Goal: Task Accomplishment & Management: Complete application form

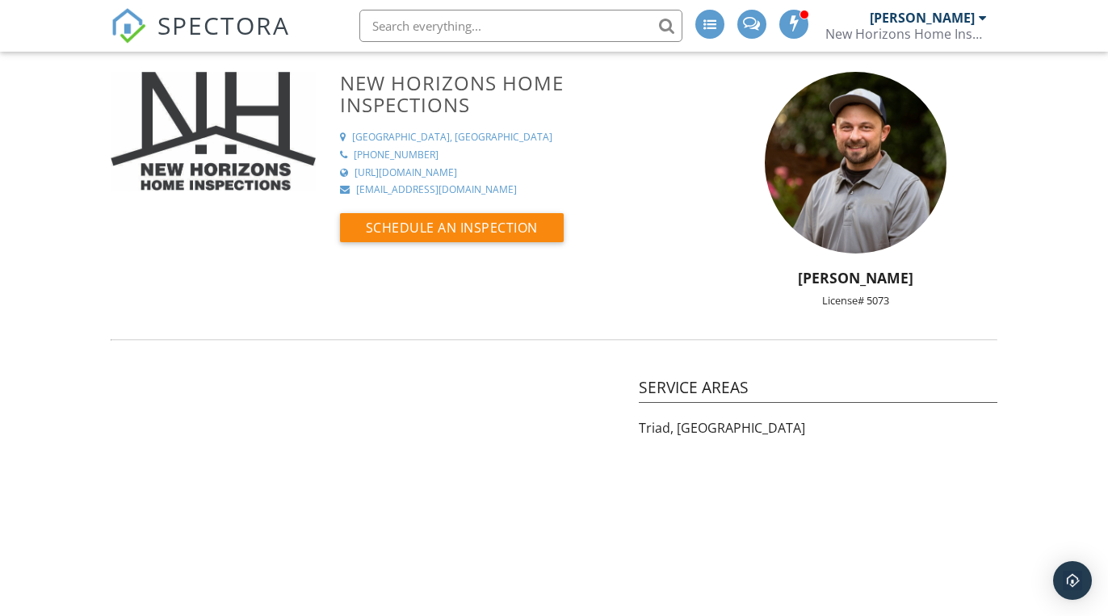
click at [187, 31] on span "SPECTORA" at bounding box center [223, 25] width 132 height 34
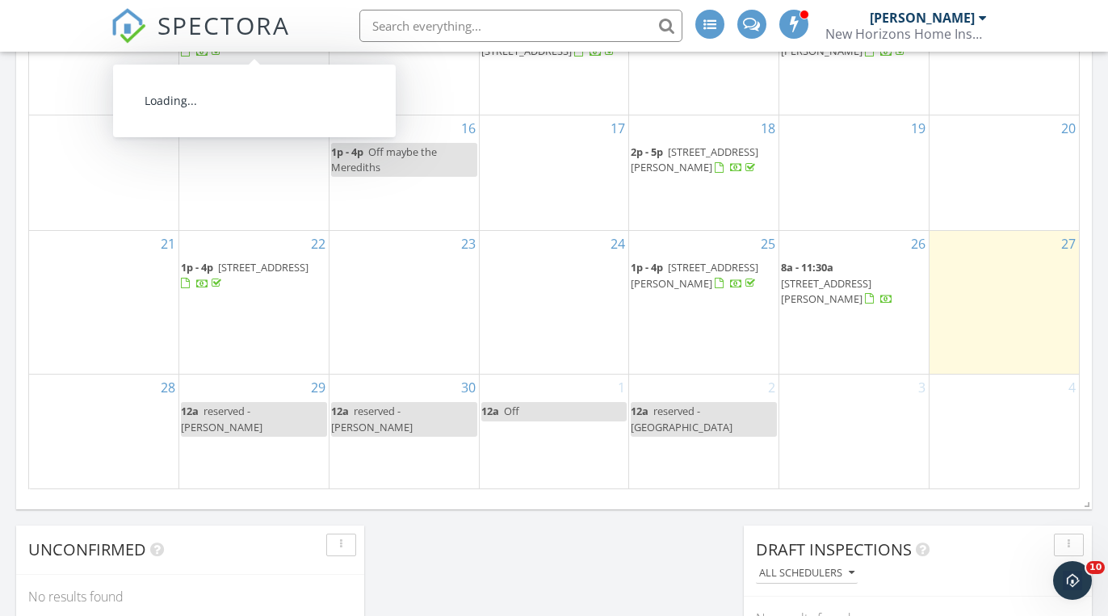
scroll to position [1141, 0]
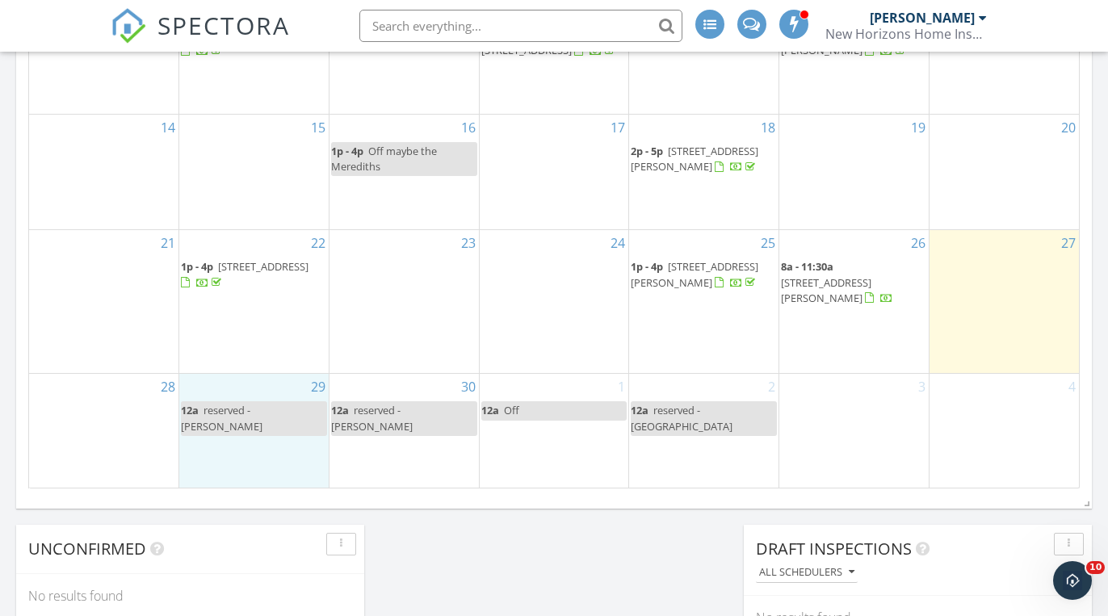
click at [258, 451] on div "29 12a reserved - Taylor" at bounding box center [253, 430] width 149 height 113
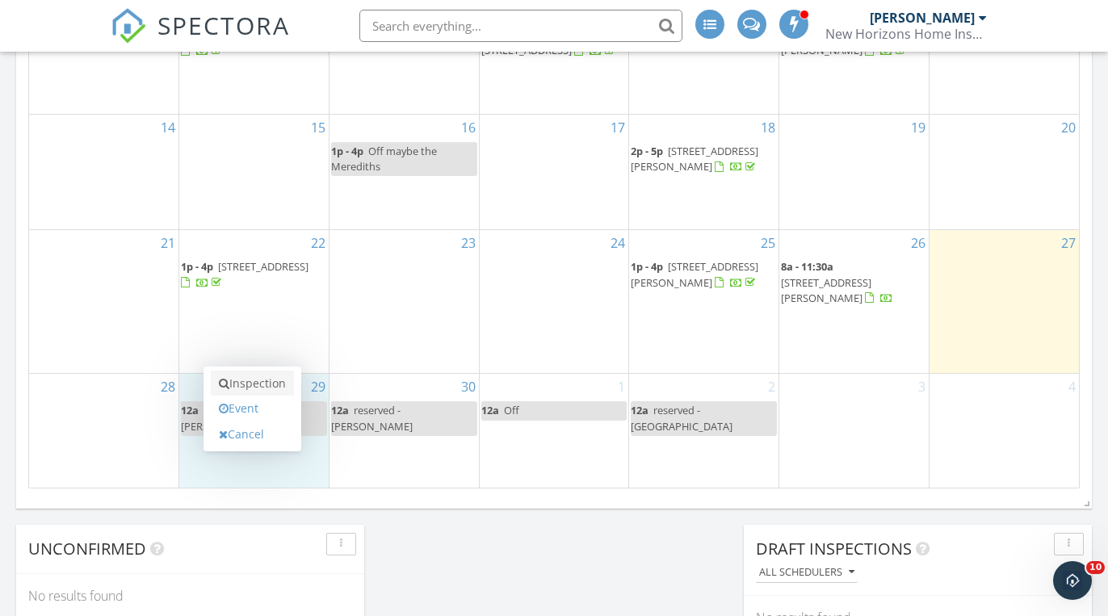
click at [277, 383] on link "Inspection" at bounding box center [252, 384] width 83 height 26
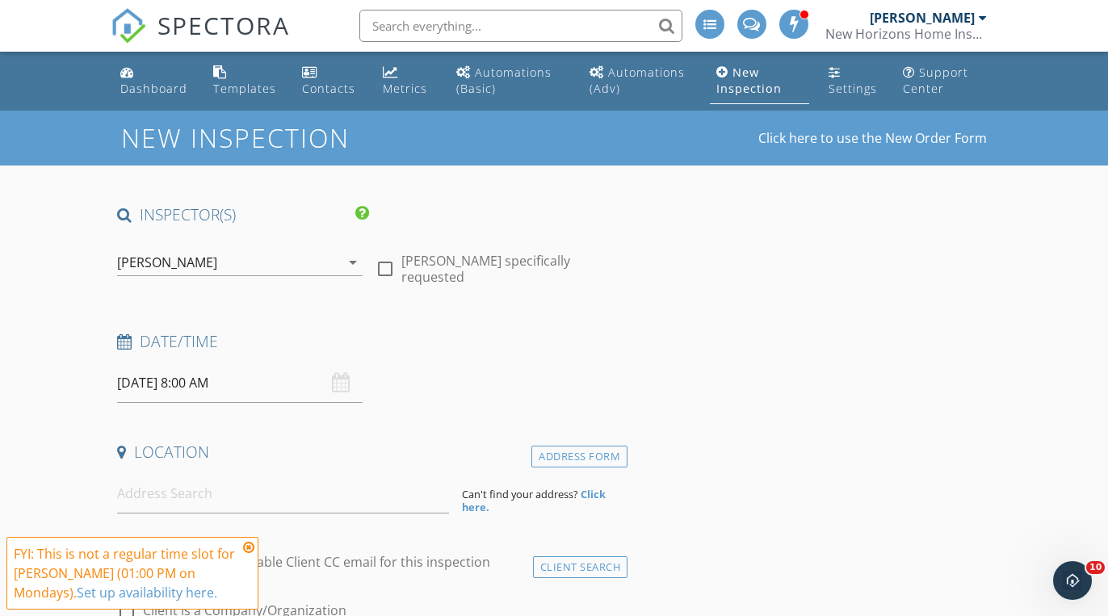
click at [249, 547] on icon at bounding box center [248, 547] width 11 height 13
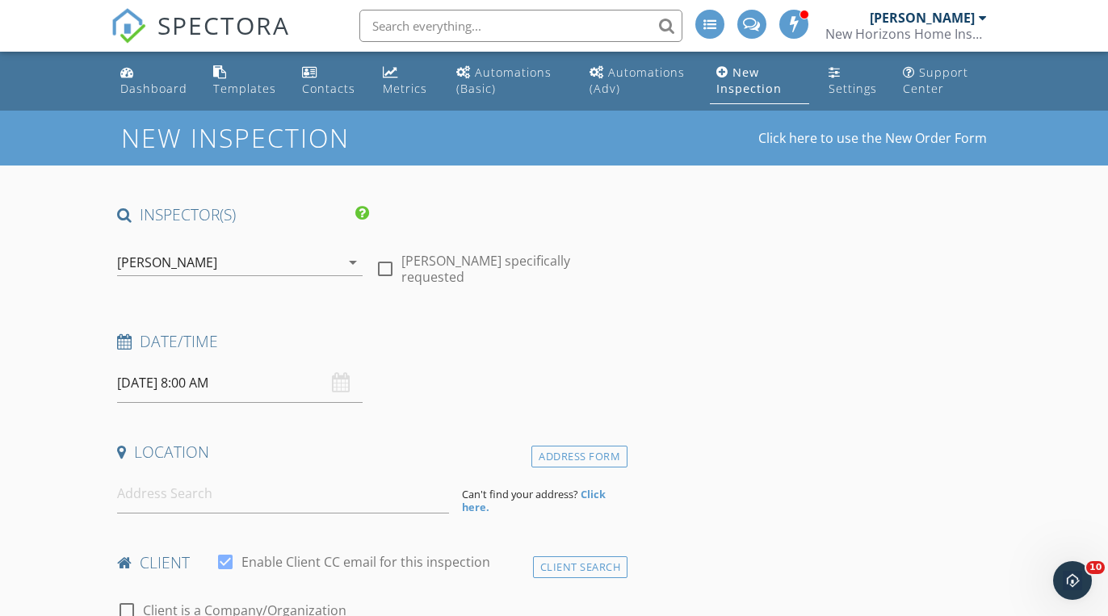
click at [264, 384] on input "09/29/2025 8:00 AM" at bounding box center [239, 383] width 245 height 40
click at [306, 507] on input at bounding box center [283, 494] width 332 height 40
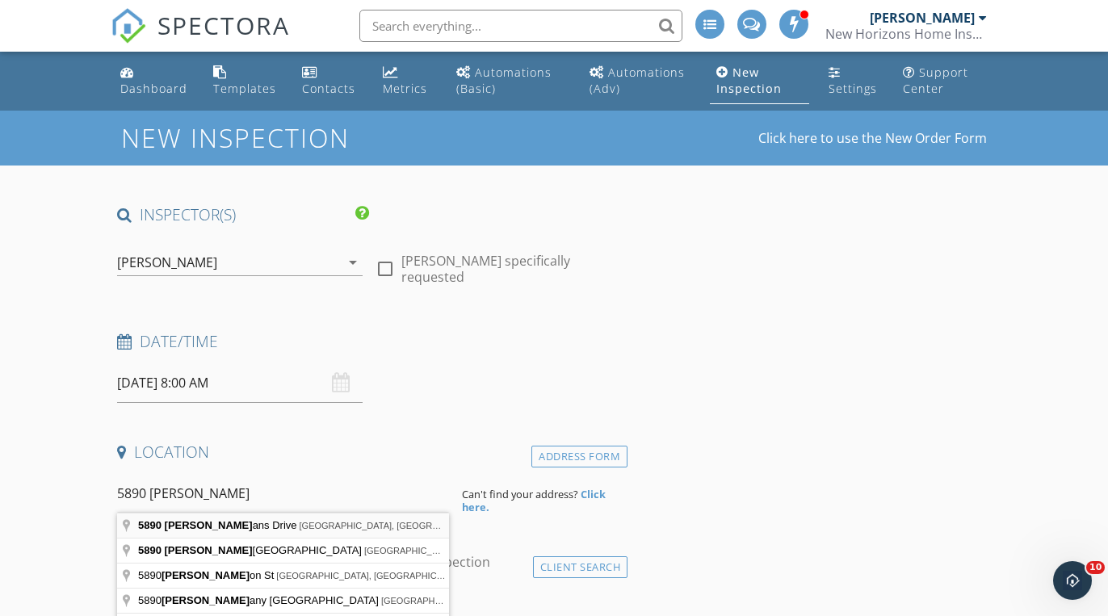
type input "5890 Brittans Drive, Belews Creek, NC, USA"
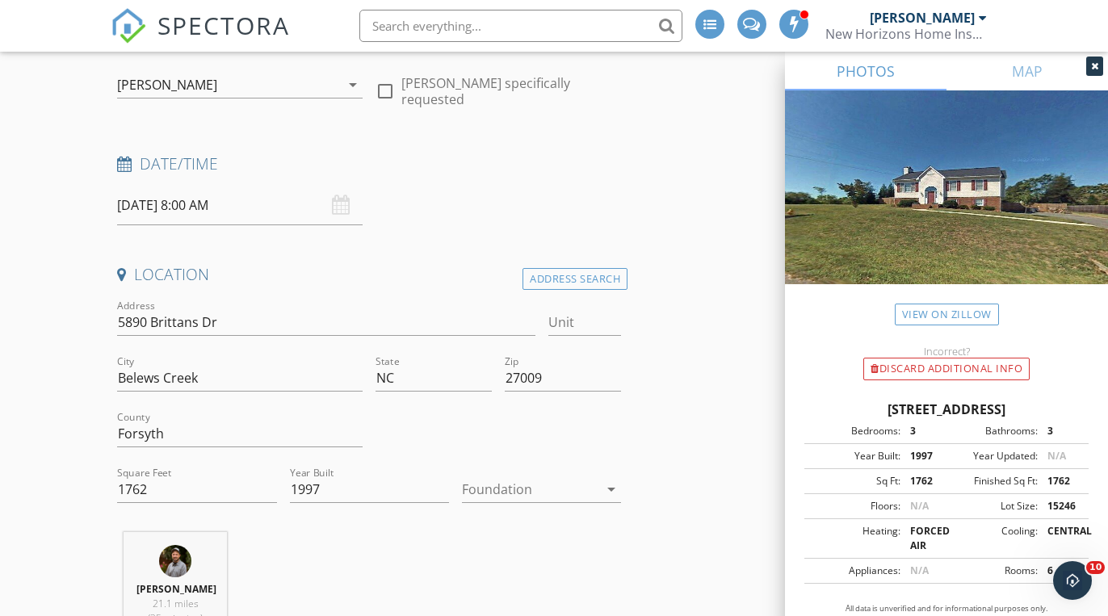
scroll to position [178, 0]
click at [1093, 63] on icon at bounding box center [1094, 66] width 7 height 10
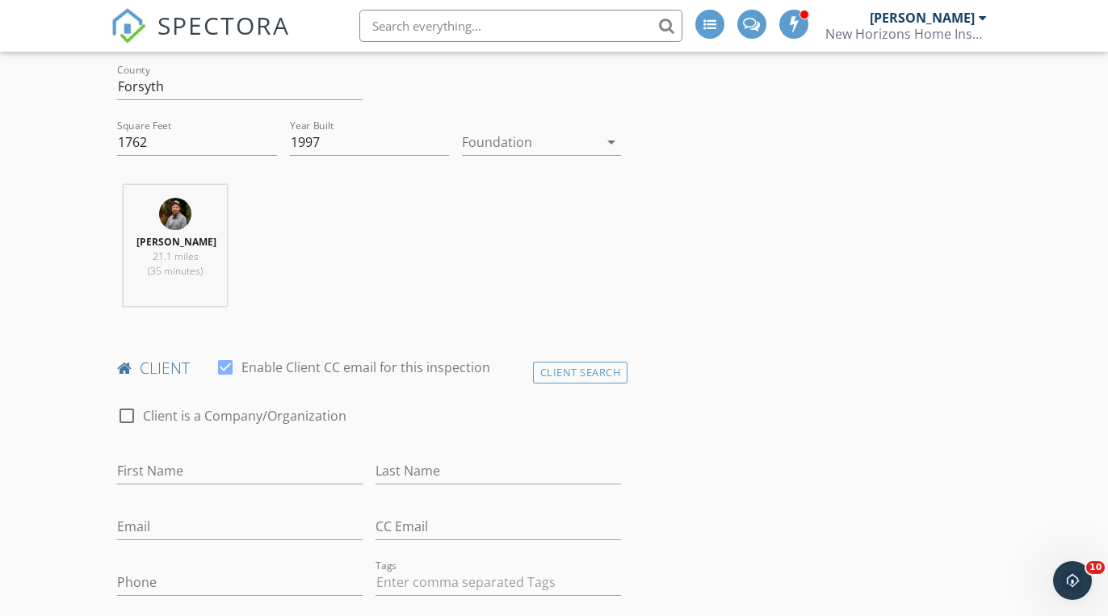
scroll to position [518, 0]
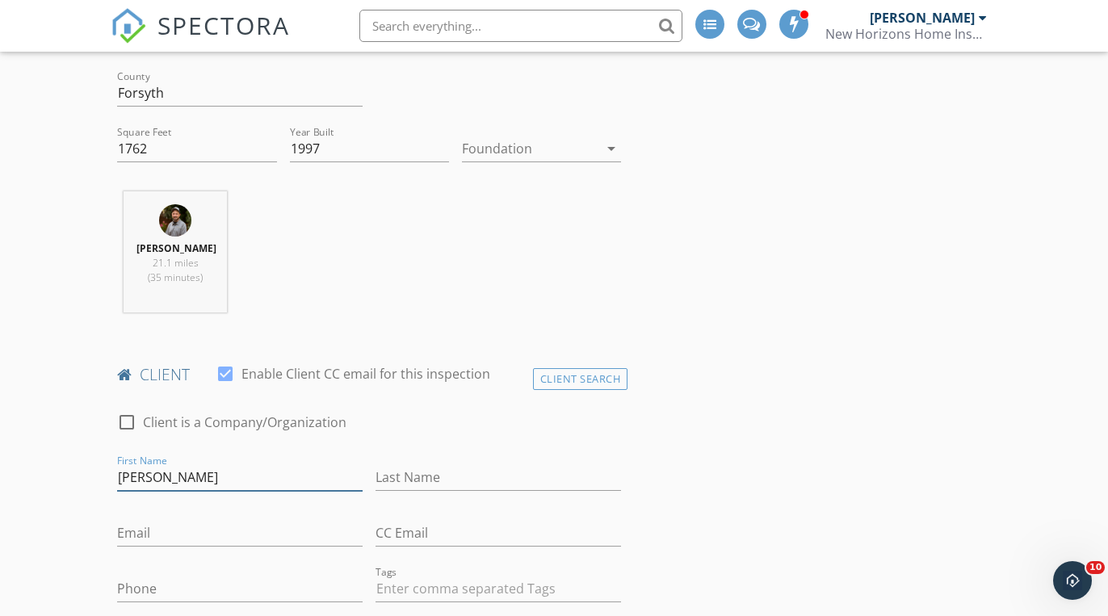
type input "Taylor"
type input "Drake"
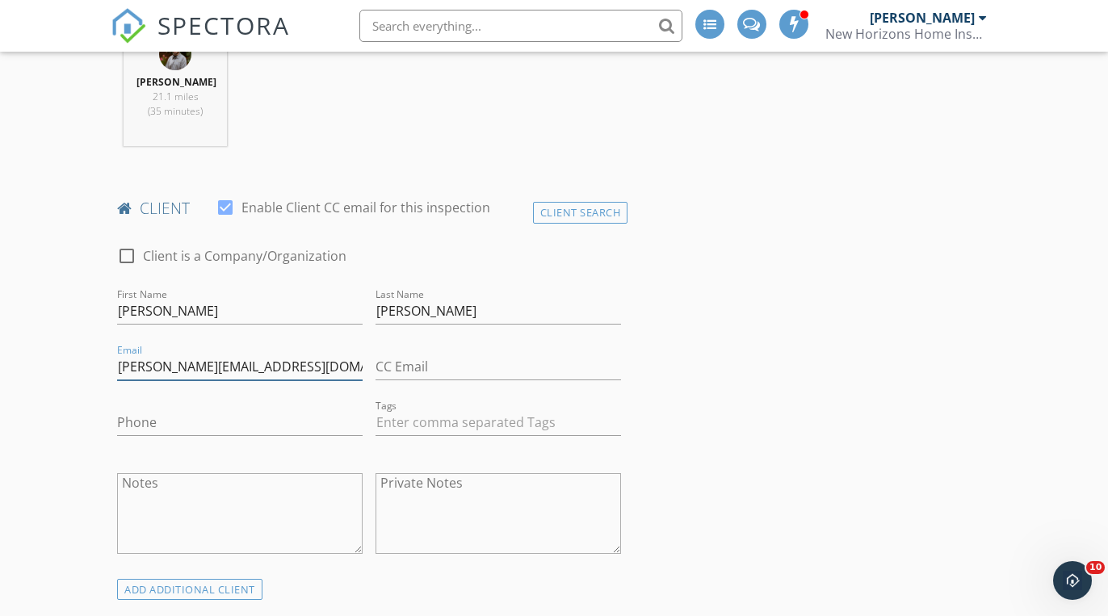
scroll to position [694, 0]
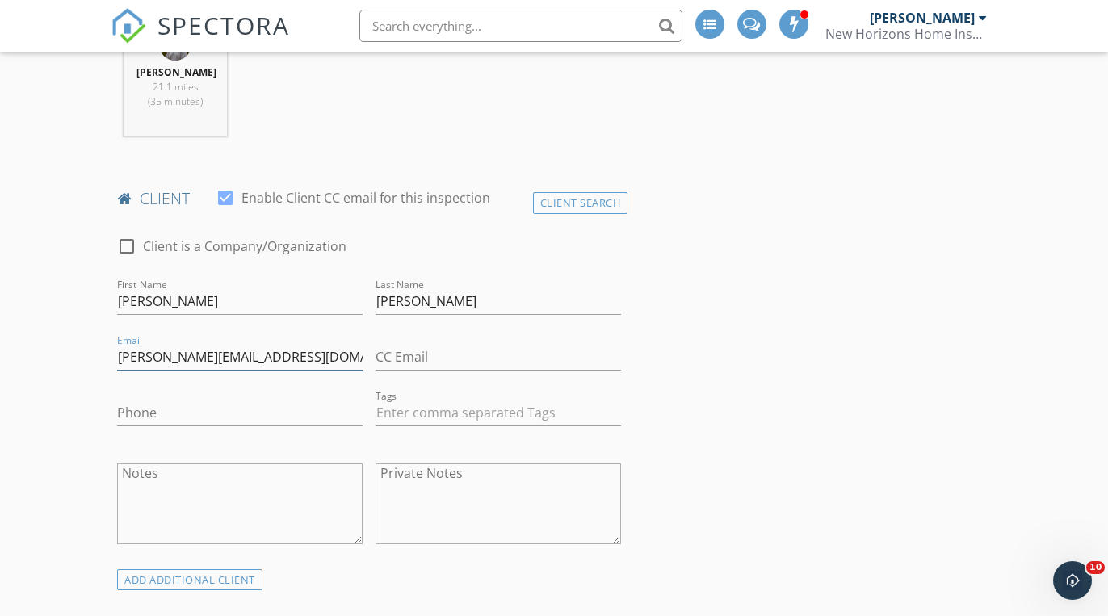
type input "Taylor.ridge364@gmail.com"
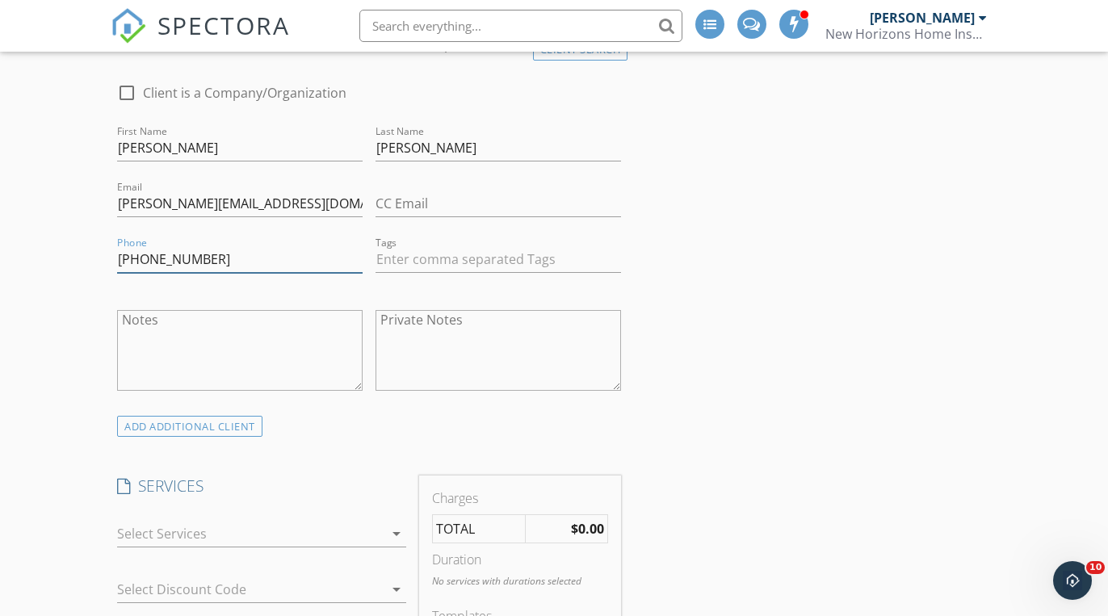
scroll to position [849, 0]
type input "[PHONE_NUMBER]"
click at [175, 424] on div "ADD ADDITIONAL client" at bounding box center [189, 425] width 145 height 22
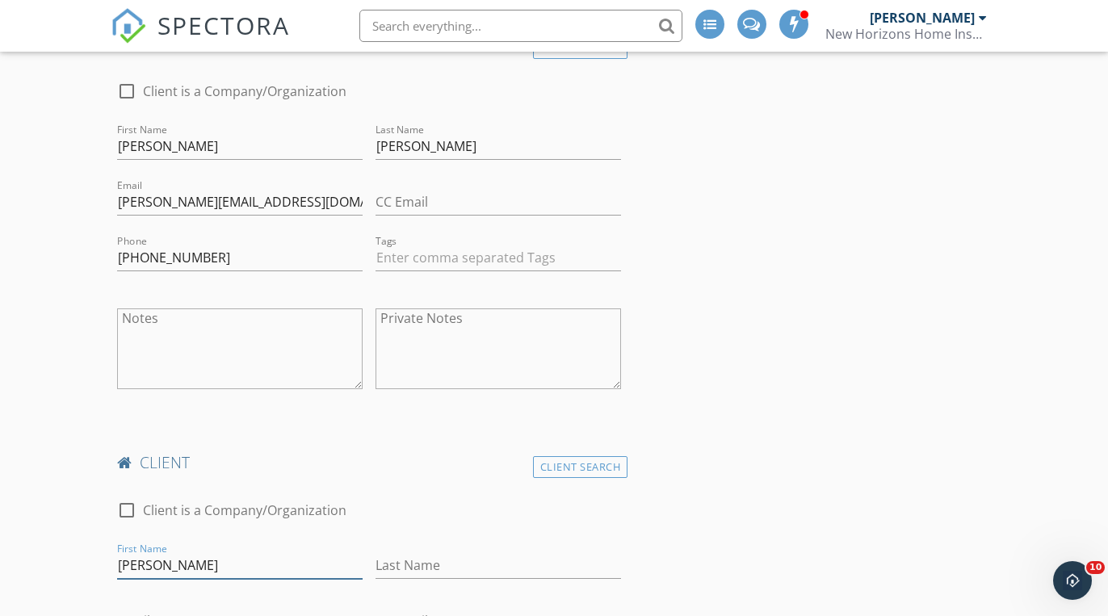
type input "[PERSON_NAME]"
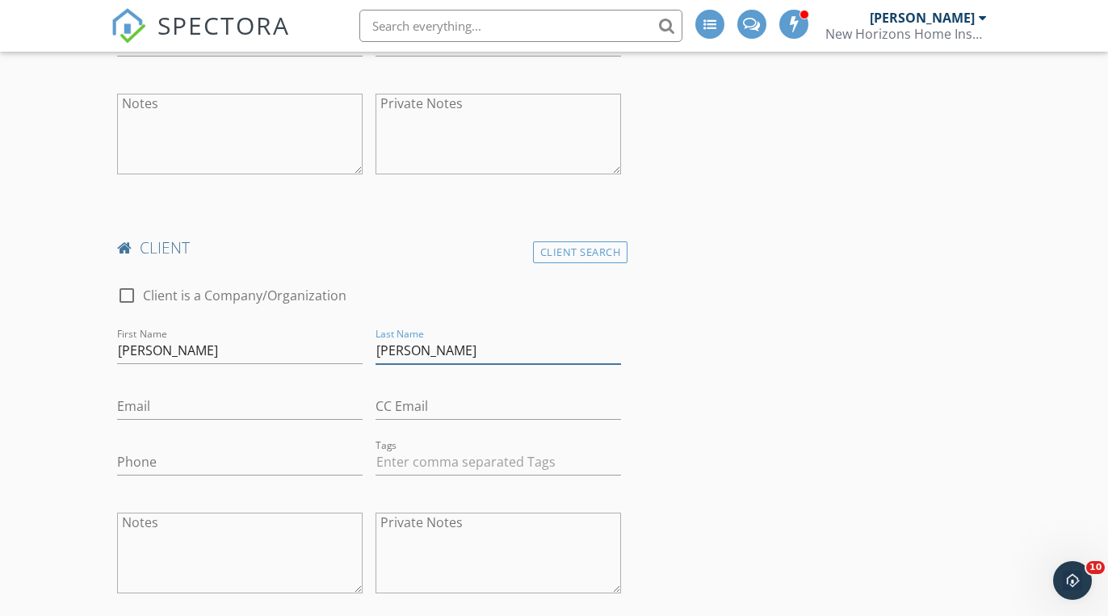
scroll to position [1067, 0]
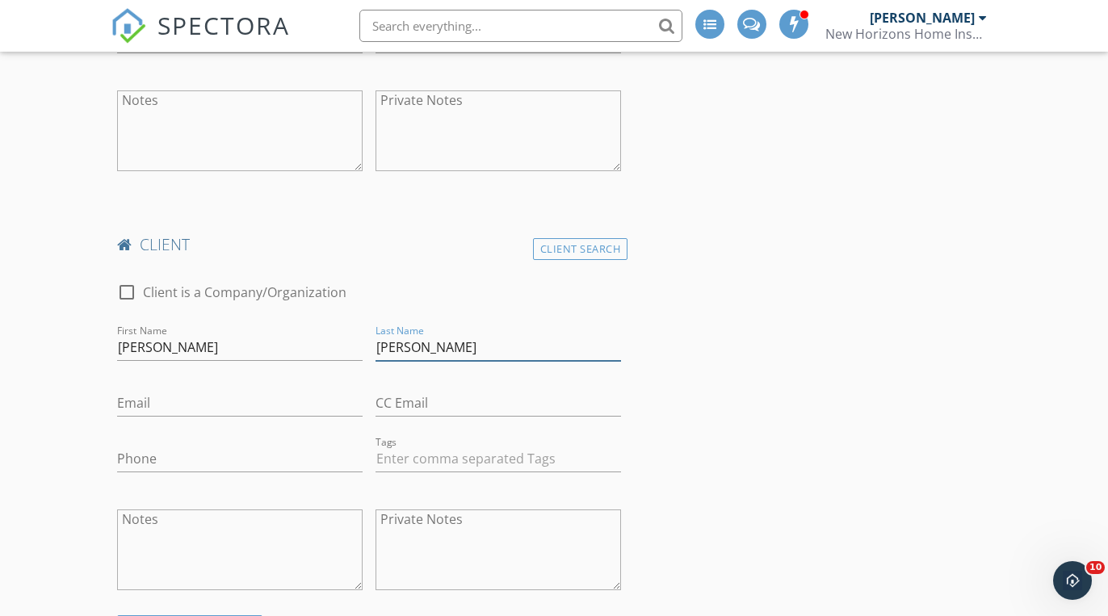
type input "[PERSON_NAME]"
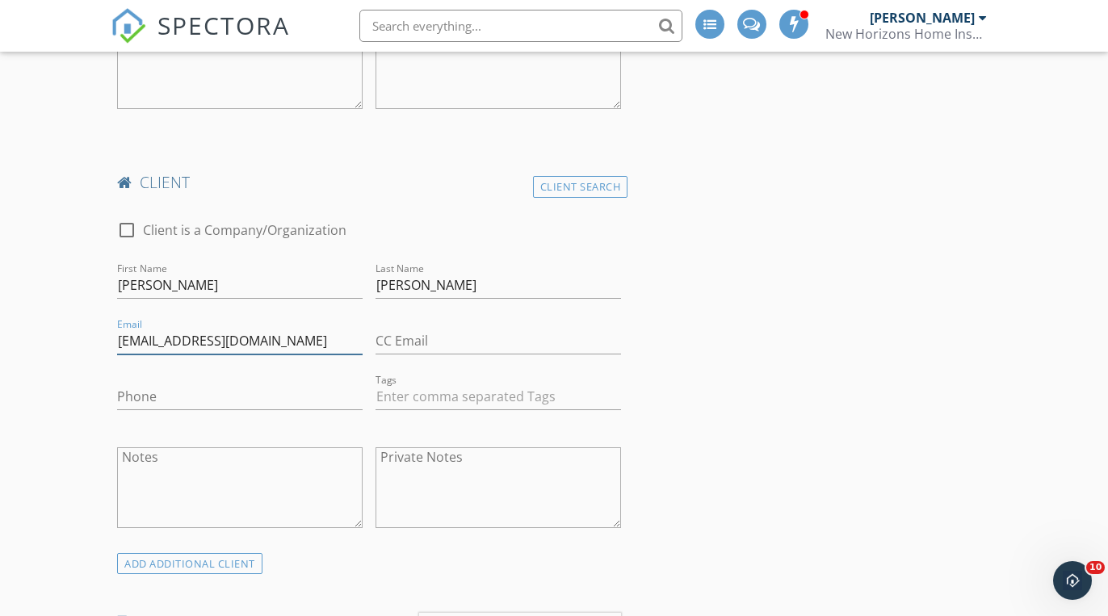
scroll to position [1133, 0]
type input "[EMAIL_ADDRESS][DOMAIN_NAME]"
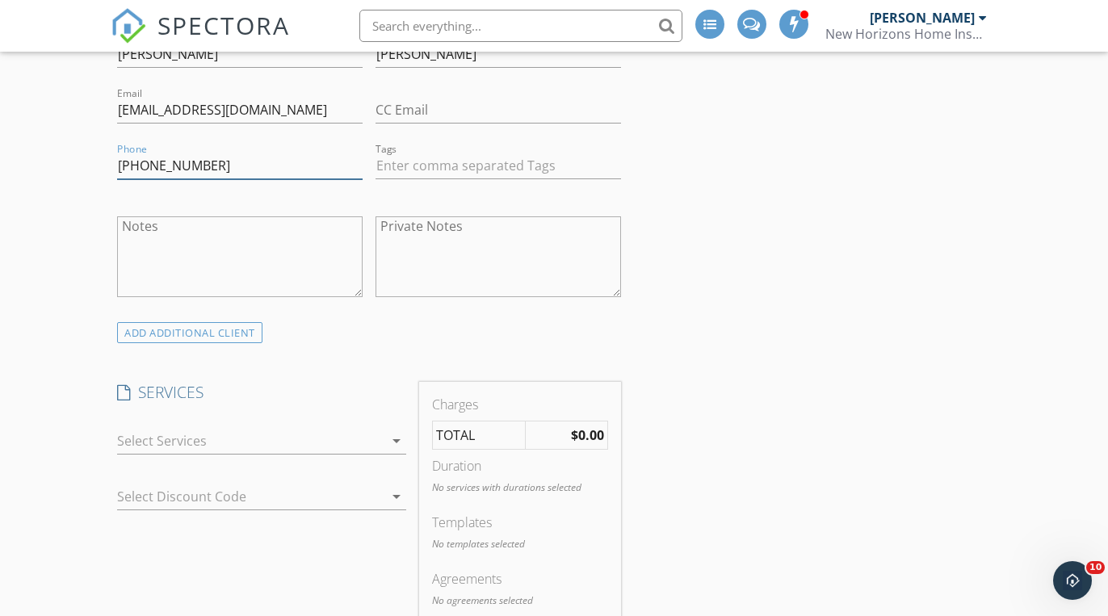
scroll to position [1389, 0]
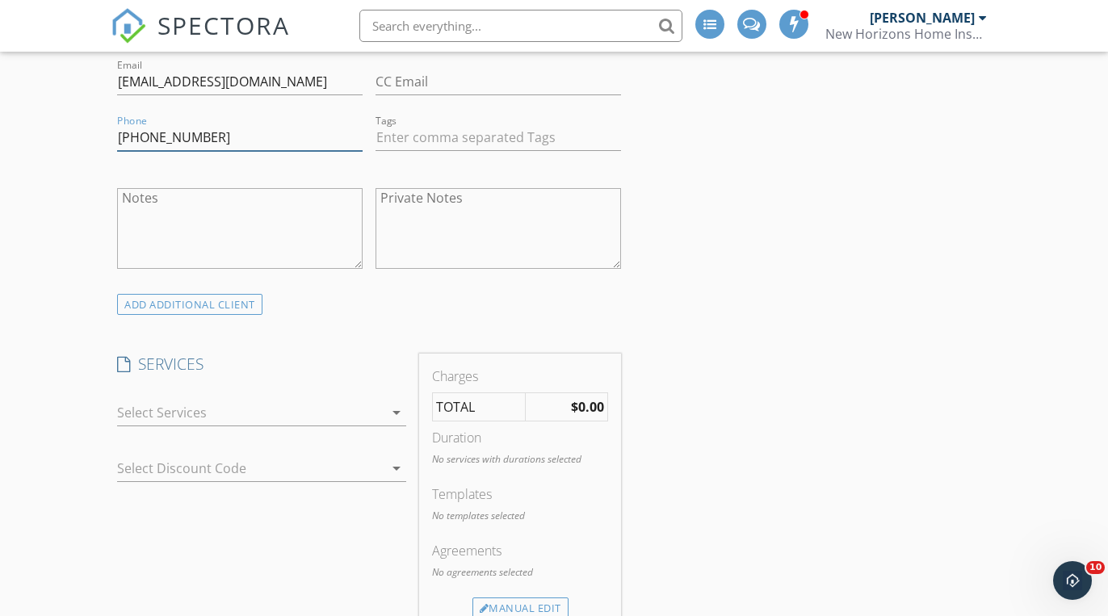
type input "336-790-6669"
click at [229, 421] on div at bounding box center [250, 413] width 266 height 26
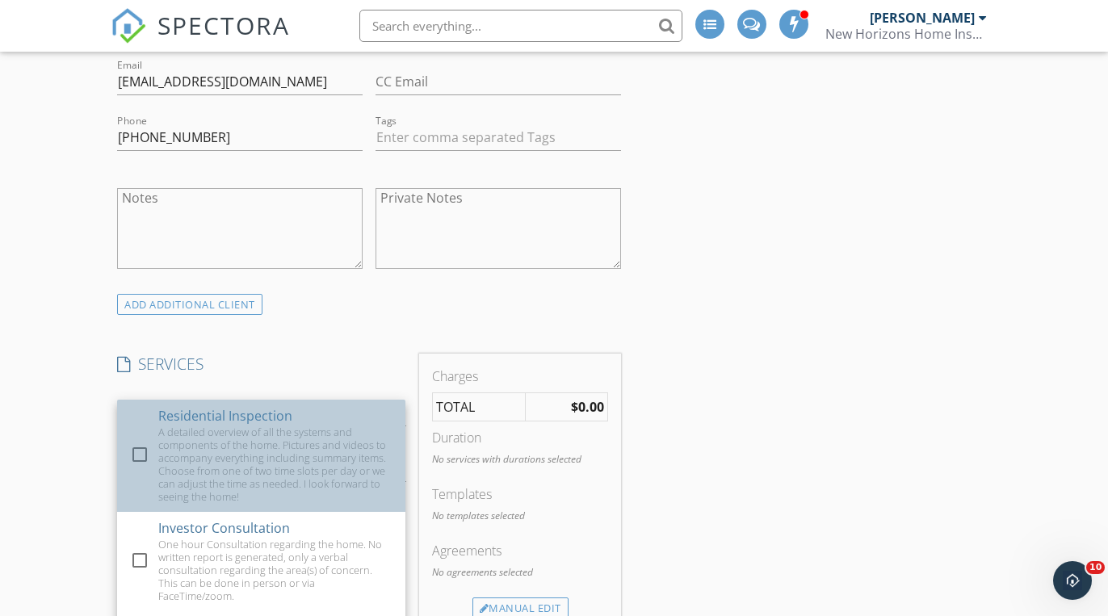
click at [199, 449] on div "A detailed overview of all the systems and components of the home. Pictures and…" at bounding box center [275, 465] width 234 height 78
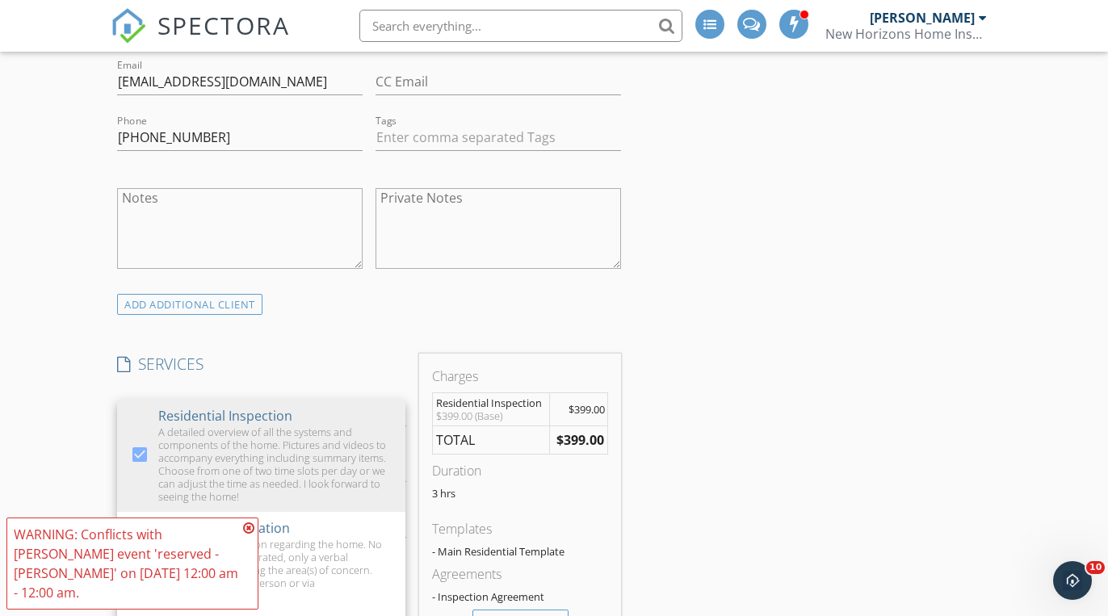
click at [679, 331] on div "INSPECTOR(S) check_box Mike Scalzo PRIMARY Mike Scalzo arrow_drop_down check_bo…" at bounding box center [554, 461] width 887 height 3290
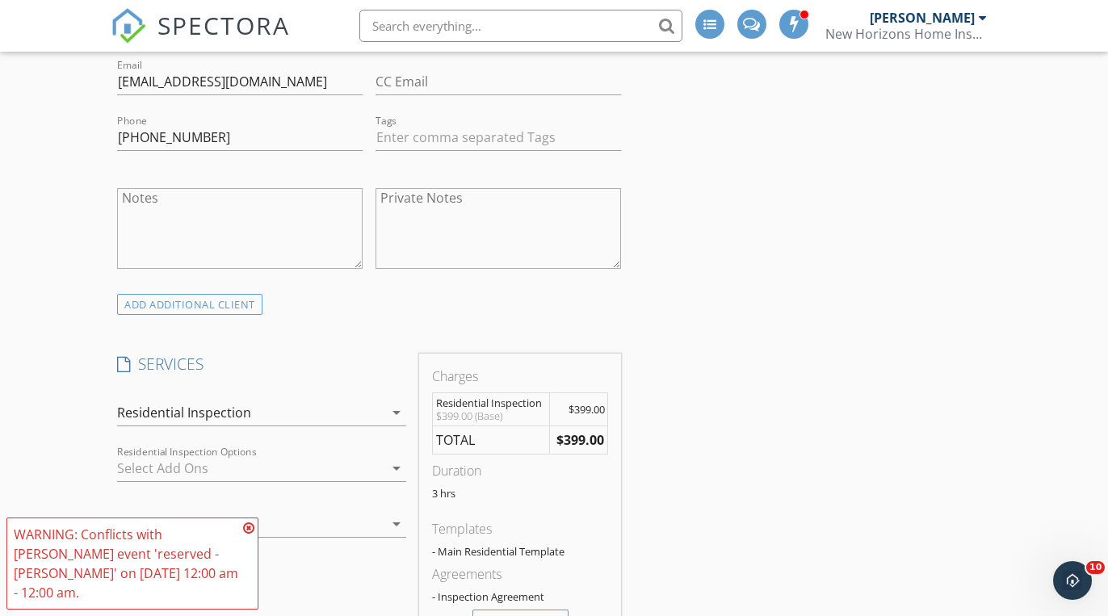
click at [253, 535] on icon at bounding box center [248, 528] width 11 height 13
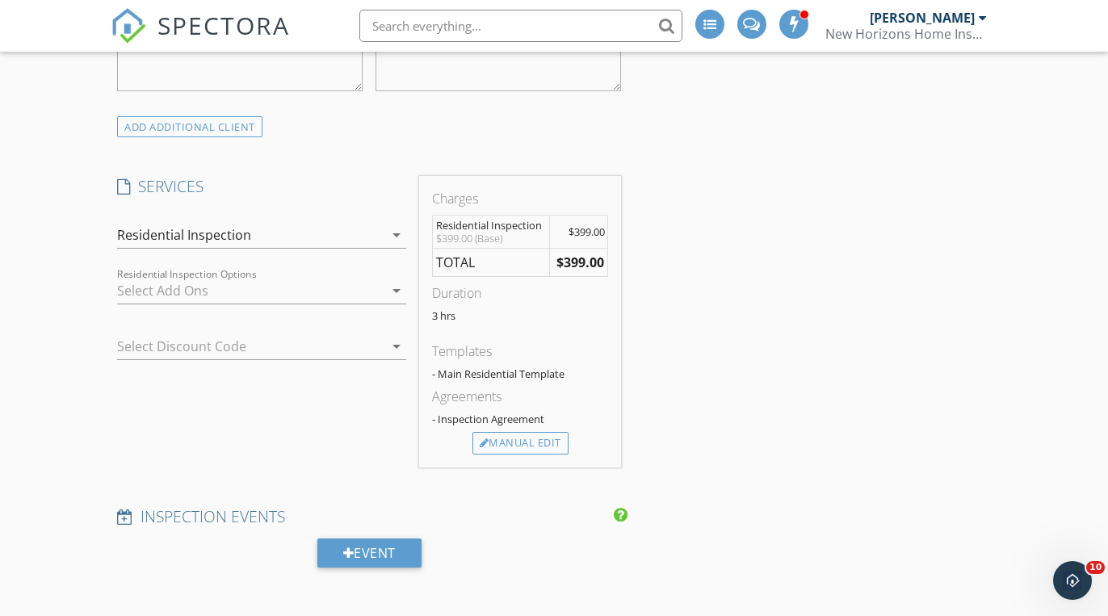
scroll to position [1566, 0]
click at [333, 279] on div at bounding box center [250, 291] width 266 height 26
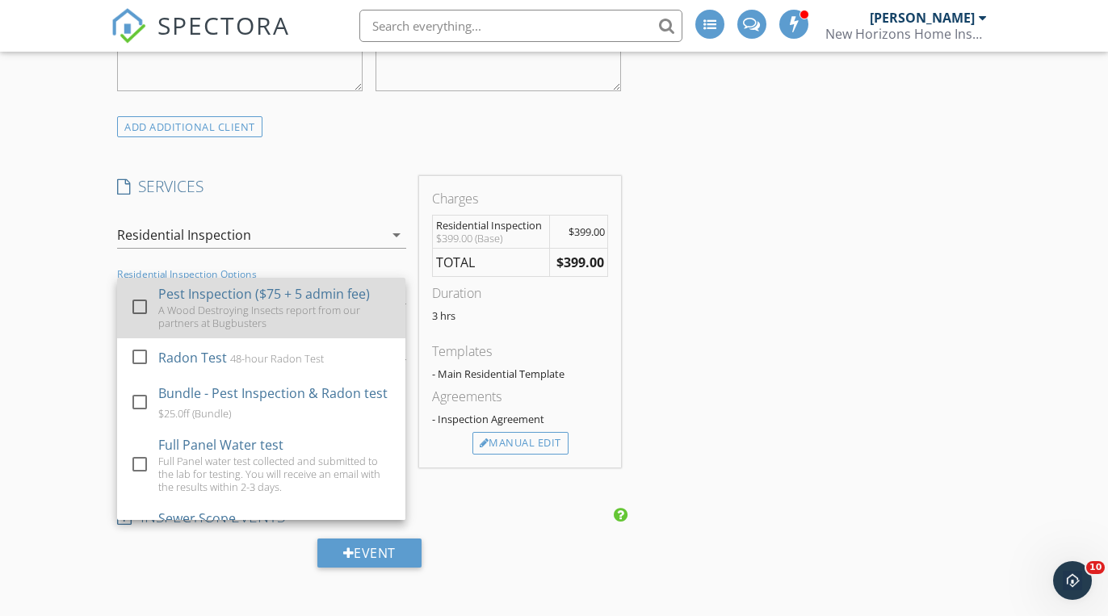
click at [142, 300] on div at bounding box center [139, 306] width 27 height 27
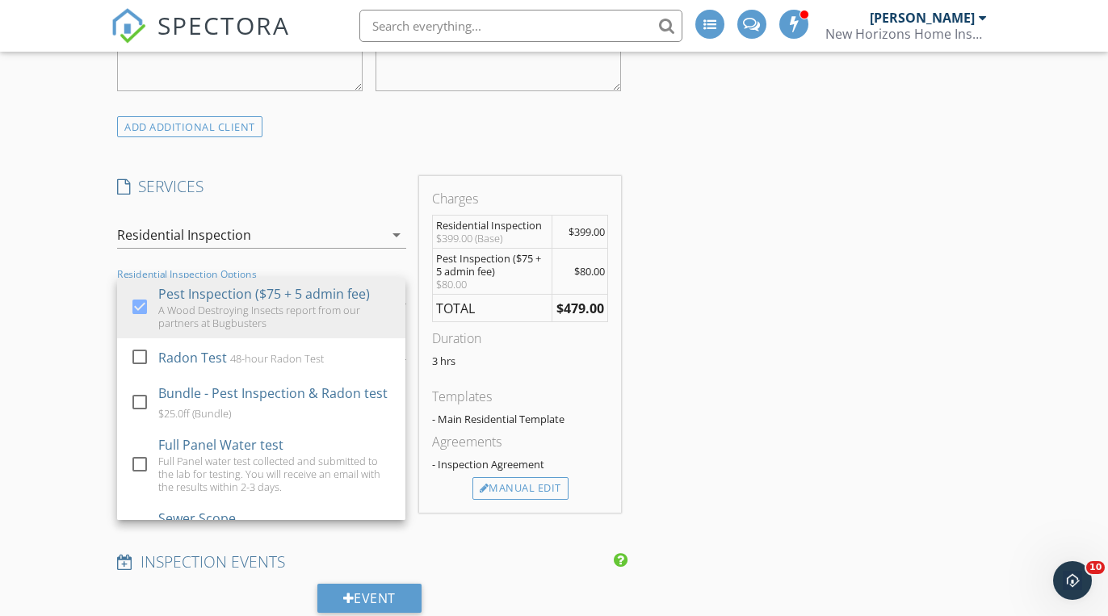
click at [699, 385] on div "INSPECTOR(S) check_box Mike Scalzo PRIMARY Mike Scalzo arrow_drop_down check_bo…" at bounding box center [554, 305] width 887 height 3335
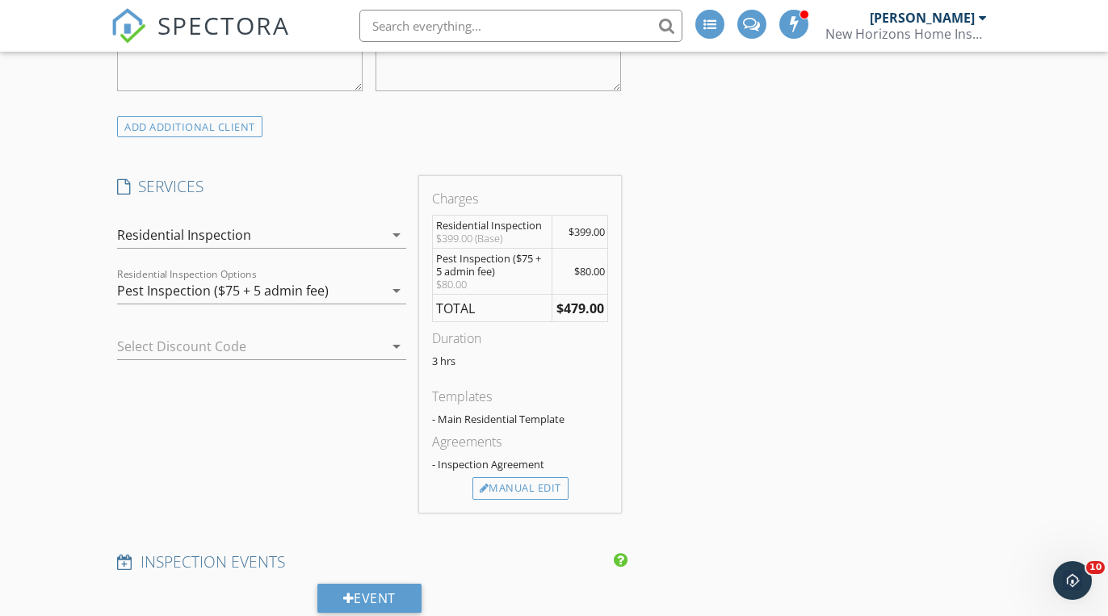
click at [344, 285] on div "Pest Inspection ($75 + 5 admin fee)" at bounding box center [250, 291] width 266 height 26
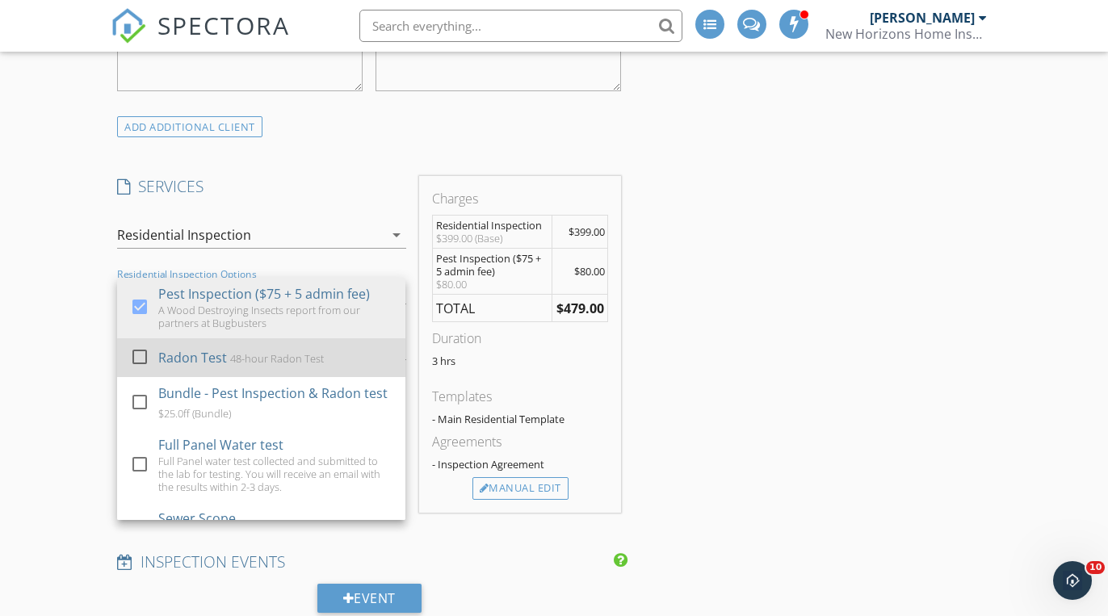
click at [203, 352] on div "Radon Test" at bounding box center [192, 357] width 69 height 19
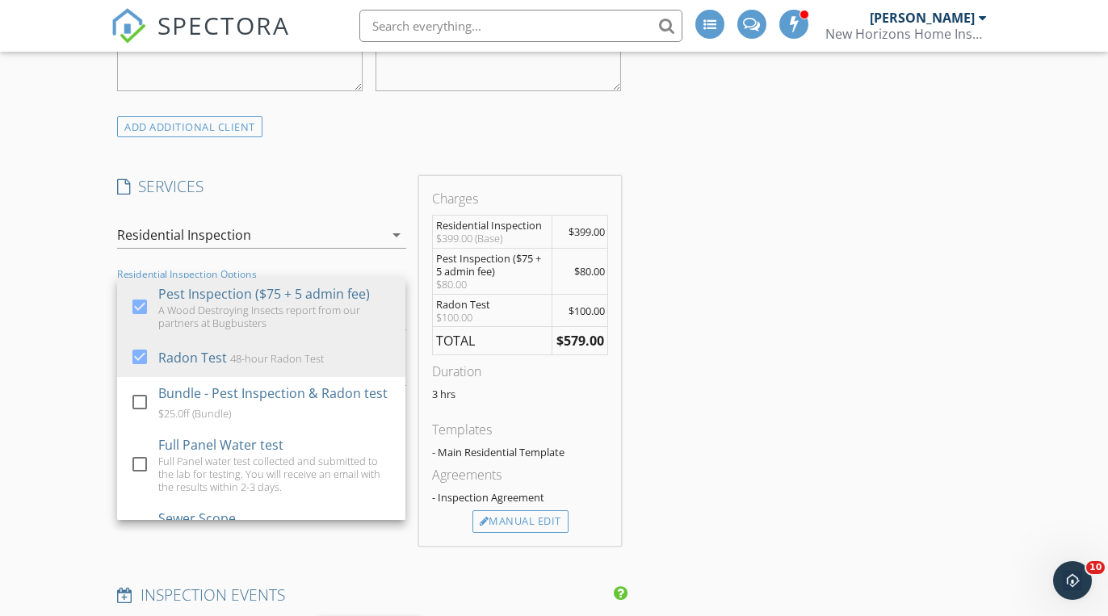
click at [685, 427] on div "INSPECTOR(S) check_box Mike Scalzo PRIMARY Mike Scalzo arrow_drop_down check_bo…" at bounding box center [554, 322] width 887 height 3369
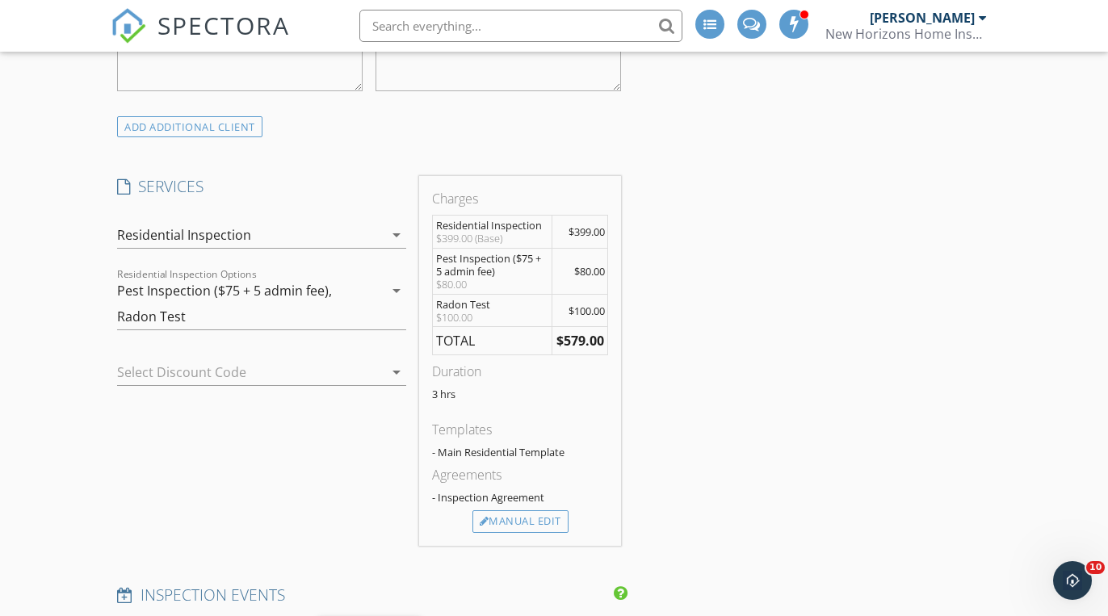
click at [264, 369] on div at bounding box center [238, 372] width 243 height 26
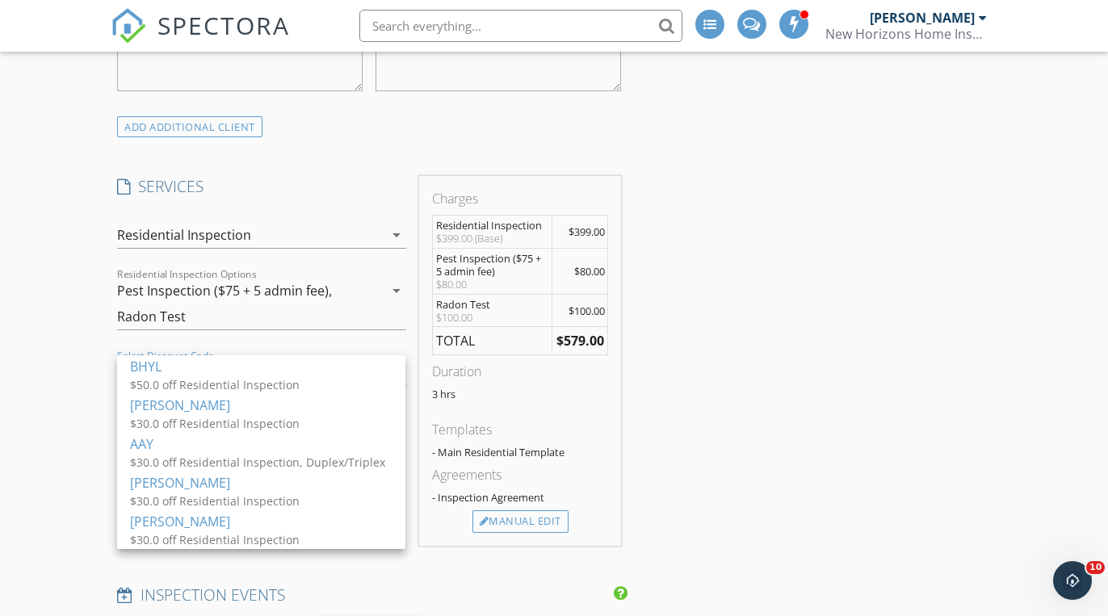
click at [659, 451] on div "INSPECTOR(S) check_box Mike Scalzo PRIMARY Mike Scalzo arrow_drop_down check_bo…" at bounding box center [554, 322] width 887 height 3369
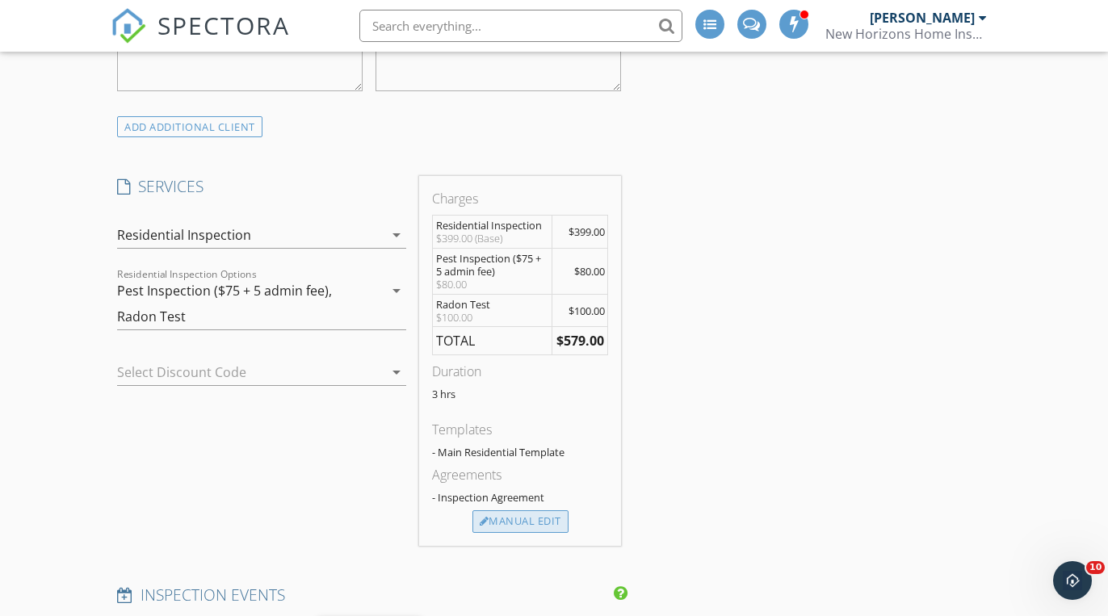
click at [544, 511] on div "Manual Edit" at bounding box center [520, 521] width 96 height 23
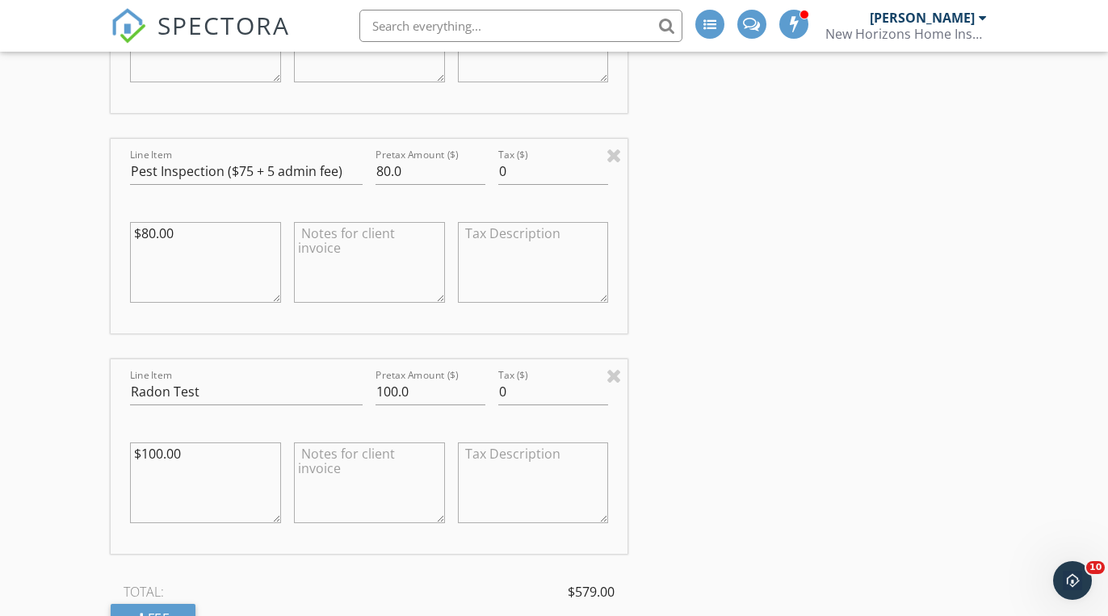
scroll to position [1985, 0]
click at [389, 387] on input "100.0" at bounding box center [430, 391] width 110 height 27
type input "0.0"
click at [211, 454] on textarea "$100.00" at bounding box center [205, 482] width 151 height 81
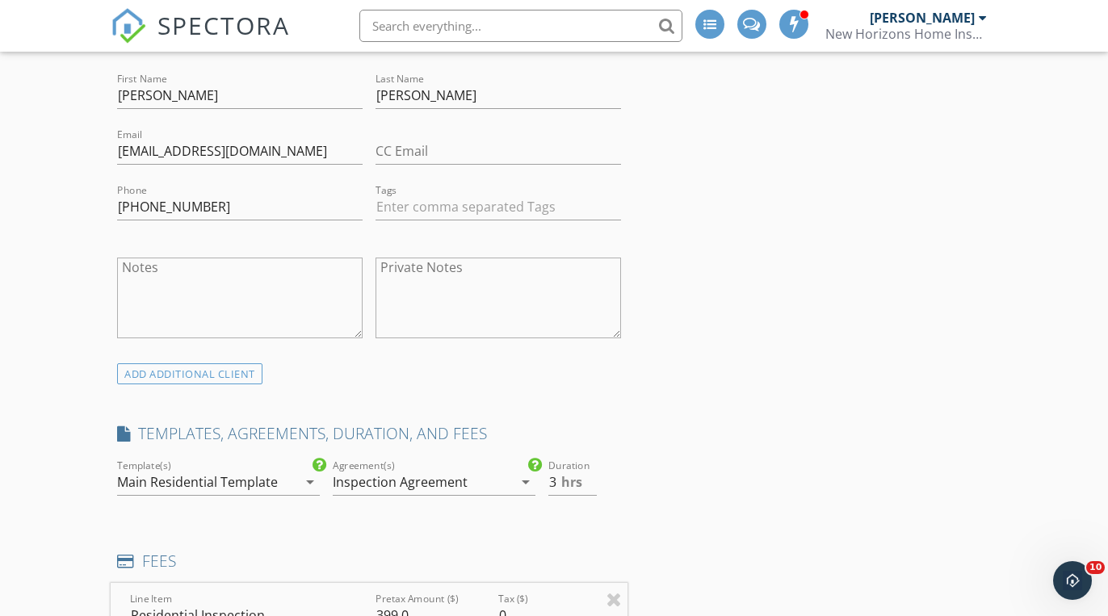
scroll to position [1316, 0]
type textarea "$100.00(base) - $100.00 (radon promo)"
type input "3.5"
click at [593, 478] on input "3.5" at bounding box center [572, 485] width 49 height 27
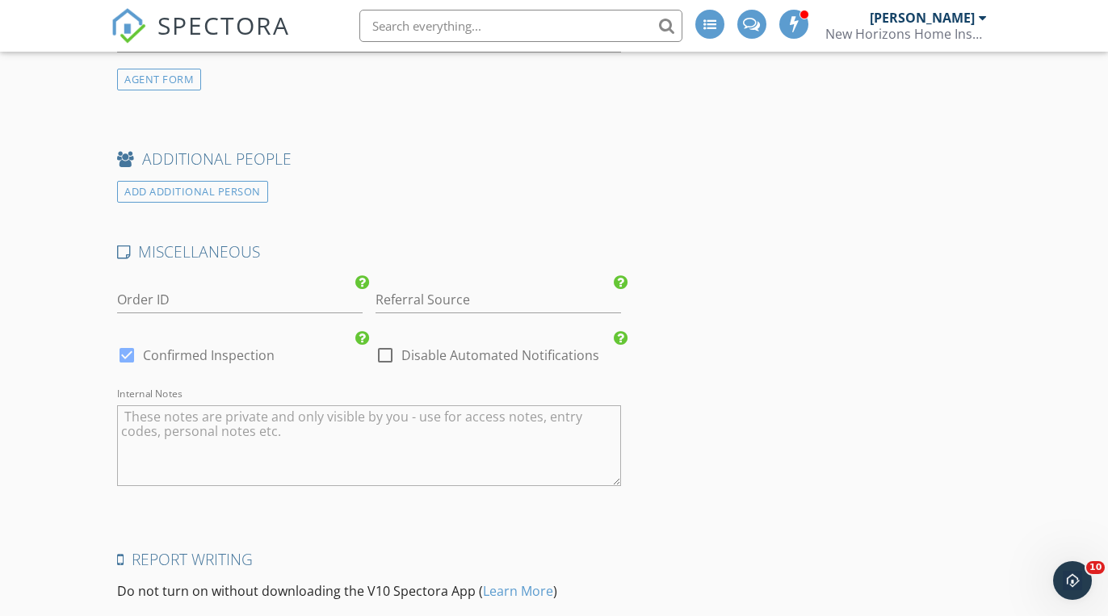
scroll to position [3200, 0]
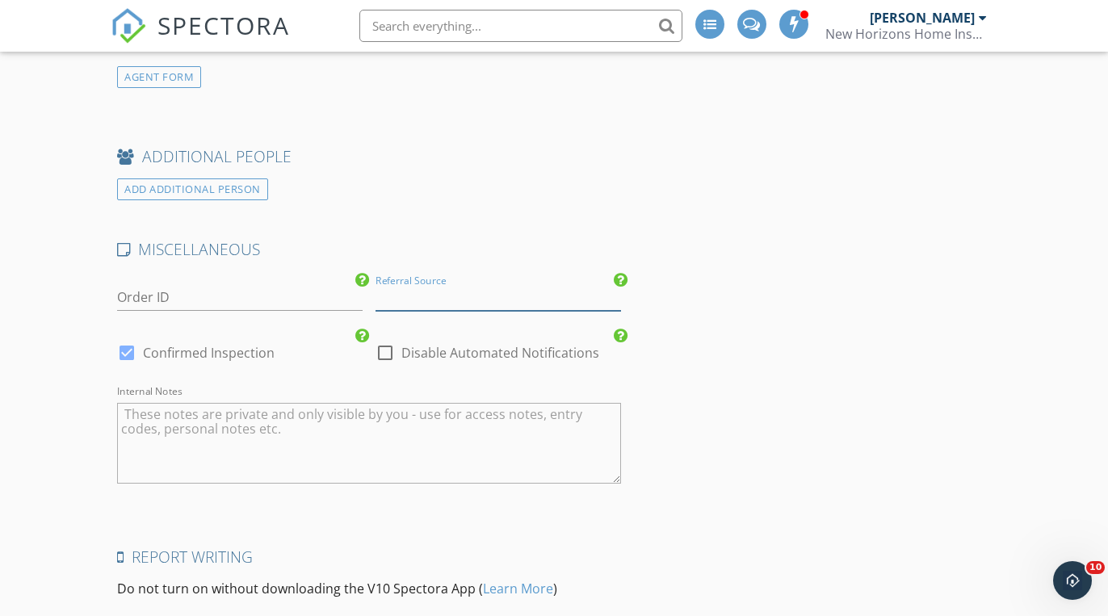
click at [473, 291] on input "Referral Source" at bounding box center [497, 297] width 245 height 27
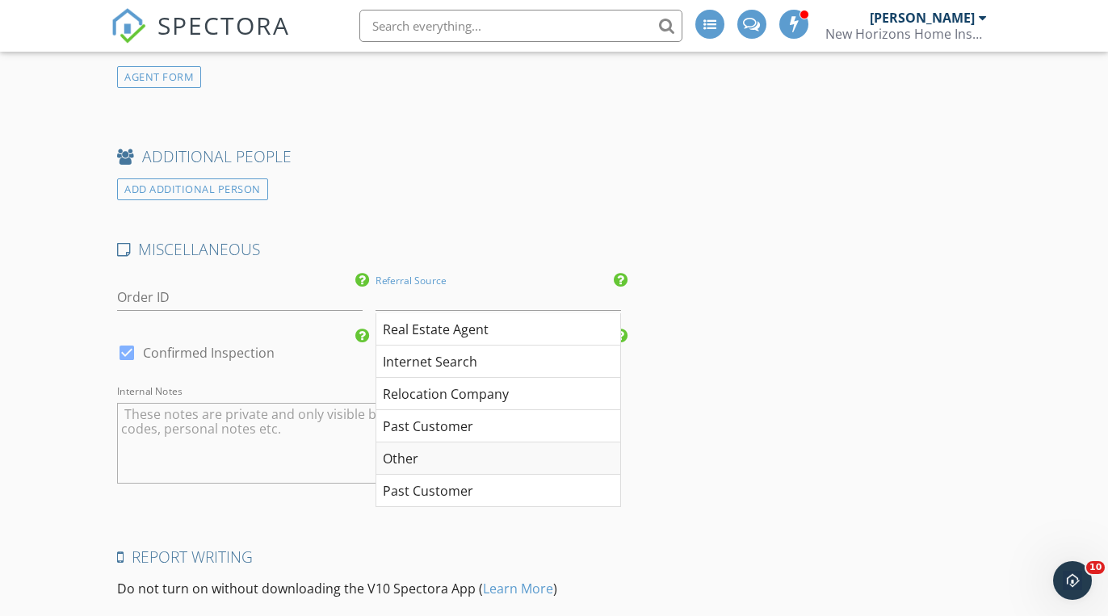
click at [460, 451] on div "Other" at bounding box center [498, 458] width 244 height 32
type input "Other"
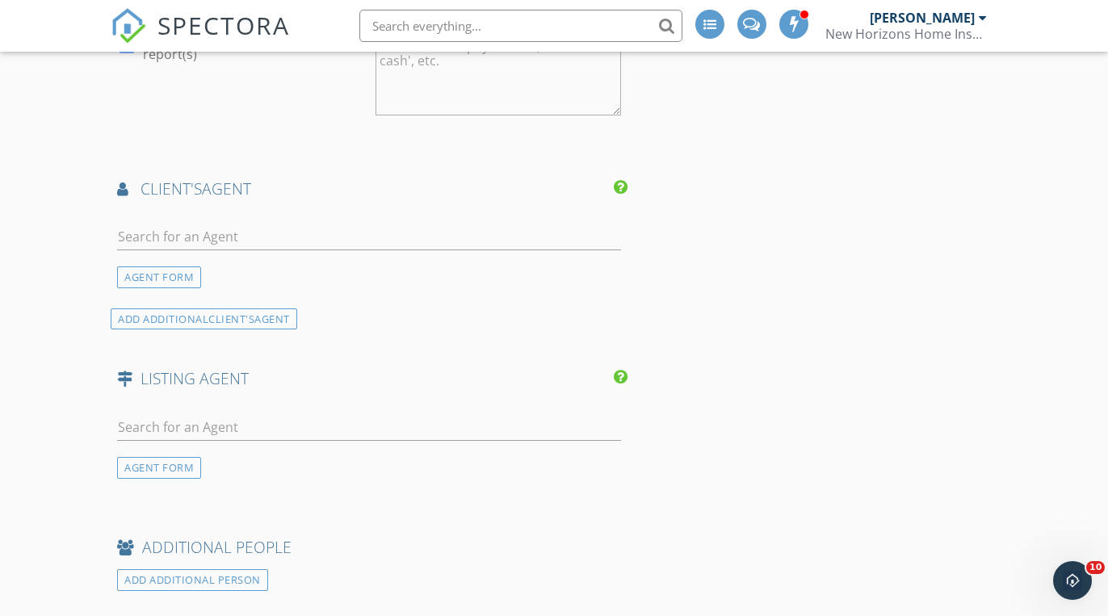
scroll to position [2755, 0]
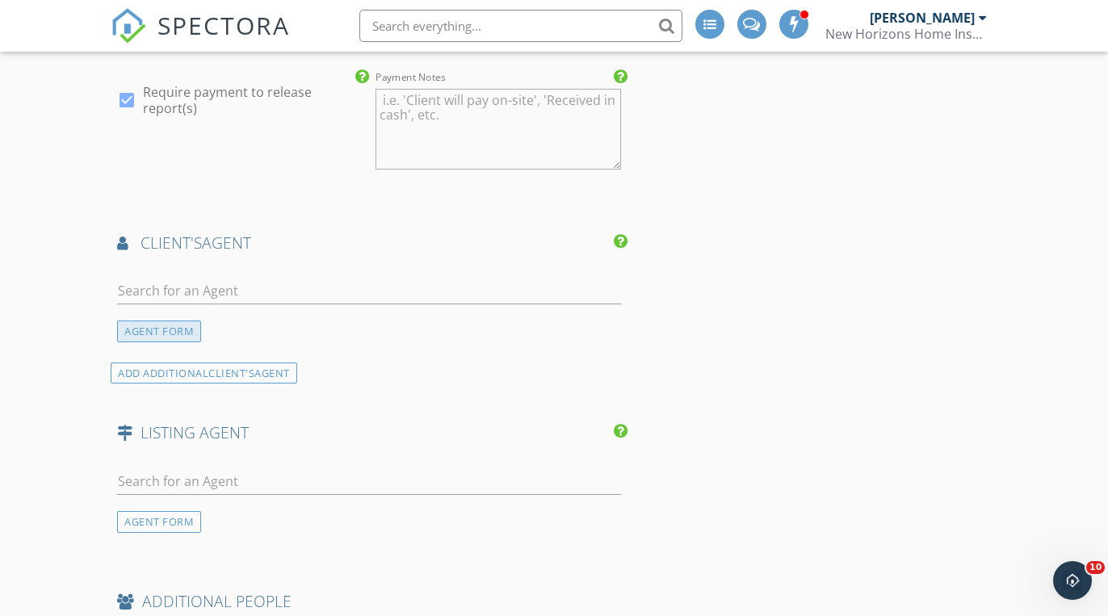
click at [193, 327] on div "AGENT FORM" at bounding box center [159, 332] width 84 height 22
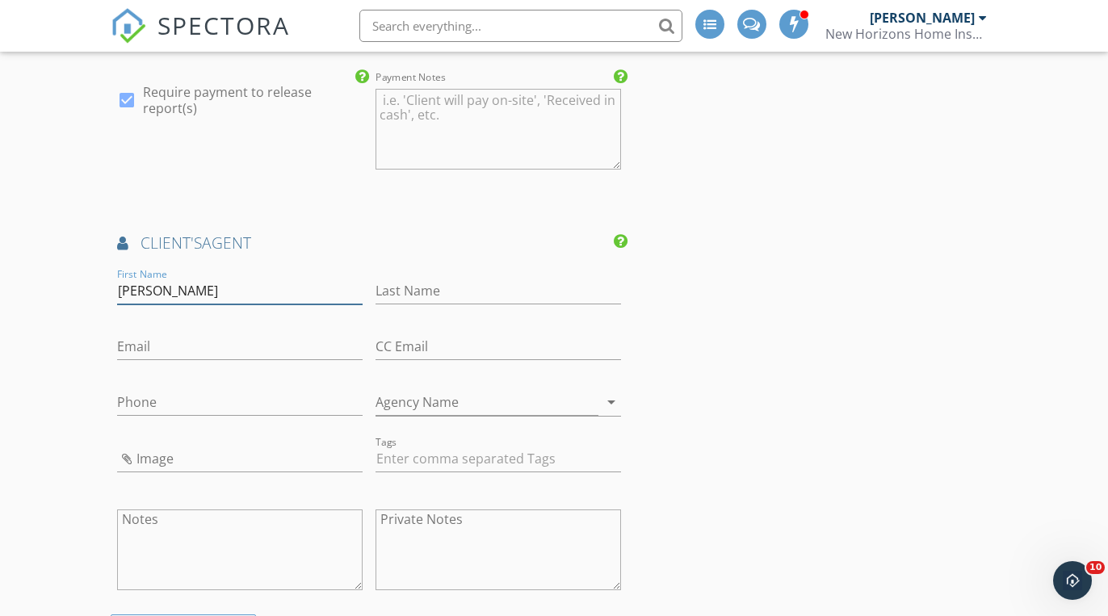
type input "Mckenzie"
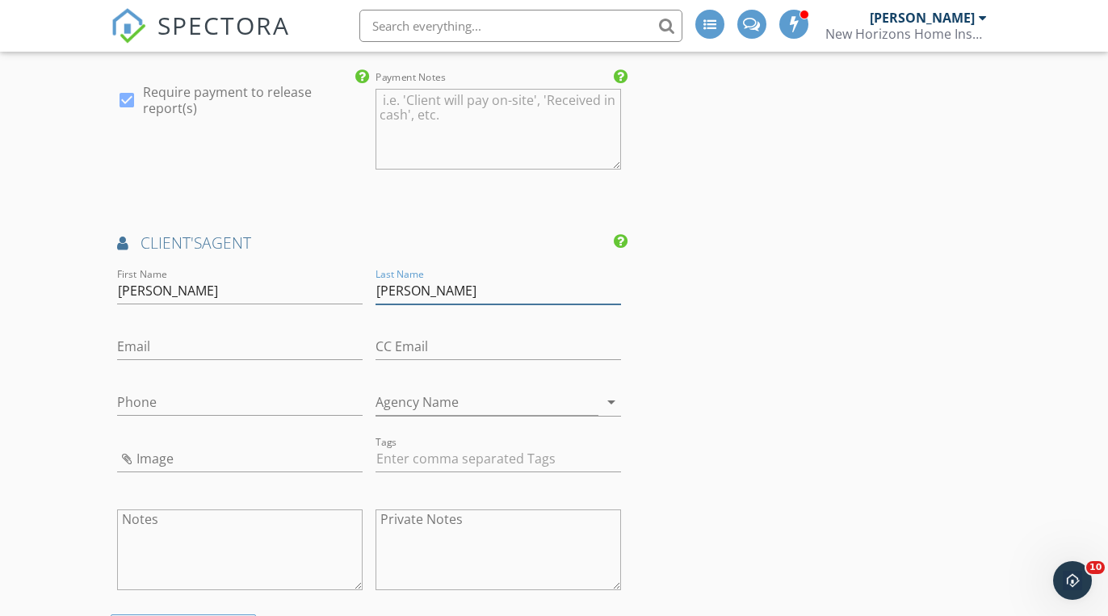
type input "Ziegler"
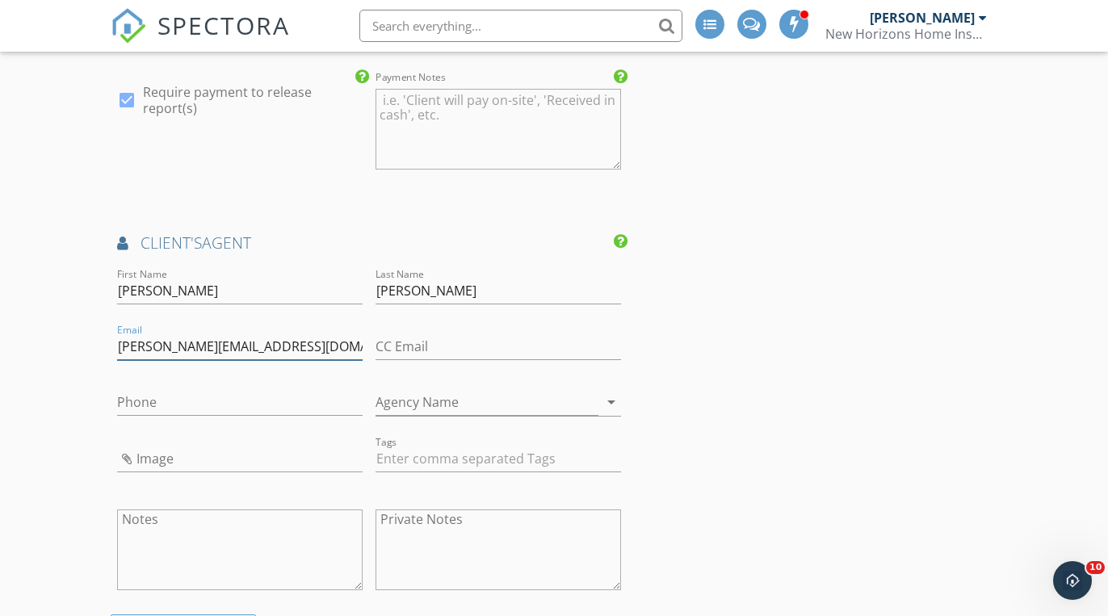
type input "mckenzie@vrofnc.com"
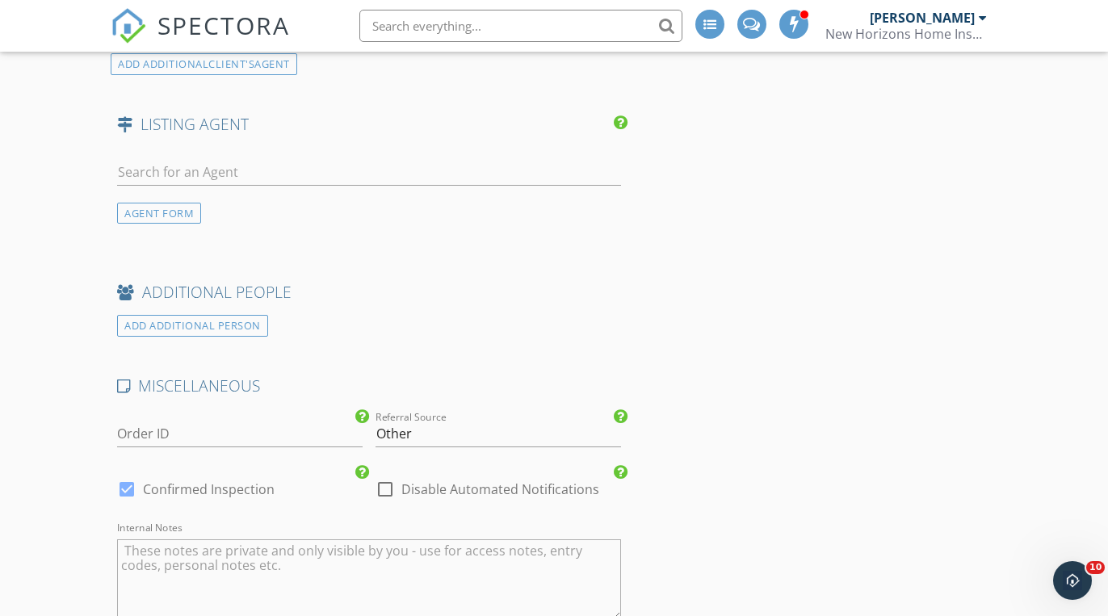
scroll to position [3359, 0]
type input "336-306-7821"
click at [181, 208] on div "AGENT FORM" at bounding box center [159, 213] width 84 height 22
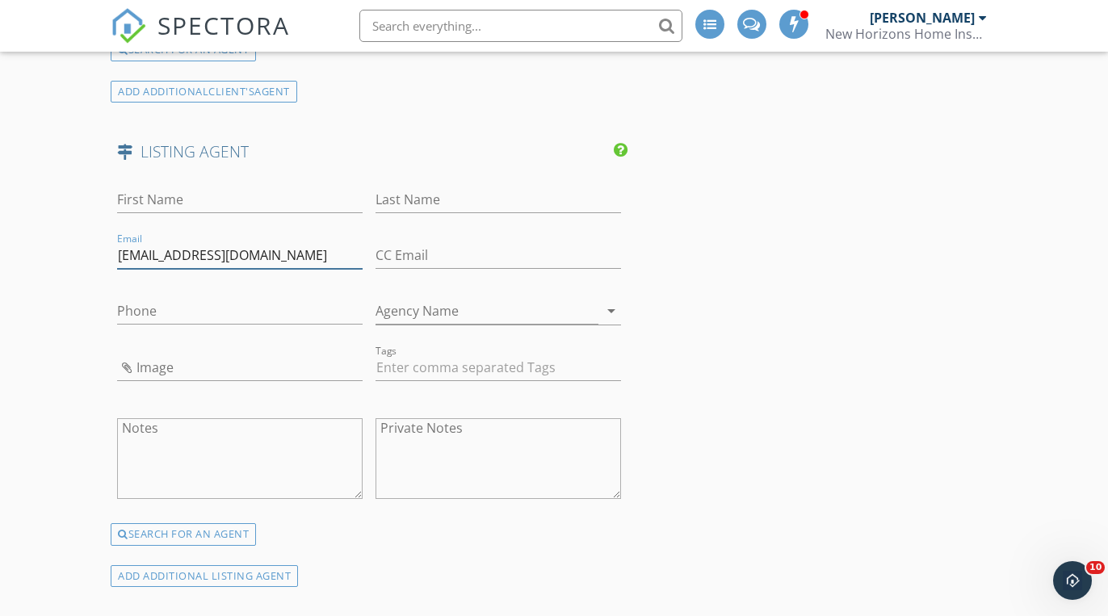
scroll to position [3318, 0]
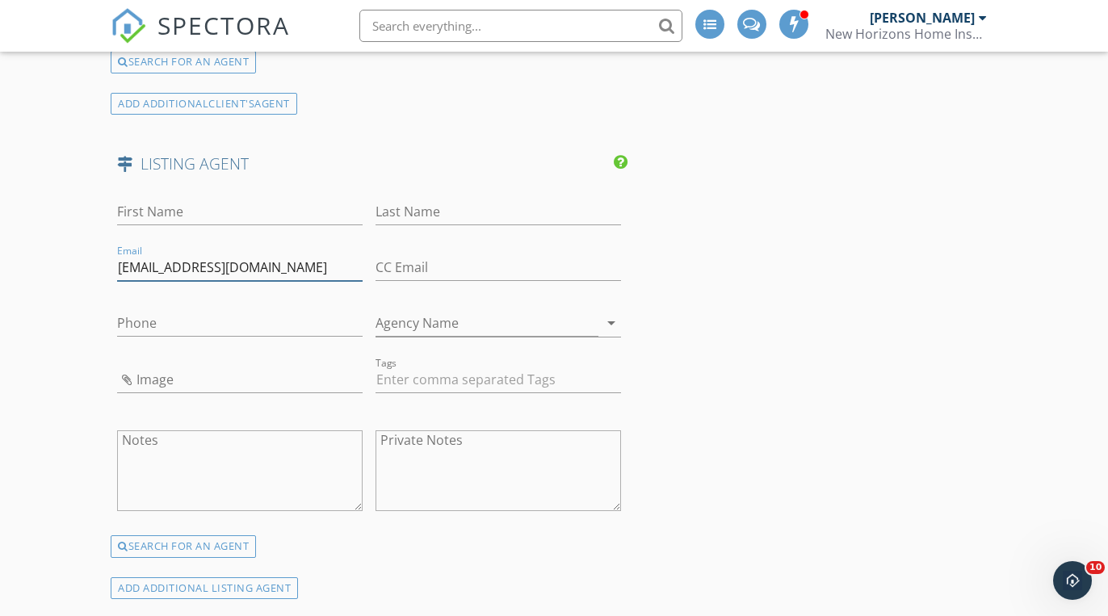
type input "southeastteam@trelora.com"
click at [248, 200] on input "First Name" at bounding box center [239, 212] width 245 height 27
type input "Isabella"
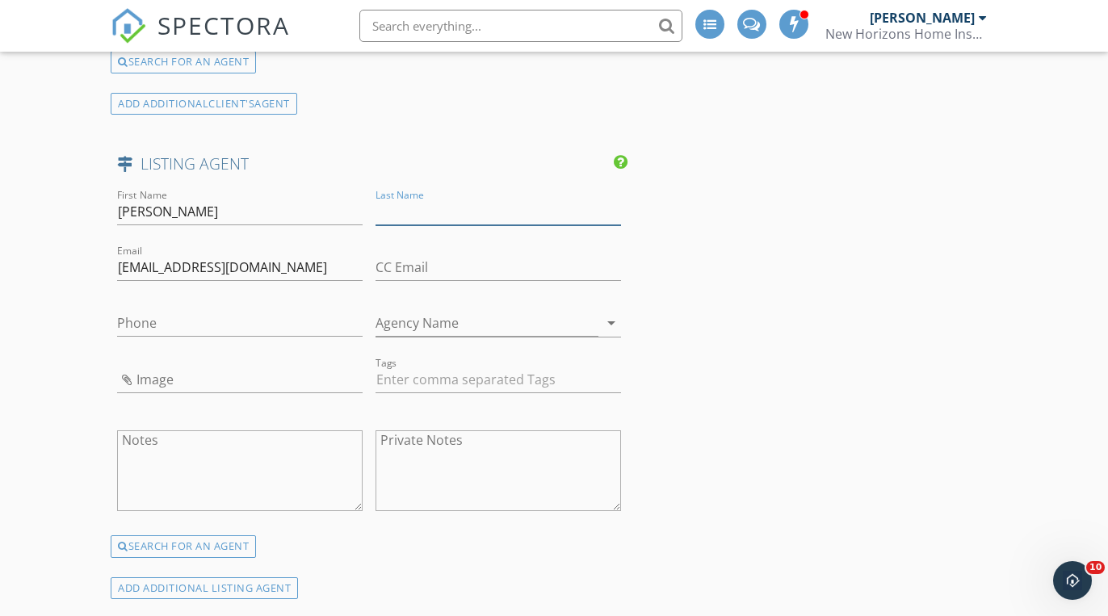
type input "Z"
type input "Frazier"
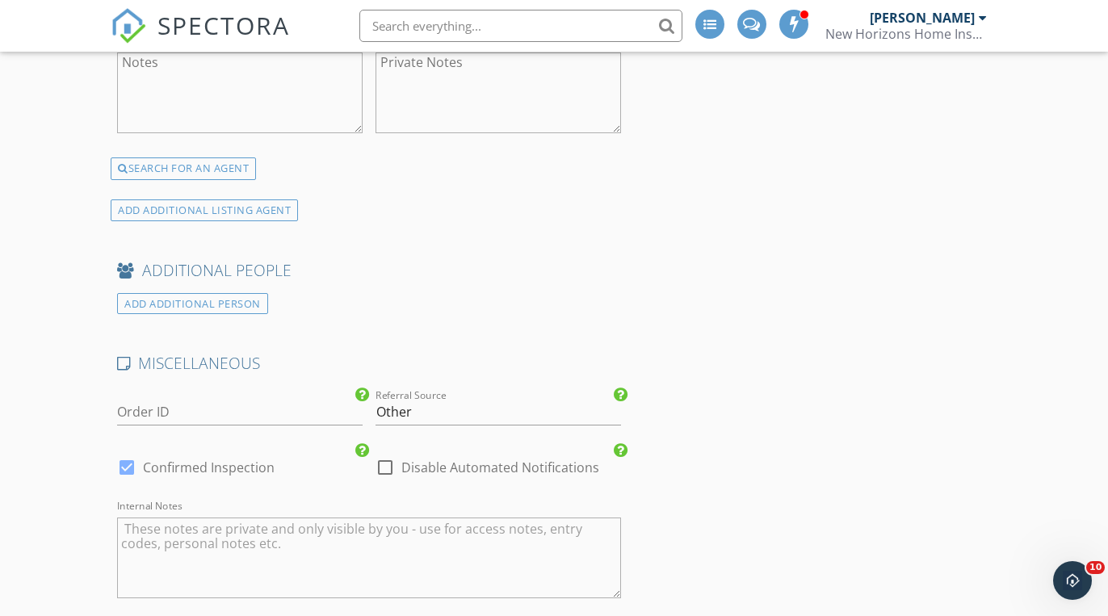
scroll to position [3696, 0]
click at [455, 401] on input "Other" at bounding box center [497, 412] width 245 height 27
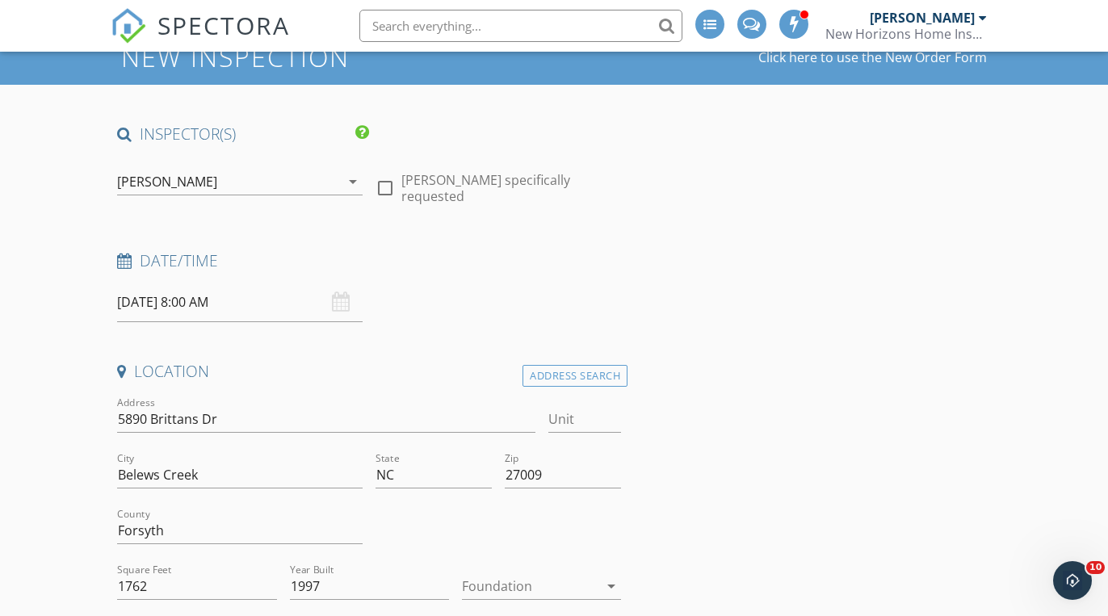
scroll to position [79, 0]
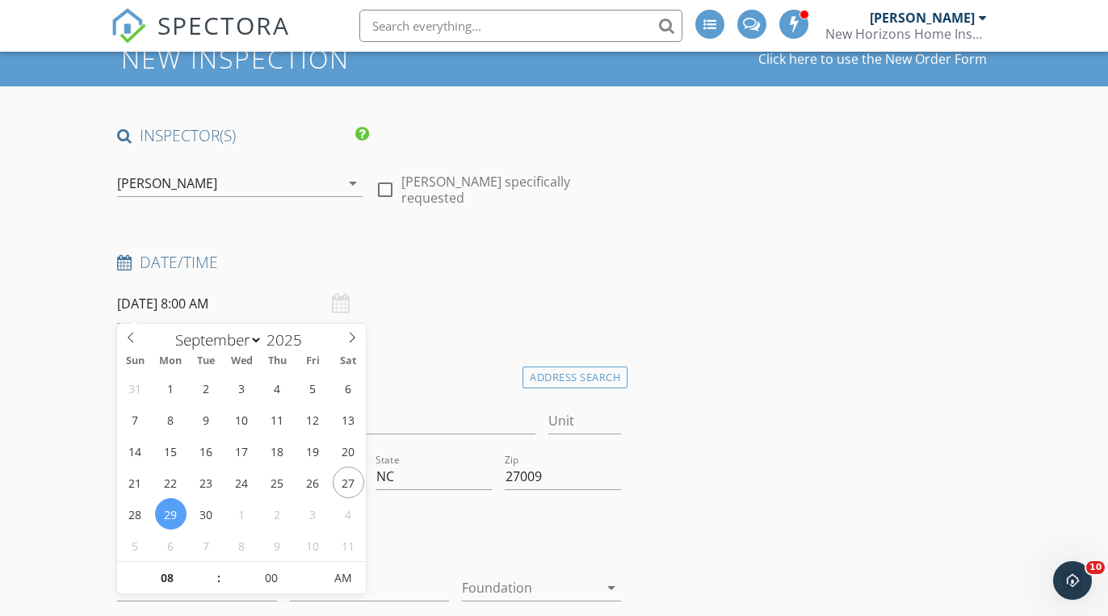
click at [278, 304] on input "09/29/2025 8:00 AM" at bounding box center [239, 304] width 245 height 40
type input "09"
type input "09/29/2025 9:00 AM"
click at [212, 571] on span at bounding box center [210, 570] width 11 height 16
type input "10"
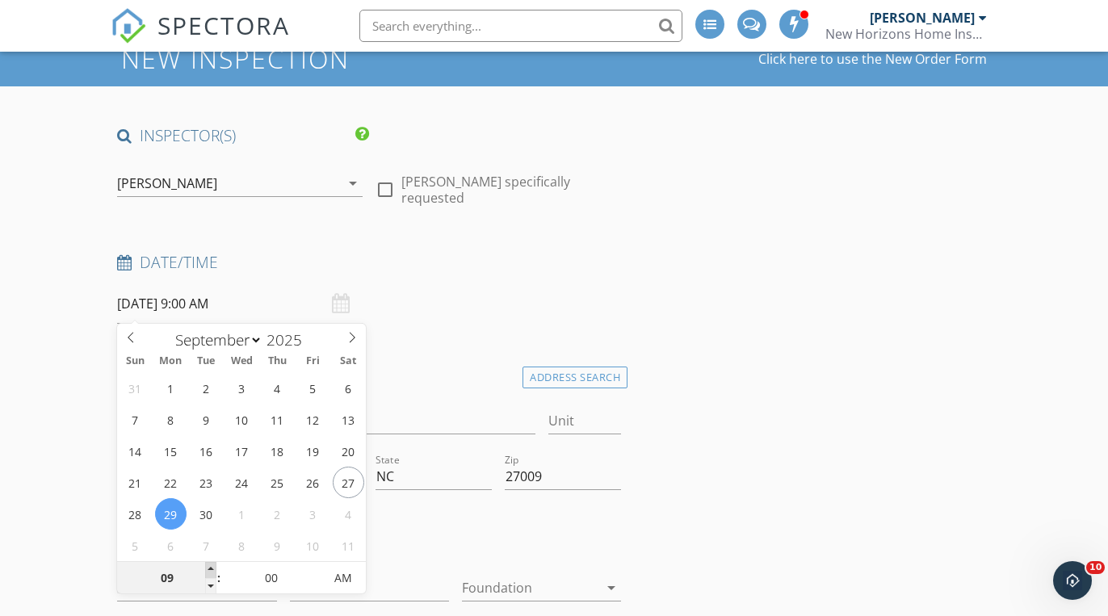
type input "09/29/2025 10:00 AM"
click at [212, 571] on span at bounding box center [210, 570] width 11 height 16
type input "11"
type input "09/29/2025 11:00 AM"
click at [212, 571] on span at bounding box center [210, 570] width 11 height 16
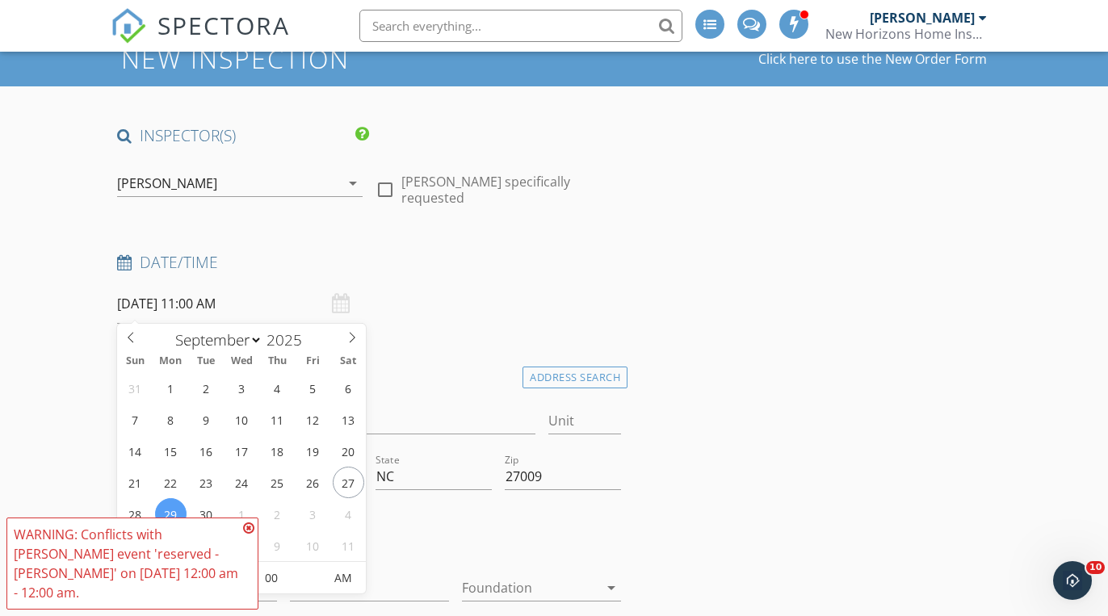
click at [248, 535] on icon at bounding box center [248, 528] width 11 height 13
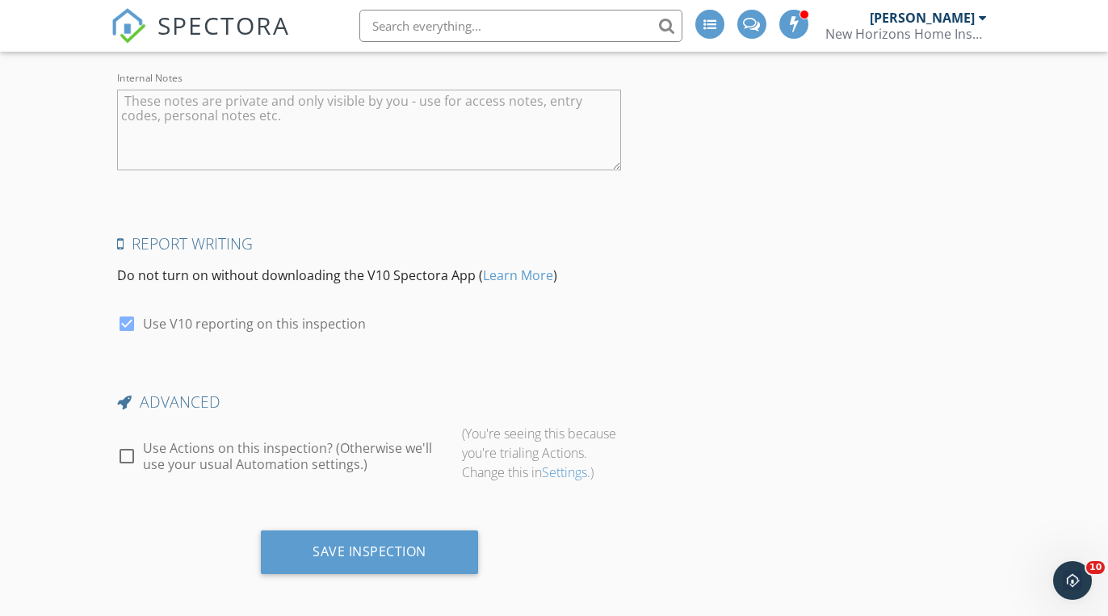
scroll to position [4123, 0]
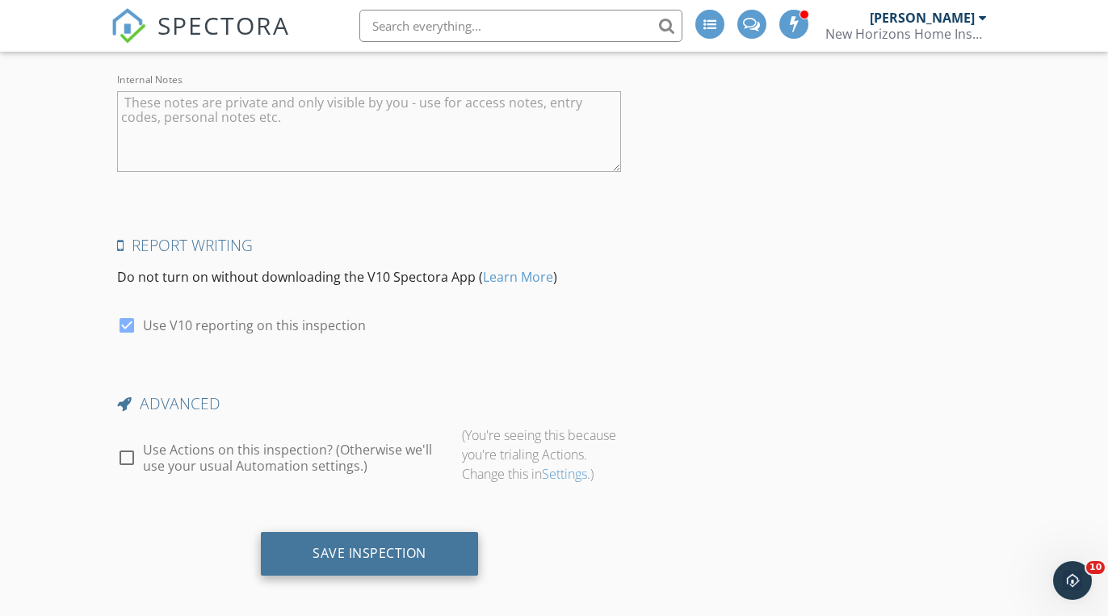
click at [476, 542] on div "Save Inspection" at bounding box center [369, 554] width 217 height 44
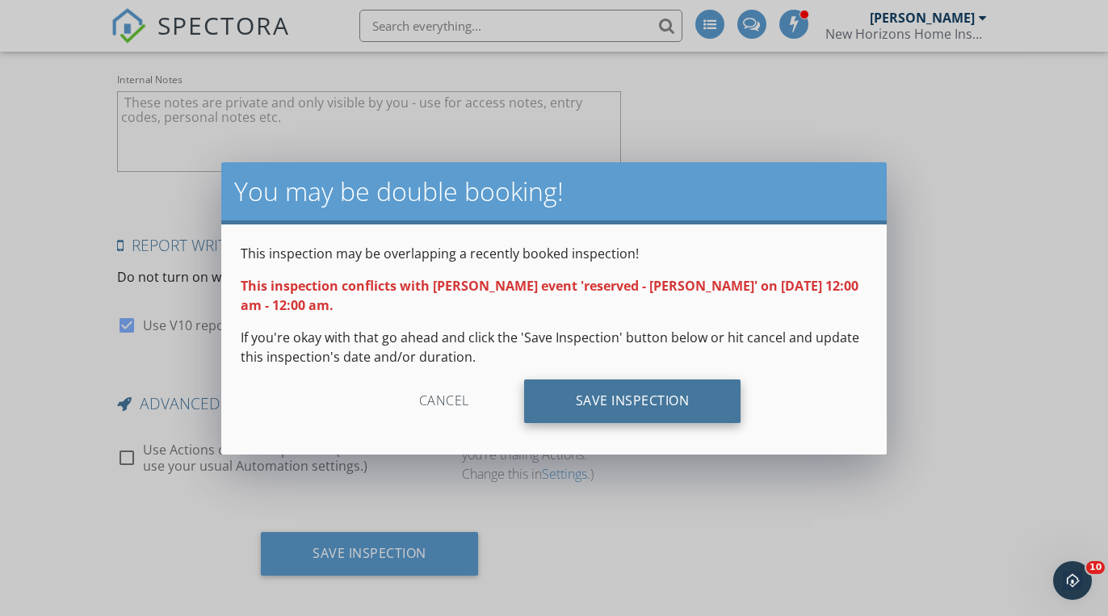
click at [631, 409] on div "Save Inspection" at bounding box center [632, 401] width 217 height 44
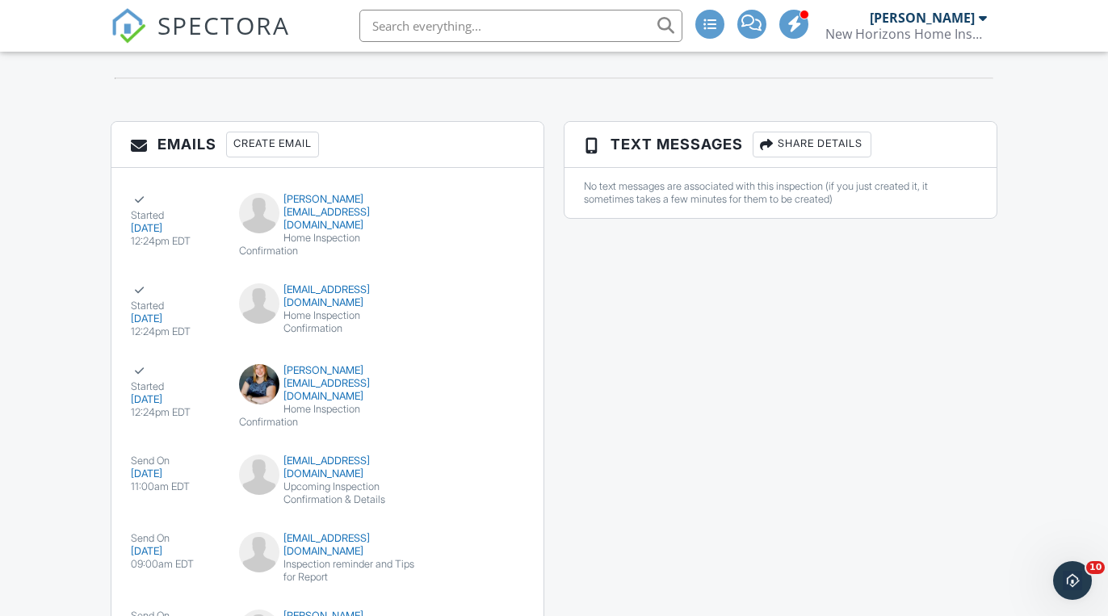
scroll to position [1930, 0]
click at [423, 249] on div "taylor.ridge364@gmail.com Home Inspection Confirmation" at bounding box center [327, 226] width 196 height 65
click at [393, 404] on div "Home Inspection Confirmation" at bounding box center [327, 417] width 177 height 26
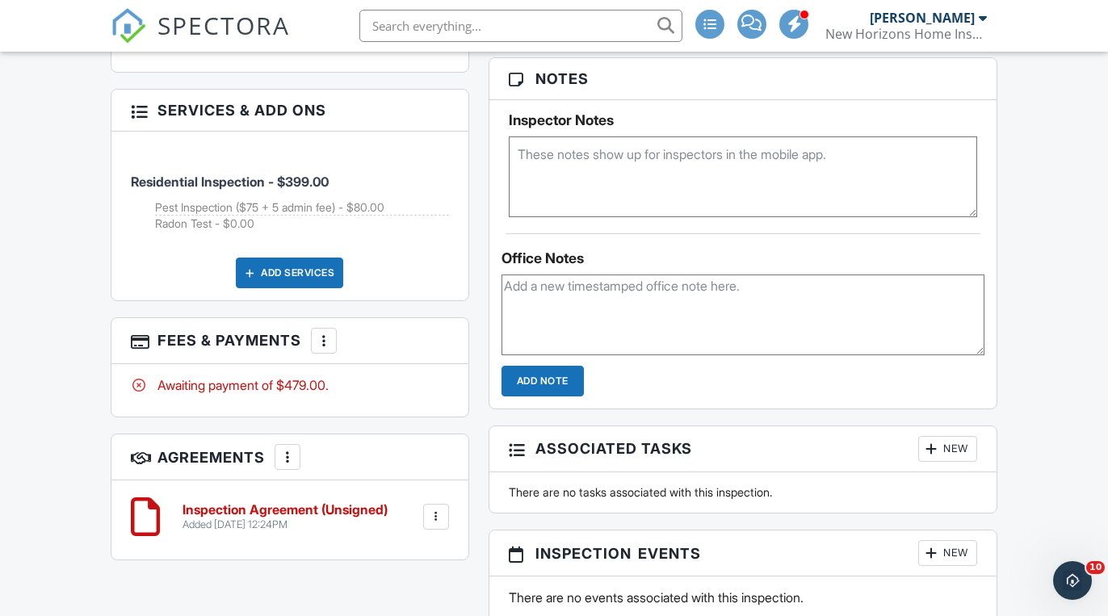
scroll to position [1063, 0]
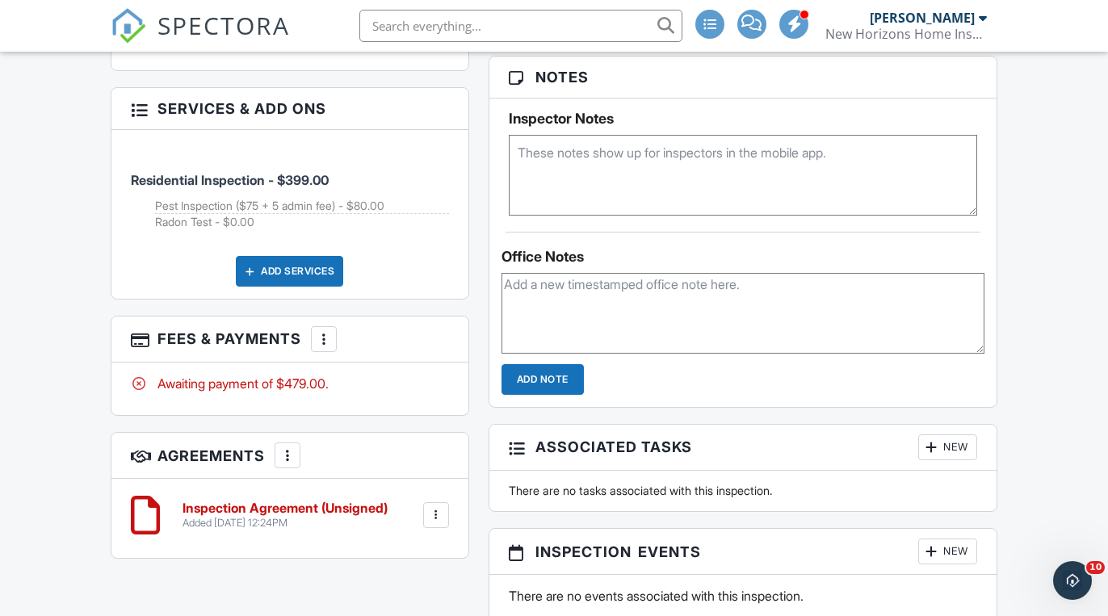
click at [332, 331] on div at bounding box center [324, 339] width 16 height 16
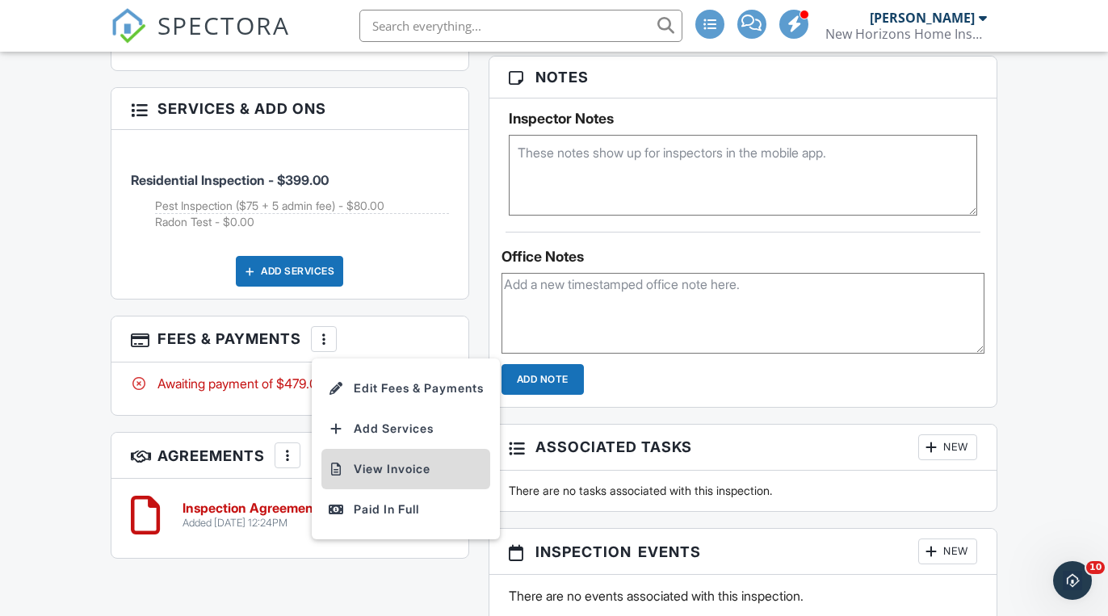
click at [393, 449] on li "View Invoice" at bounding box center [405, 469] width 169 height 40
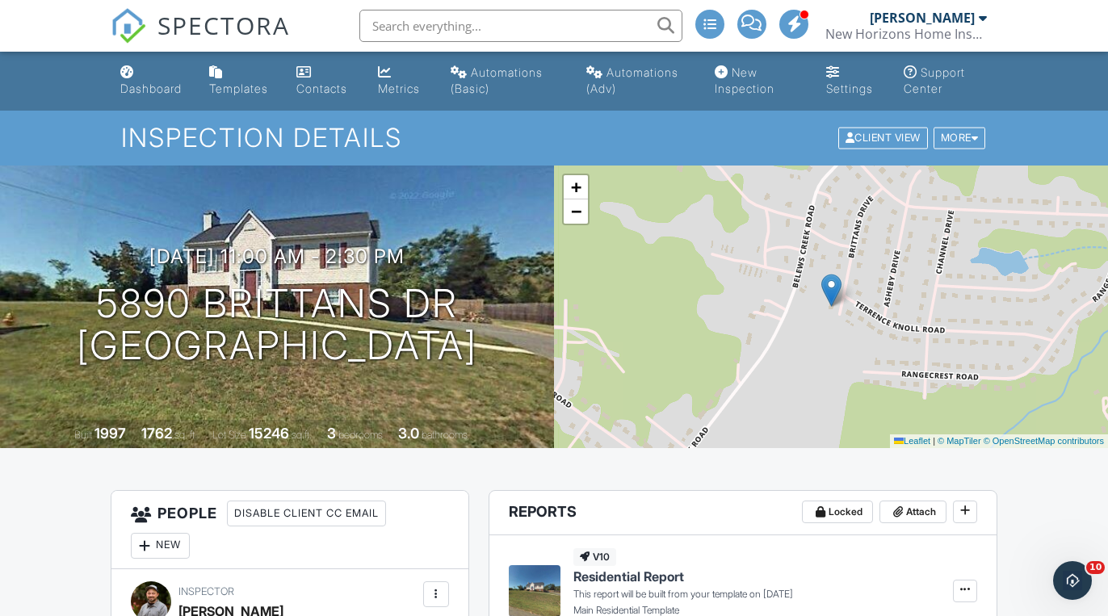
scroll to position [0, 0]
click at [141, 80] on link "Dashboard" at bounding box center [152, 81] width 76 height 46
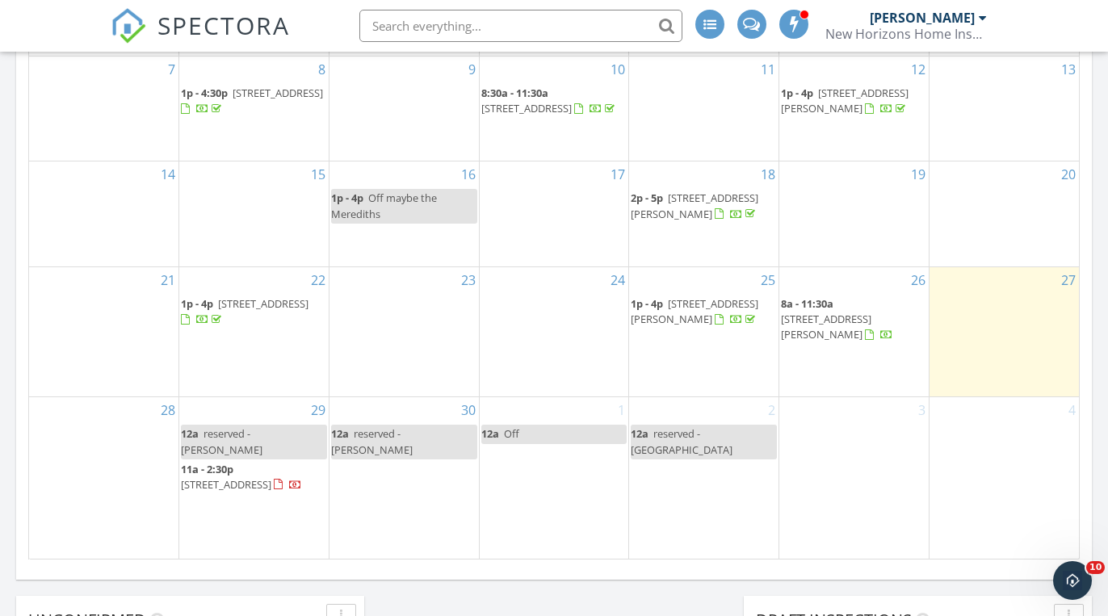
scroll to position [1078, 0]
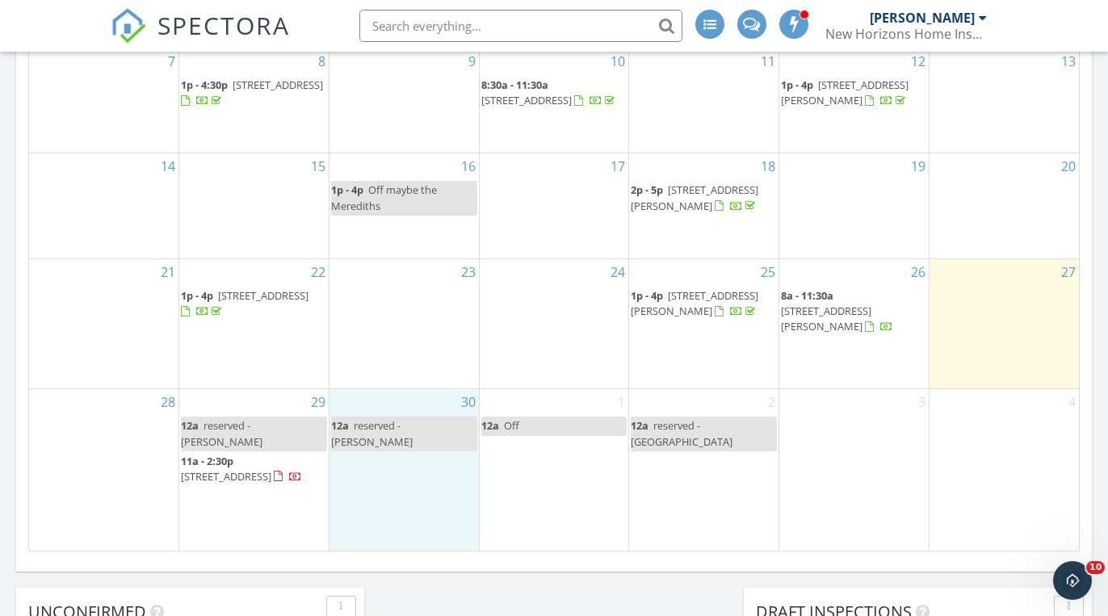
click at [389, 503] on div "30 12a reserved - Robbie" at bounding box center [403, 469] width 149 height 161
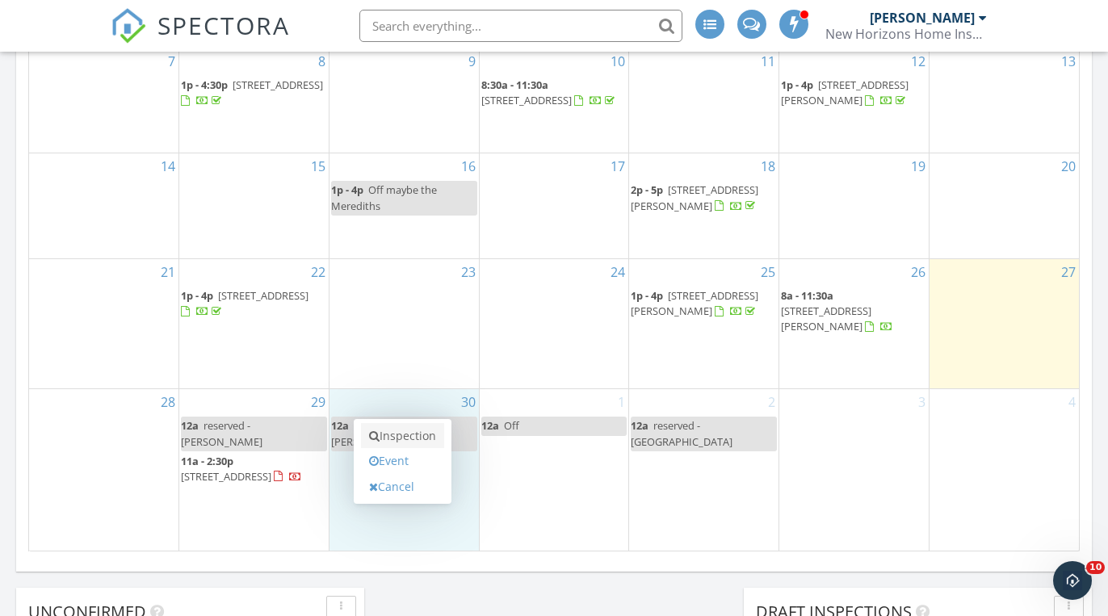
click at [412, 437] on link "Inspection" at bounding box center [402, 436] width 83 height 26
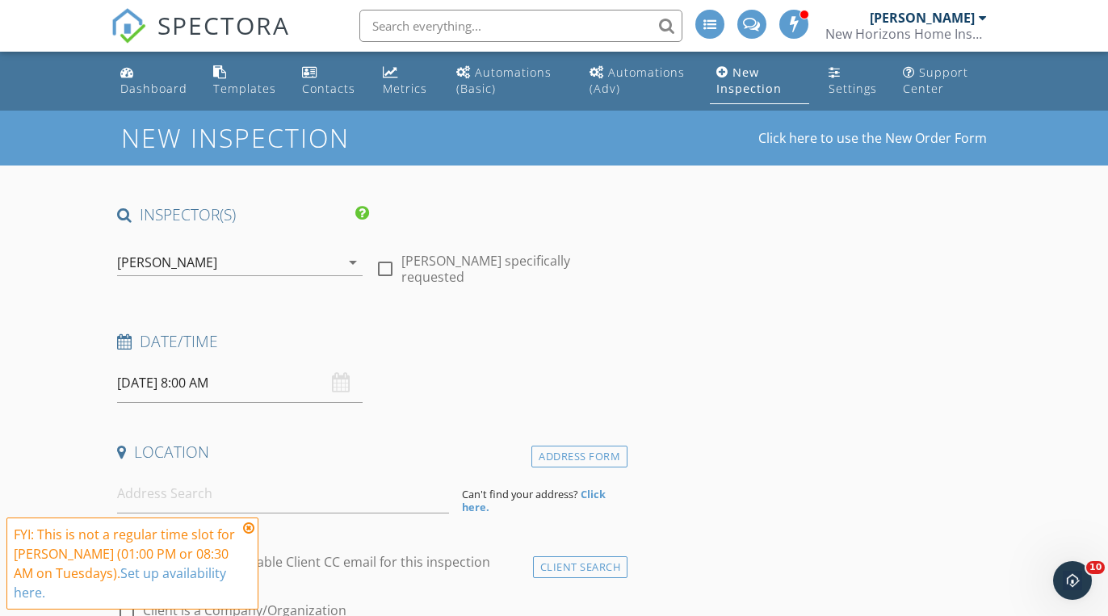
click at [249, 530] on icon at bounding box center [248, 528] width 11 height 13
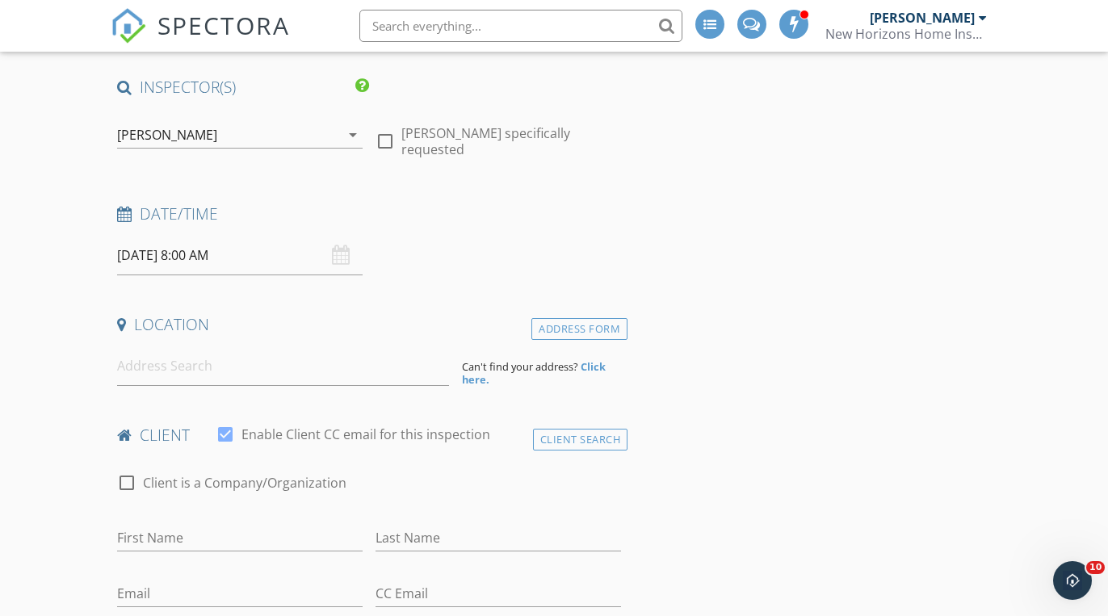
scroll to position [128, 0]
click at [254, 255] on input "[DATE] 8:00 AM" at bounding box center [239, 255] width 245 height 40
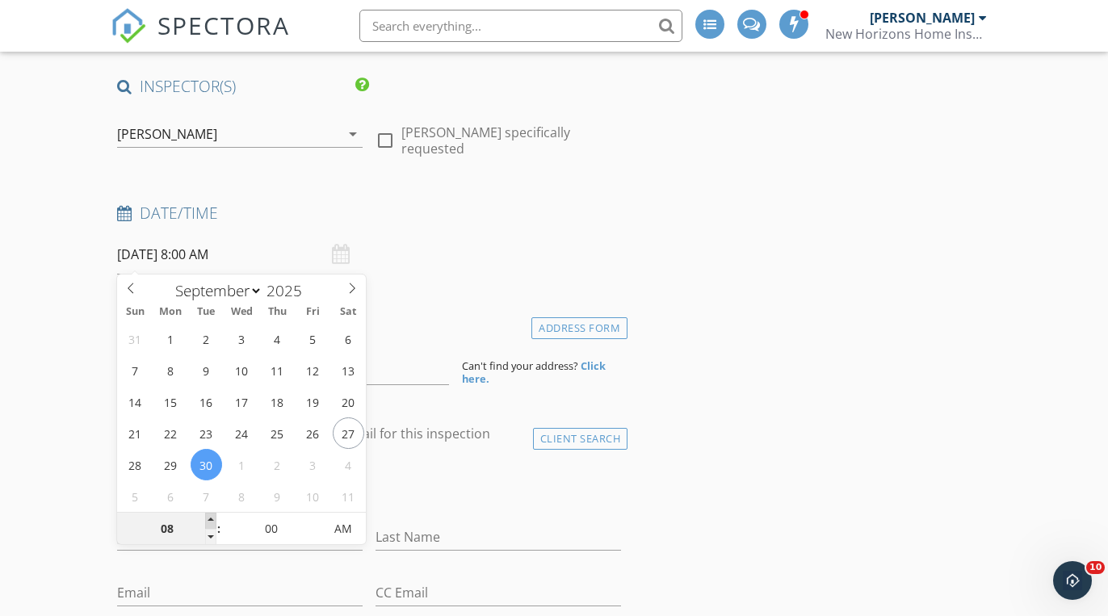
type input "09"
type input "[DATE] 9:00 AM"
click at [212, 519] on span at bounding box center [210, 521] width 11 height 16
type input "10"
type input "[DATE] 10:00 AM"
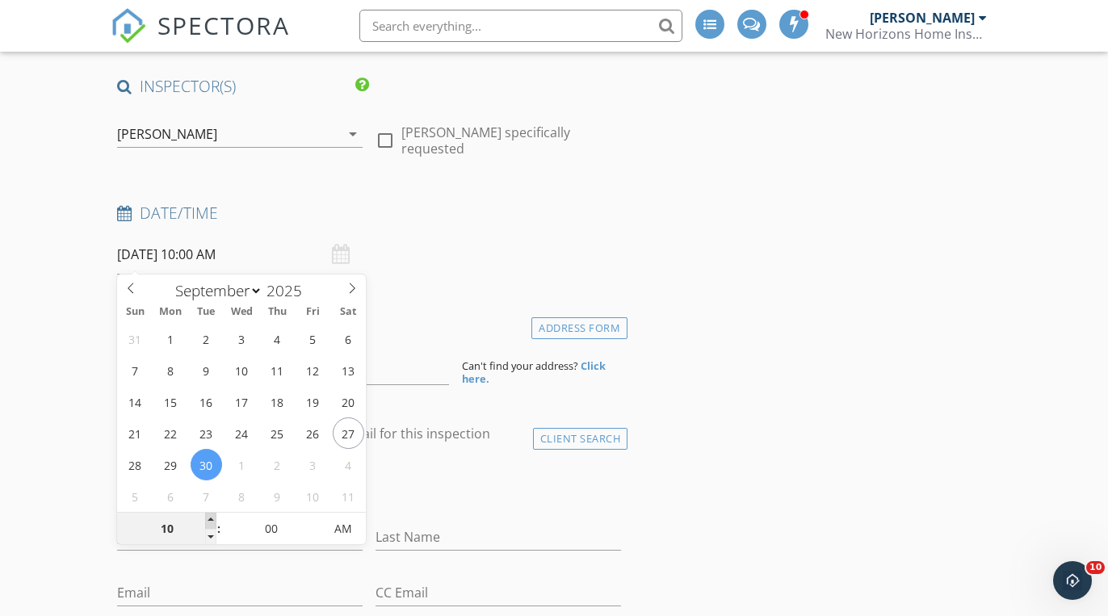
click at [212, 519] on span at bounding box center [210, 521] width 11 height 16
type input "11"
type input "[DATE] 11:00 AM"
click at [212, 519] on span at bounding box center [210, 521] width 11 height 16
type input "12"
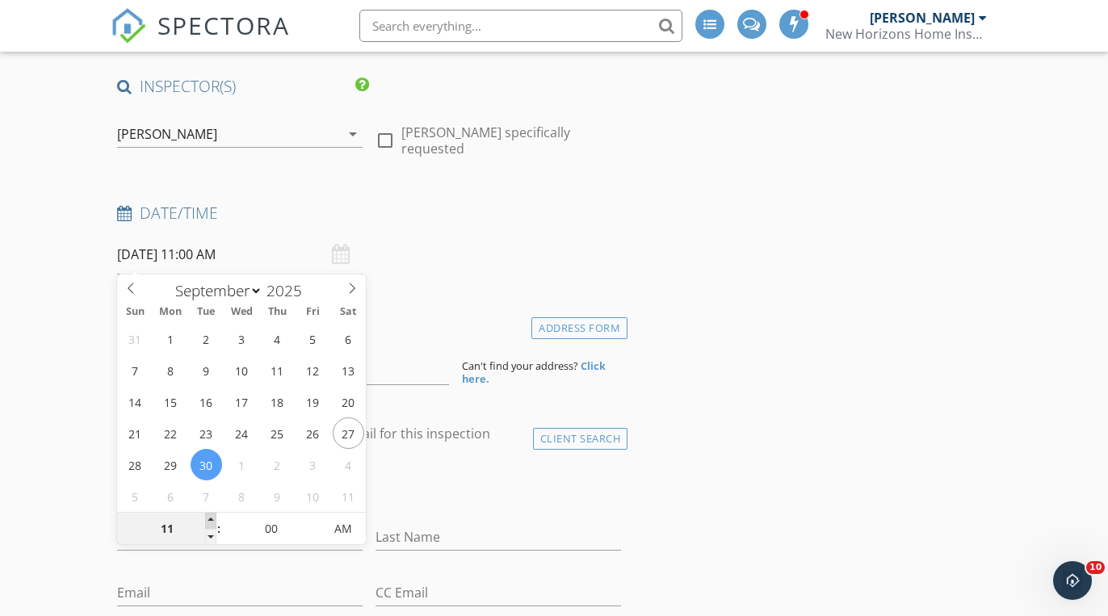
type input "[DATE] 12:00 PM"
click at [212, 519] on span at bounding box center [210, 521] width 11 height 16
type input "01"
type input "[DATE] 1:00 PM"
click at [212, 519] on span at bounding box center [210, 521] width 11 height 16
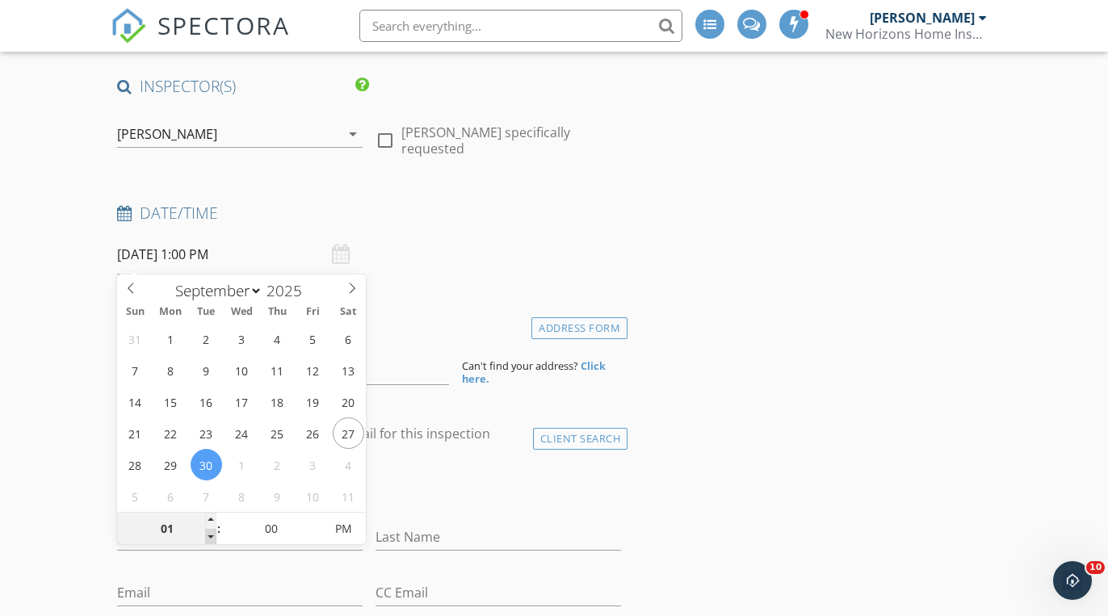
type input "12"
type input "[DATE] 12:00 PM"
click at [212, 534] on span at bounding box center [210, 537] width 11 height 16
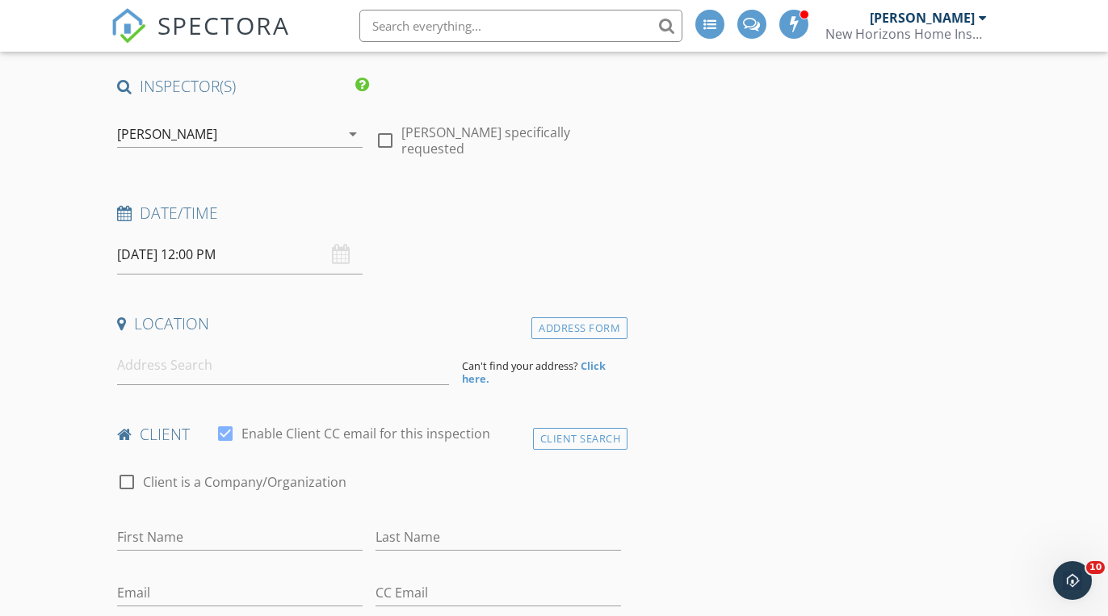
click at [480, 488] on div "check_box_outline_blank Client is a Company/Organization" at bounding box center [369, 490] width 504 height 42
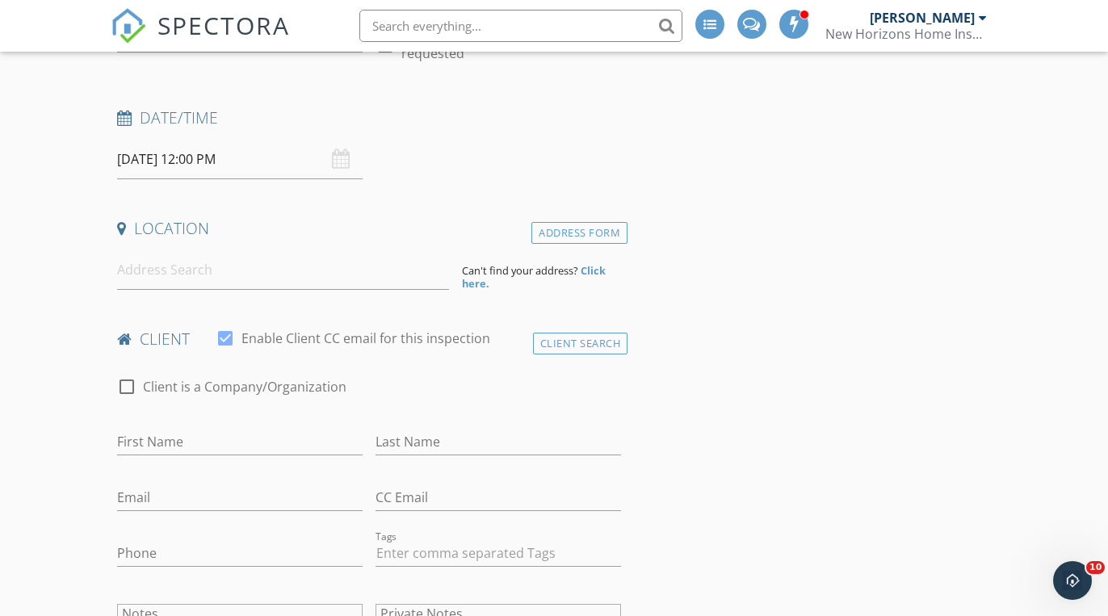
scroll to position [235, 0]
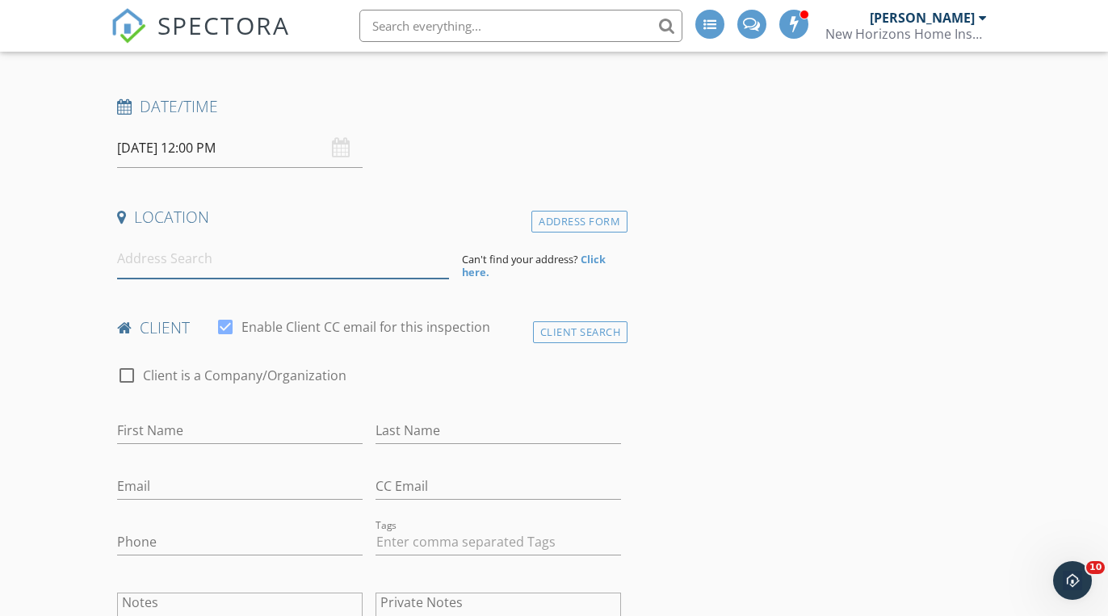
click at [275, 274] on input at bounding box center [283, 259] width 332 height 40
click at [210, 420] on input "First Name" at bounding box center [239, 430] width 245 height 27
type input "Anthony"
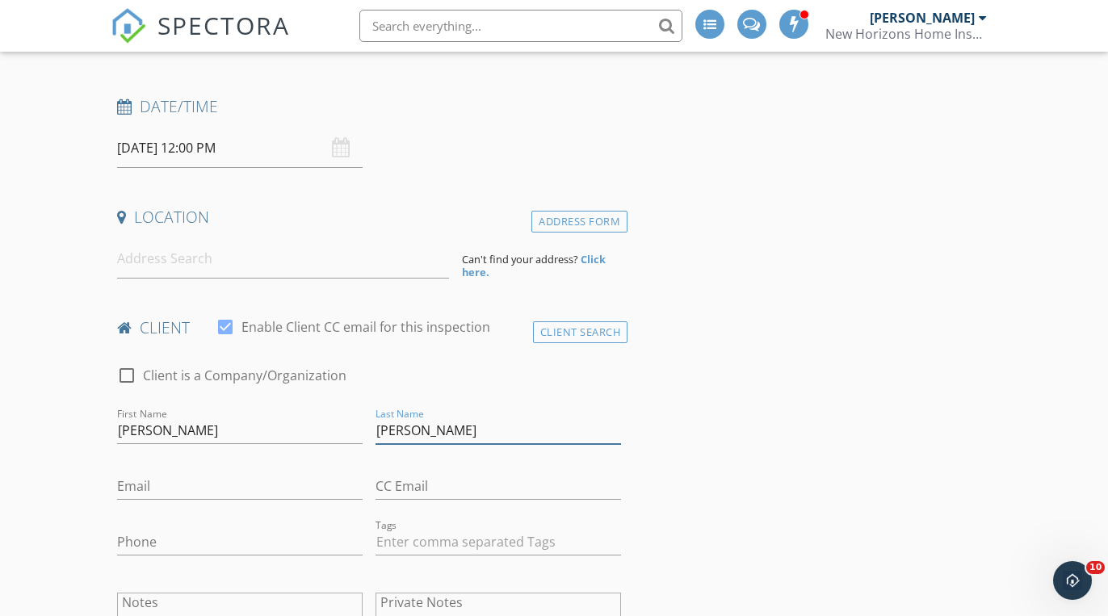
type input "Siler"
click at [163, 480] on input "Email" at bounding box center [239, 486] width 245 height 27
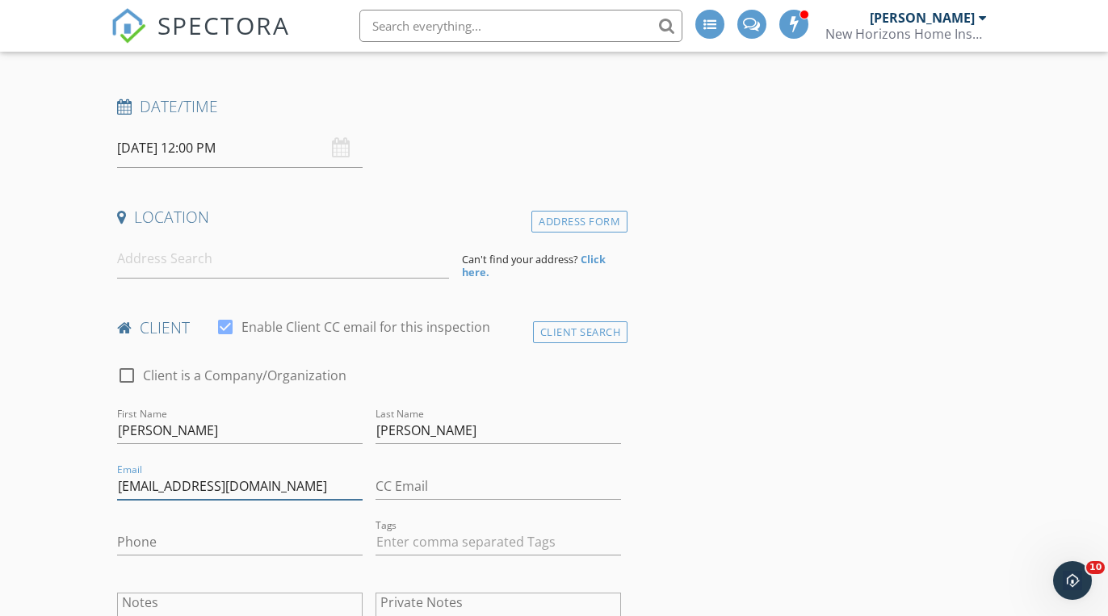
type input "Ant.siler93@gmail.com"
click at [216, 535] on input "Phone" at bounding box center [239, 542] width 245 height 27
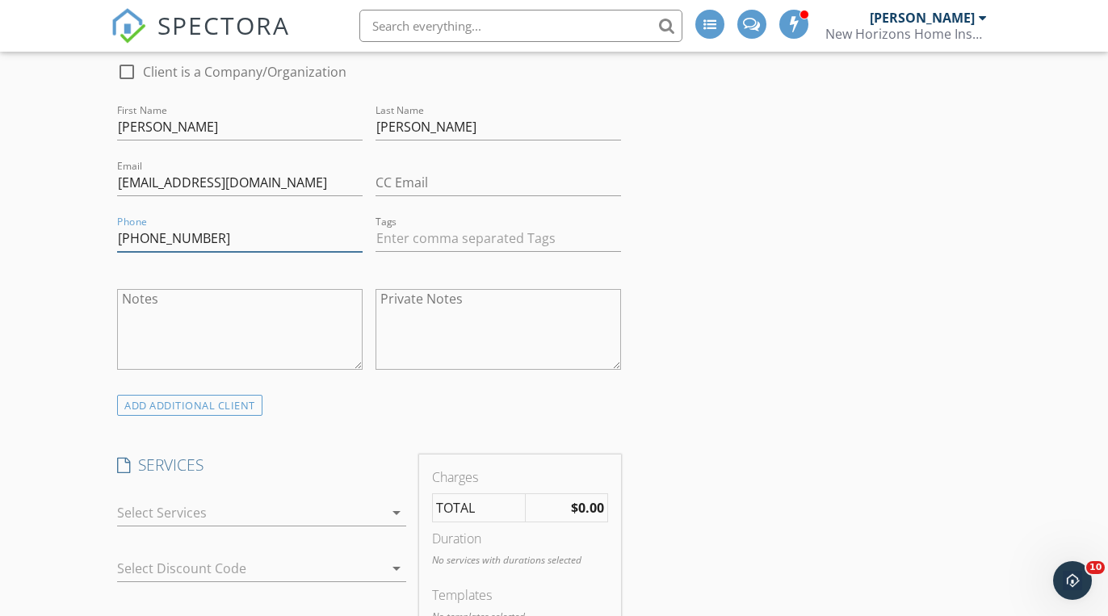
scroll to position [539, 0]
type input "336-862-9591"
click at [231, 400] on div "ADD ADDITIONAL client" at bounding box center [189, 405] width 145 height 22
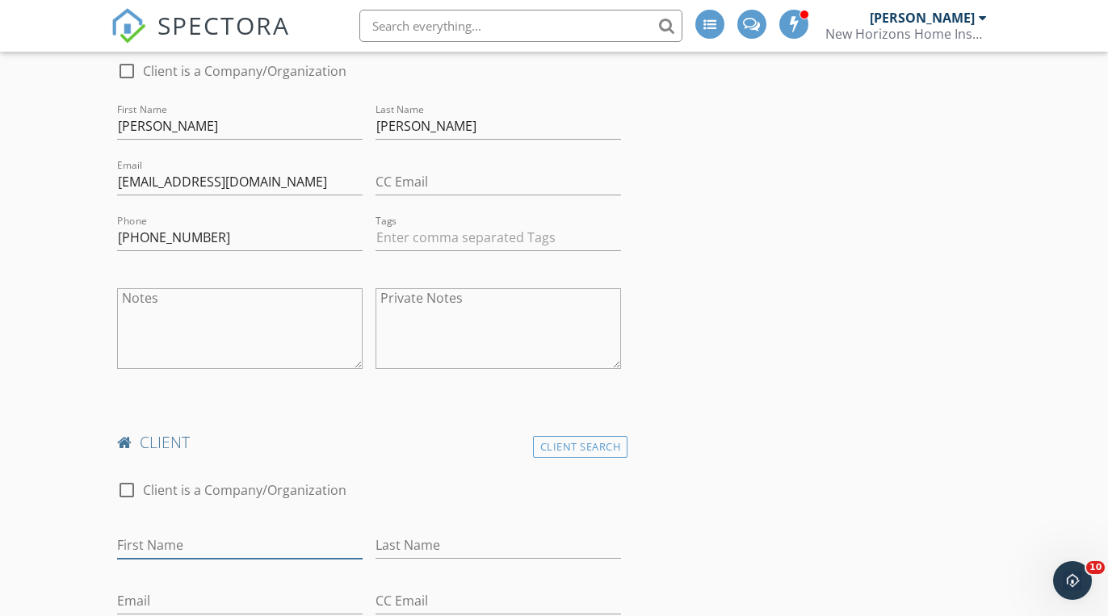
click at [212, 541] on input "First Name" at bounding box center [239, 545] width 245 height 27
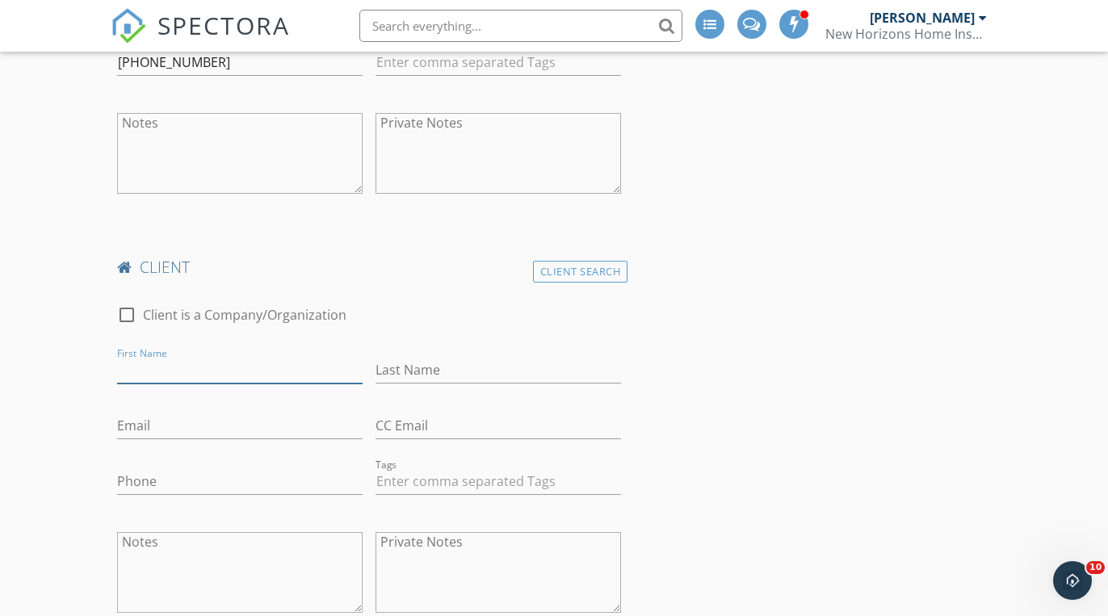
scroll to position [716, 0]
type input "Erica"
type input "Siler"
click at [166, 425] on input "Email" at bounding box center [239, 424] width 245 height 27
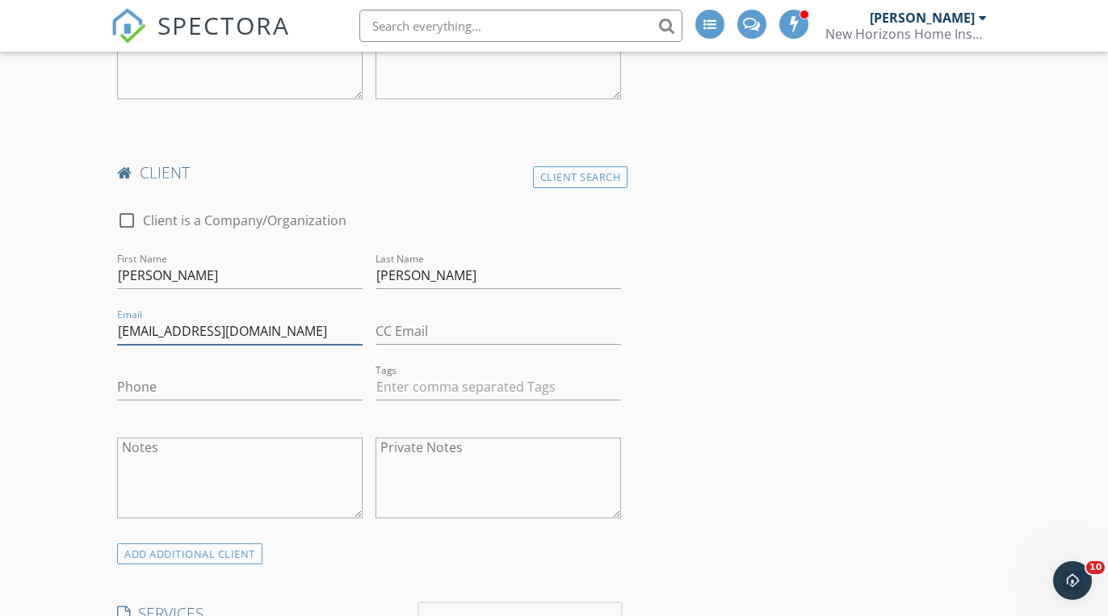
scroll to position [913, 0]
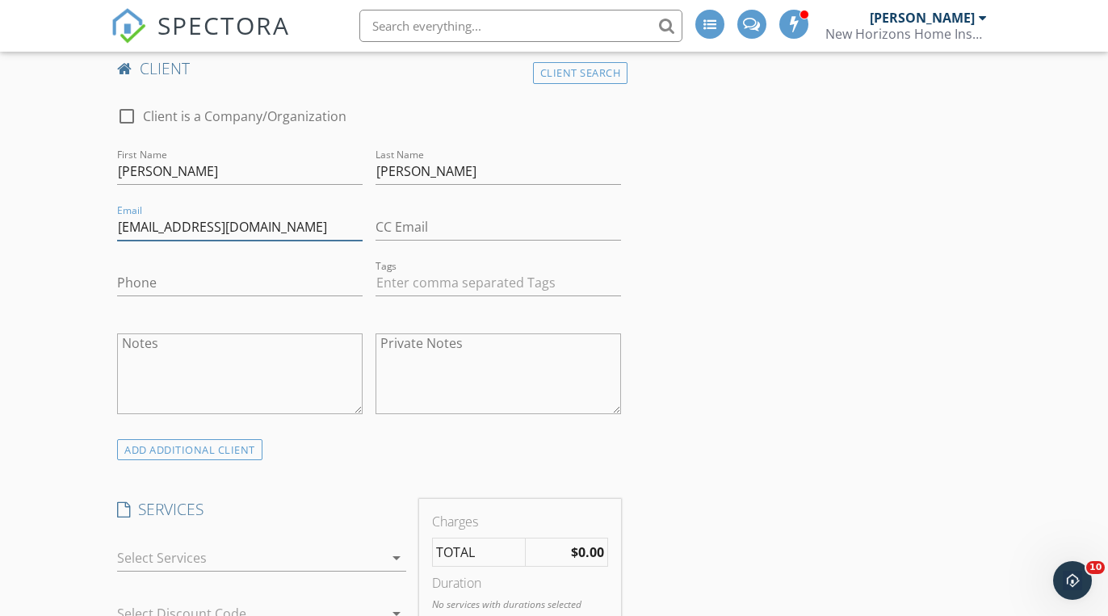
type input "Erivalenzuela1@gmail.com"
click at [199, 275] on input "Phone" at bounding box center [239, 283] width 245 height 27
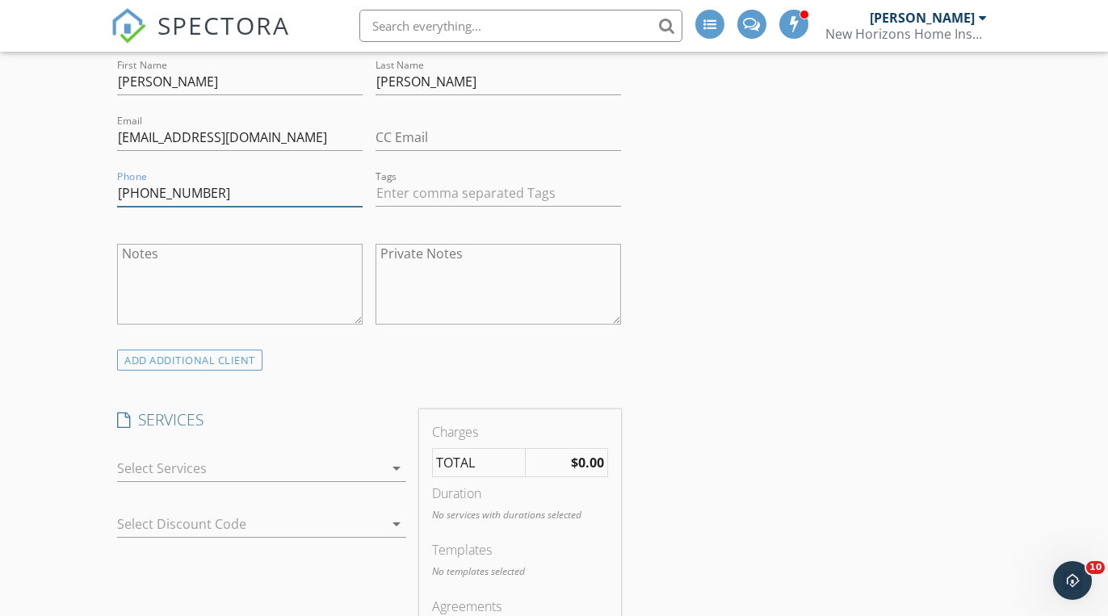
scroll to position [1006, 0]
type input "336-935-1647"
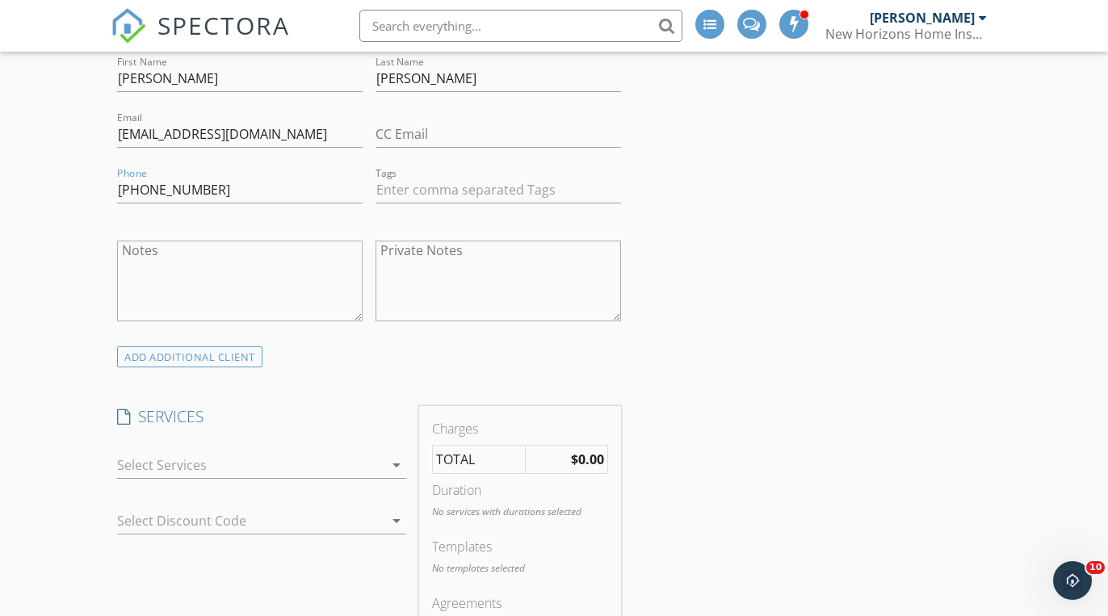
click at [307, 470] on div at bounding box center [250, 465] width 266 height 26
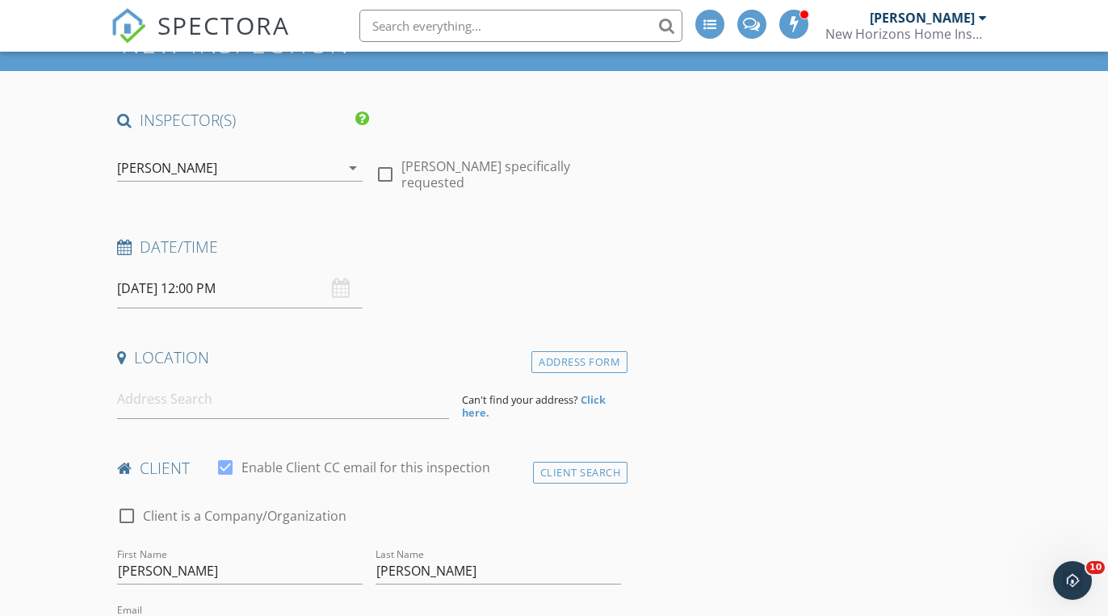
scroll to position [65, 0]
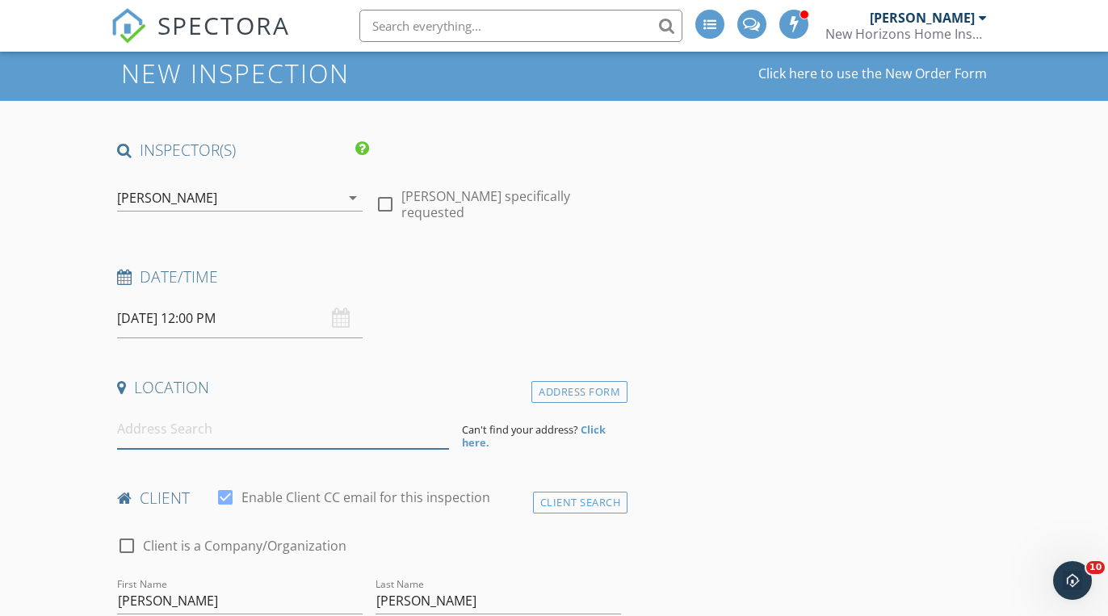
click at [244, 440] on input at bounding box center [283, 429] width 332 height 40
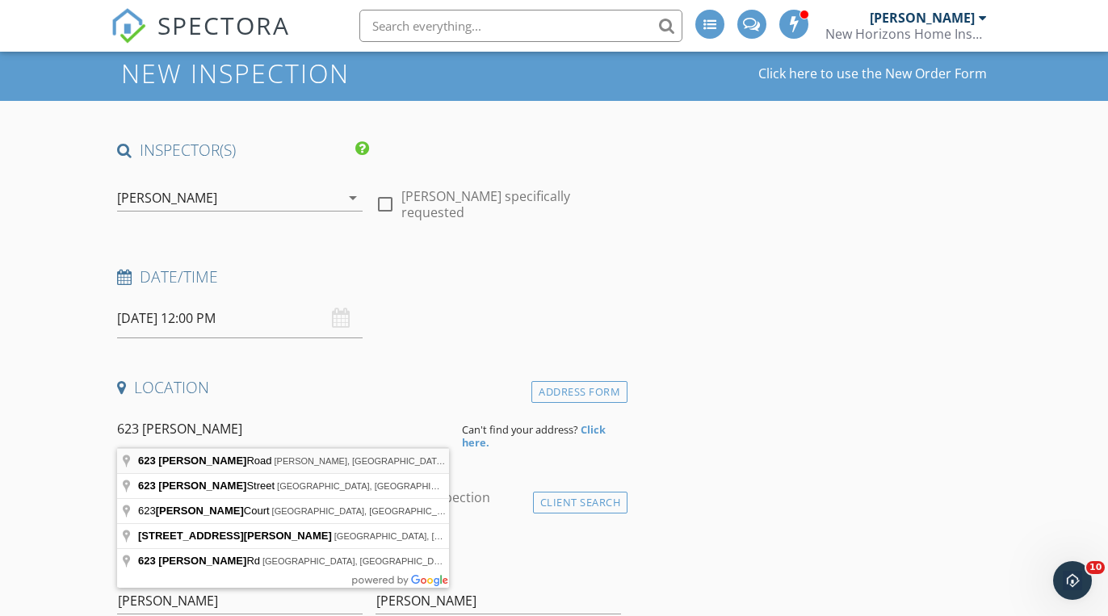
type input "623 Estes Road, Ruffin, NC, USA"
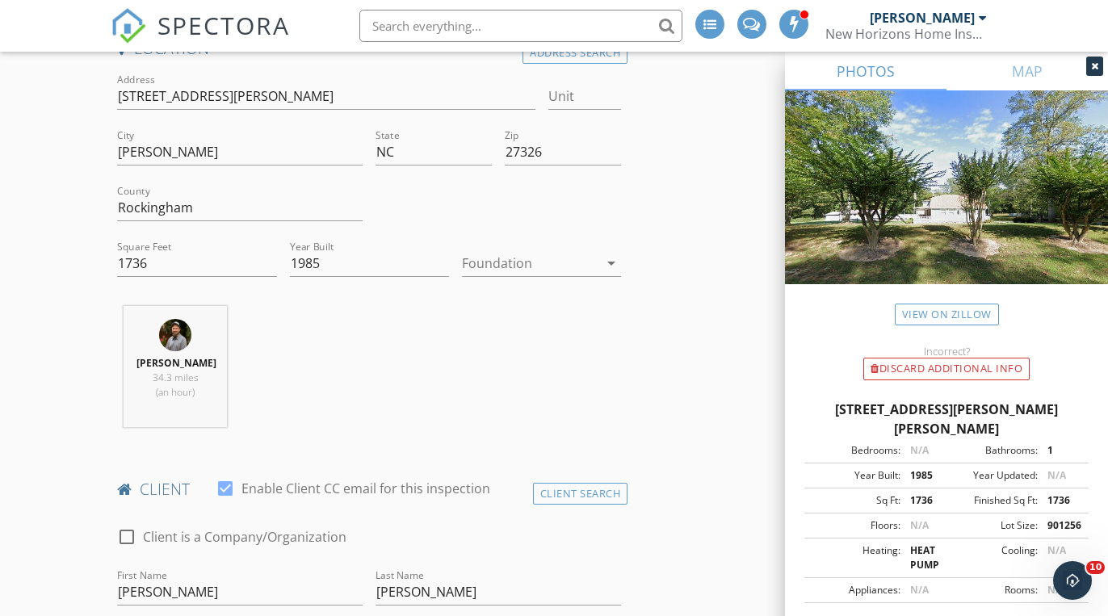
scroll to position [393, 0]
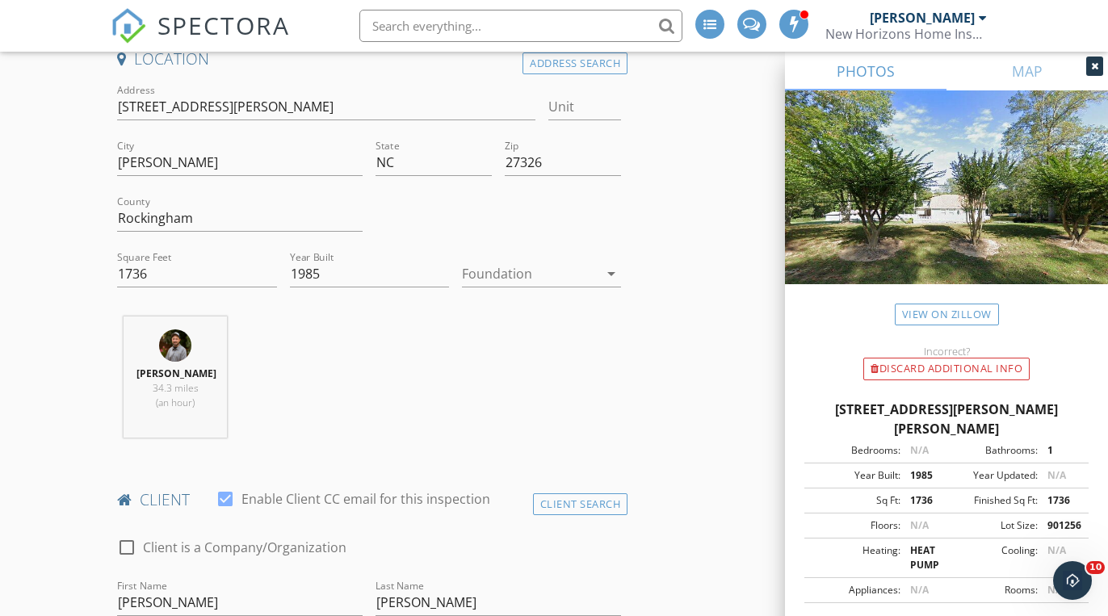
click at [1091, 65] on icon at bounding box center [1094, 66] width 7 height 10
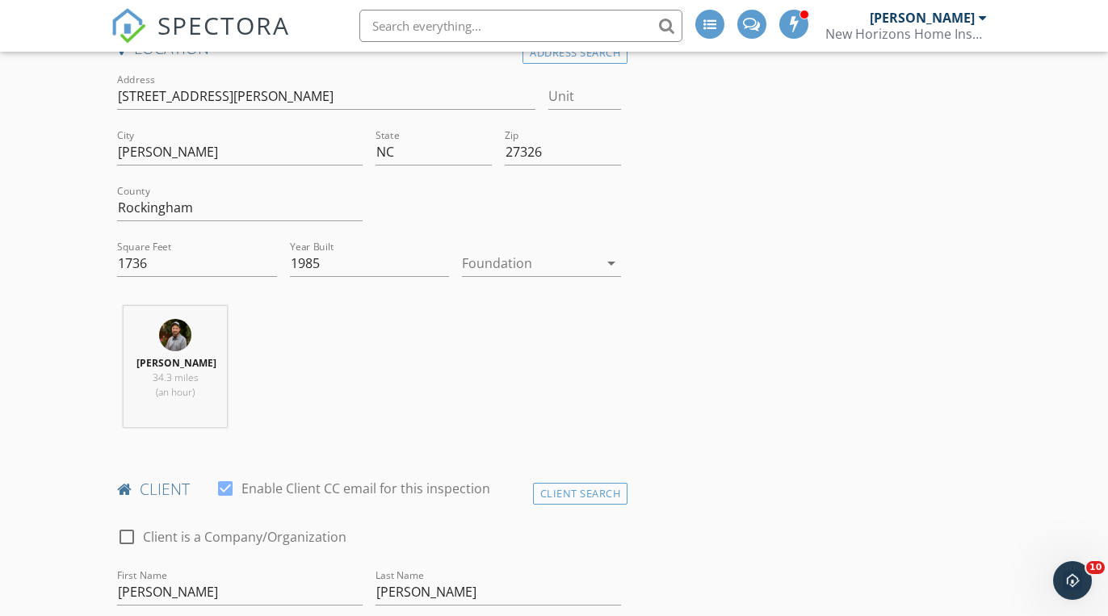
scroll to position [405, 0]
drag, startPoint x: 174, startPoint y: 257, endPoint x: 111, endPoint y: 260, distance: 62.3
click at [111, 260] on div "Square Feet 1736" at bounding box center [197, 264] width 172 height 56
type input "3296"
click at [547, 258] on div at bounding box center [530, 262] width 136 height 26
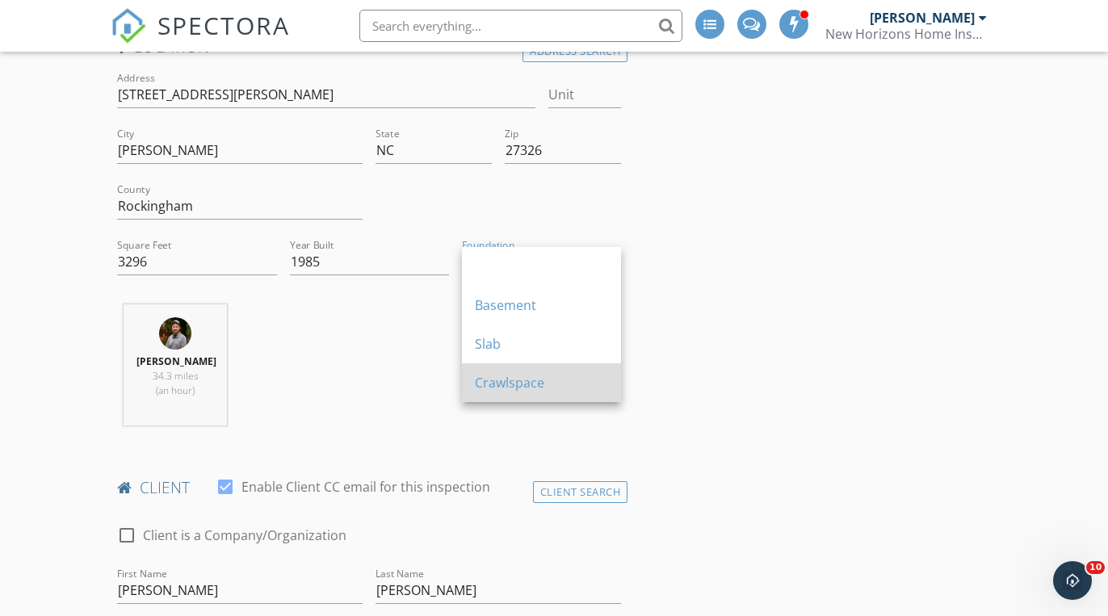
click at [537, 392] on div "Crawlspace" at bounding box center [541, 382] width 133 height 39
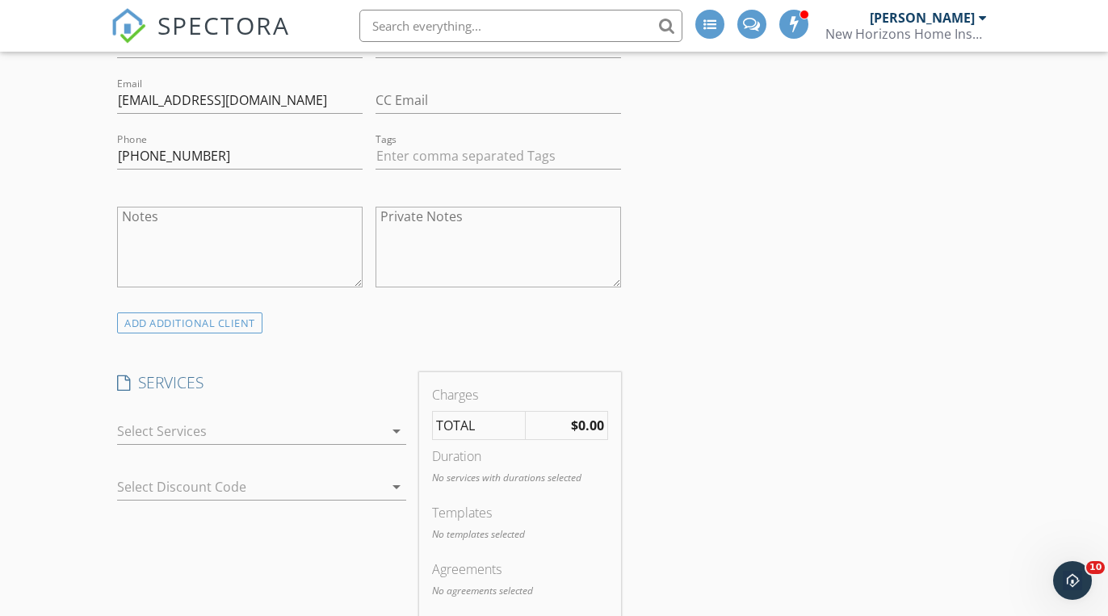
scroll to position [1445, 0]
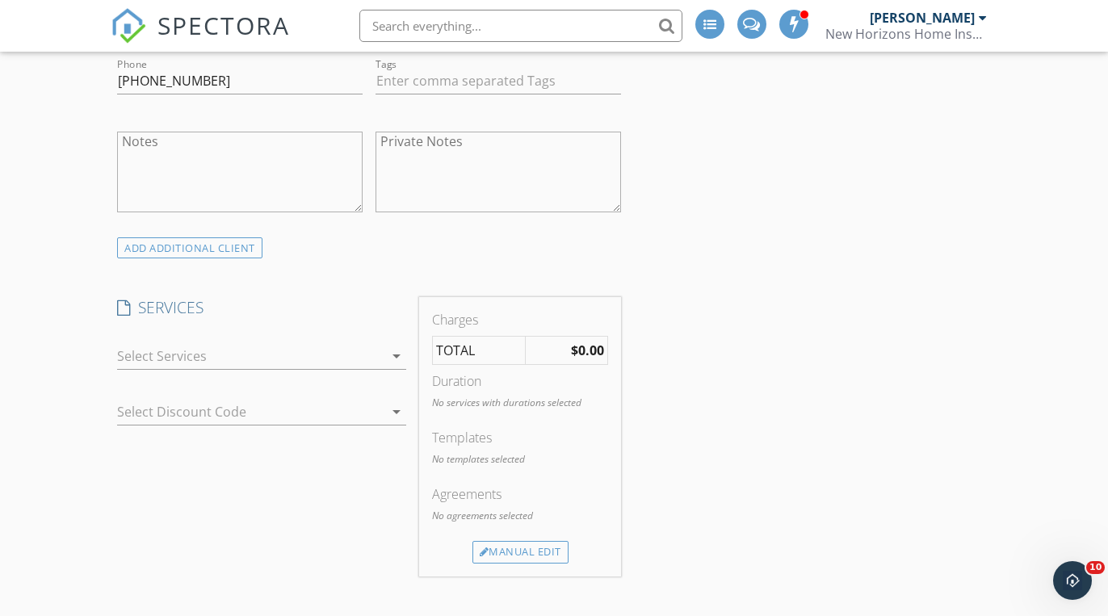
click at [234, 358] on div at bounding box center [250, 356] width 266 height 26
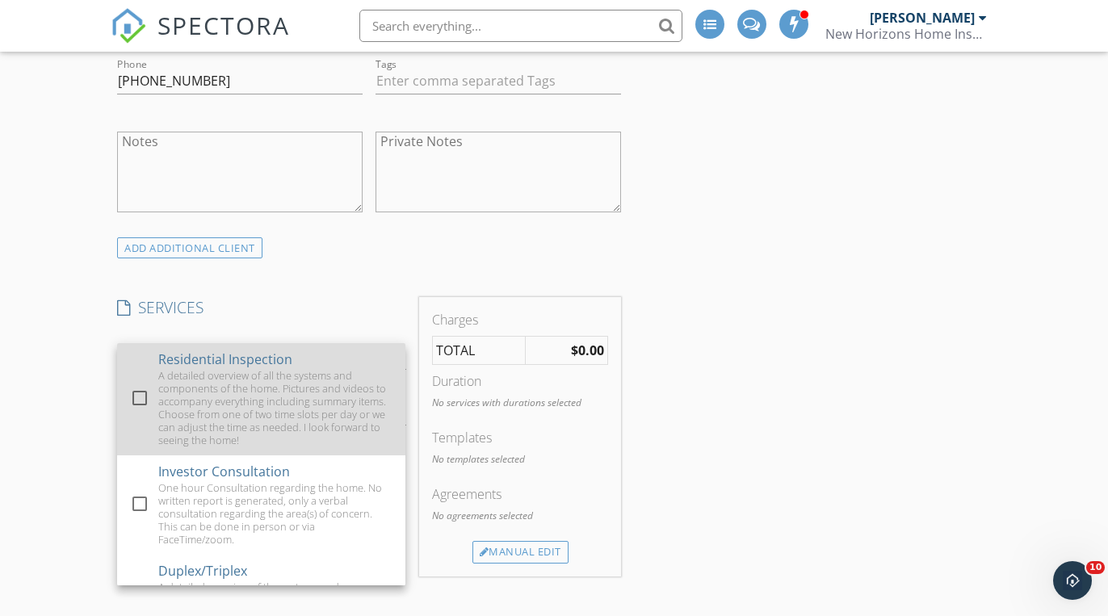
click at [128, 388] on div at bounding box center [139, 397] width 27 height 27
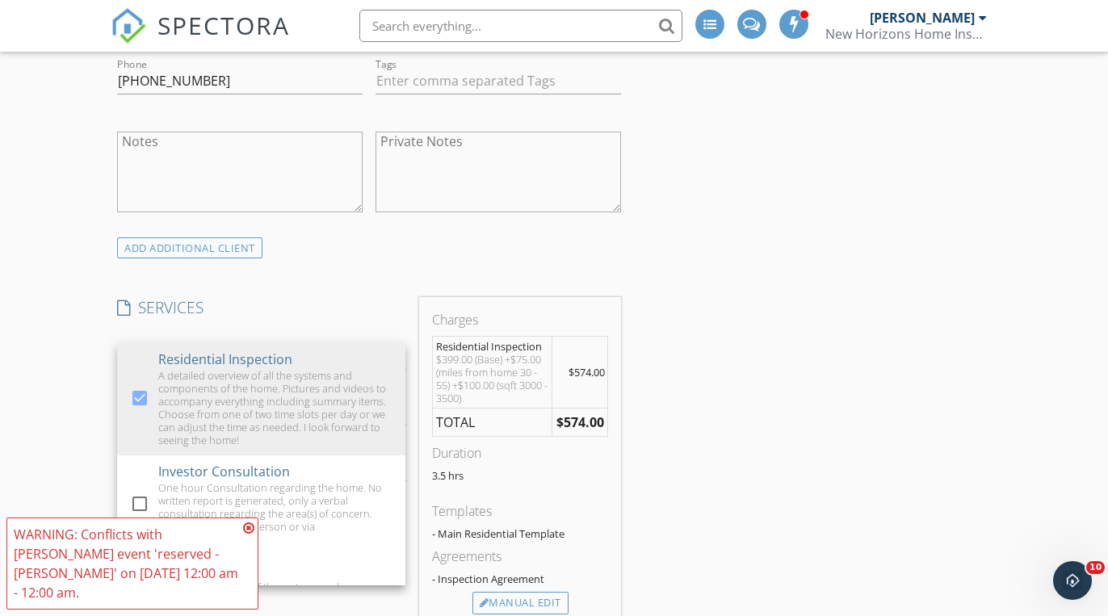
click at [738, 428] on div "INSPECTOR(S) check_box Mike Scalzo PRIMARY Mike Scalzo arrow_drop_down check_bo…" at bounding box center [554, 423] width 887 height 3329
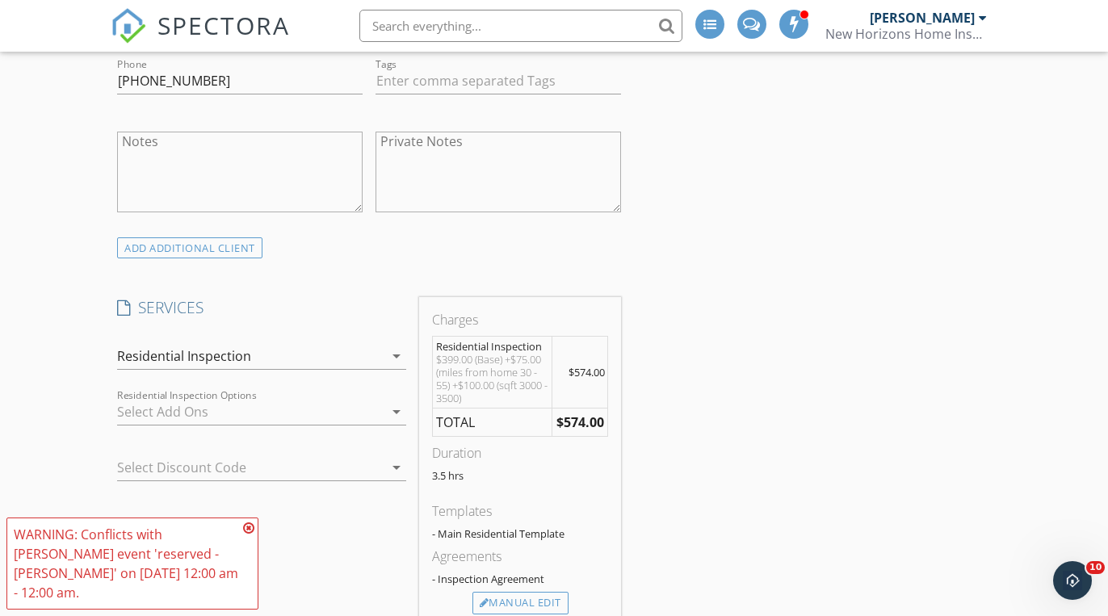
click at [250, 535] on icon at bounding box center [248, 528] width 11 height 13
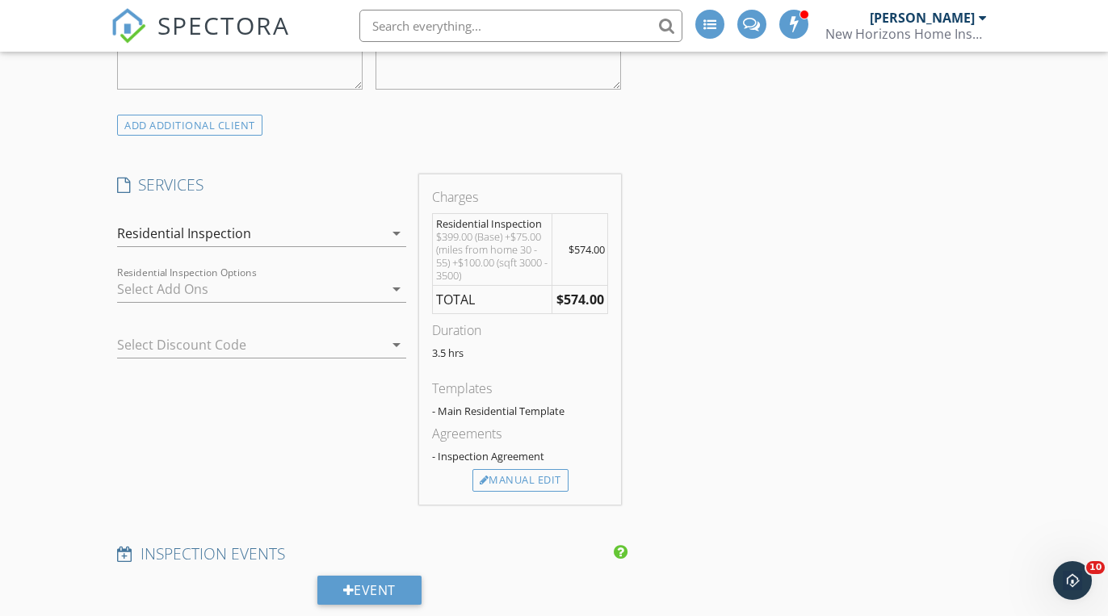
scroll to position [1554, 0]
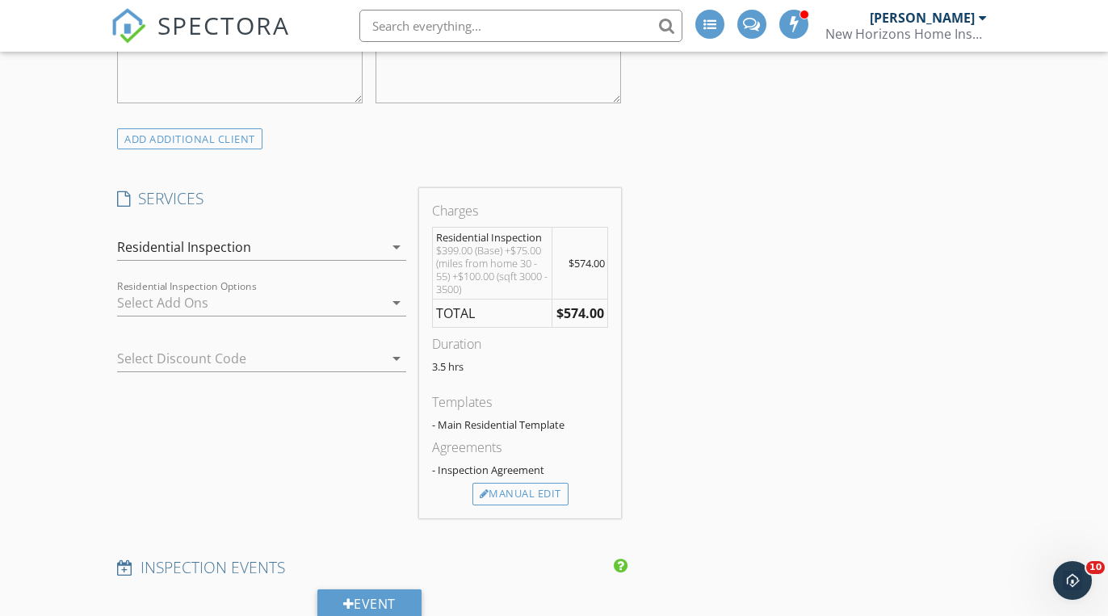
click at [279, 298] on div at bounding box center [250, 303] width 266 height 26
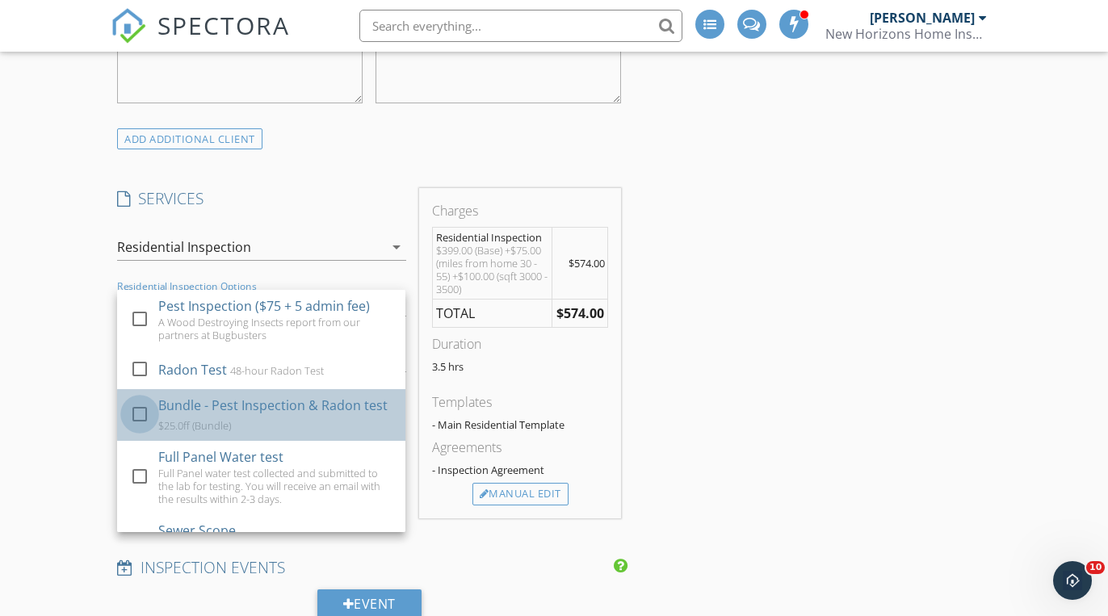
click at [148, 409] on div at bounding box center [139, 413] width 27 height 27
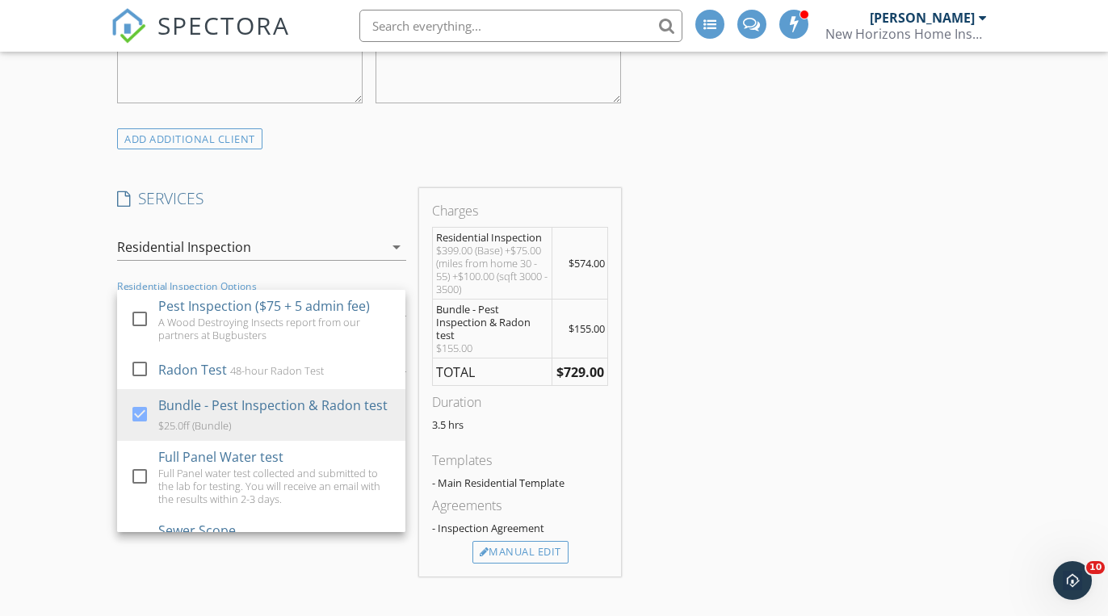
click at [732, 434] on div "INSPECTOR(S) check_box Mike Scalzo PRIMARY Mike Scalzo arrow_drop_down check_bo…" at bounding box center [554, 343] width 887 height 3387
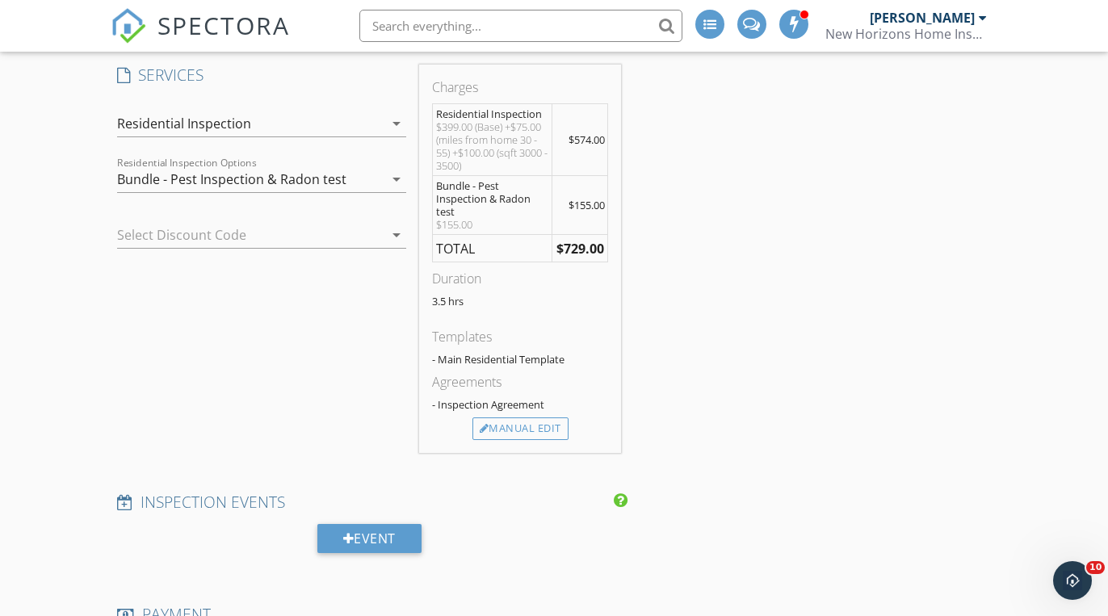
scroll to position [1679, 0]
click at [525, 426] on div "Manual Edit" at bounding box center [520, 427] width 96 height 23
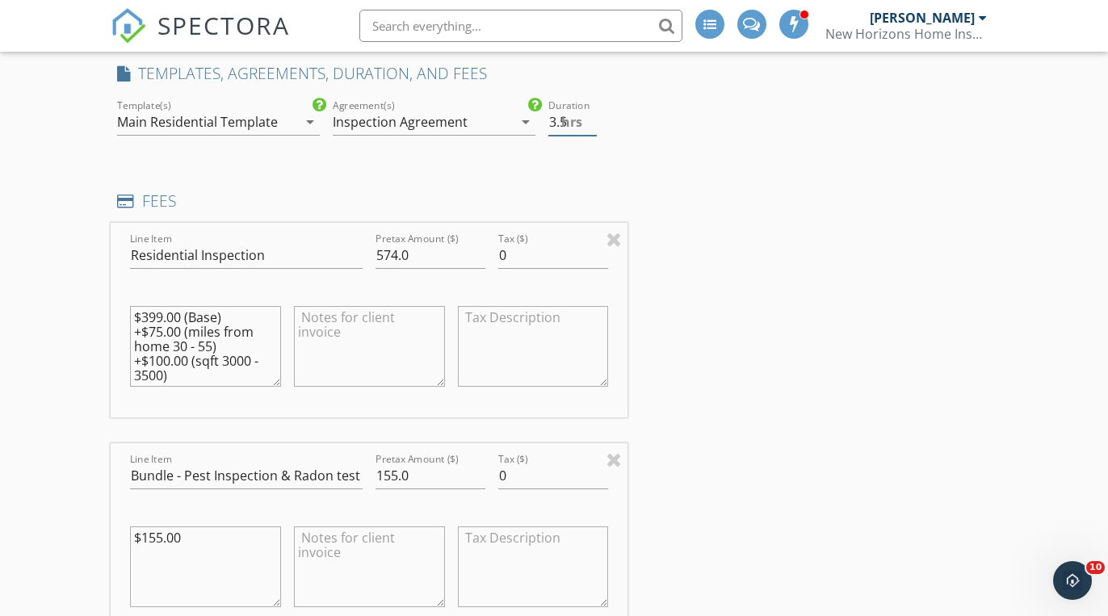
type input "4"
click at [590, 115] on input "4" at bounding box center [572, 122] width 49 height 27
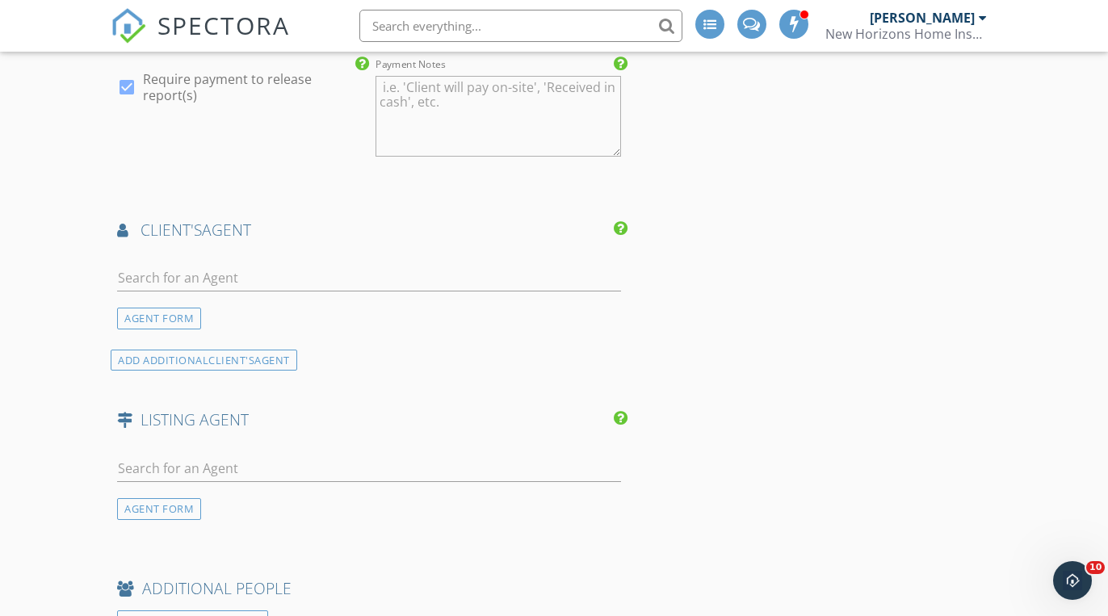
scroll to position [2551, 0]
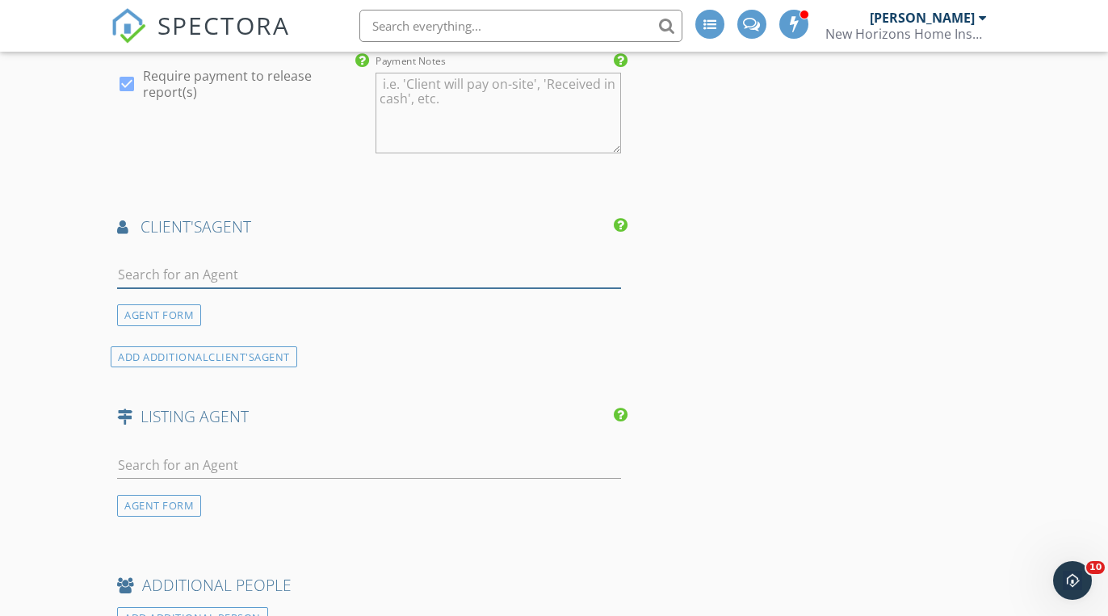
click at [193, 268] on input "text" at bounding box center [369, 275] width 504 height 27
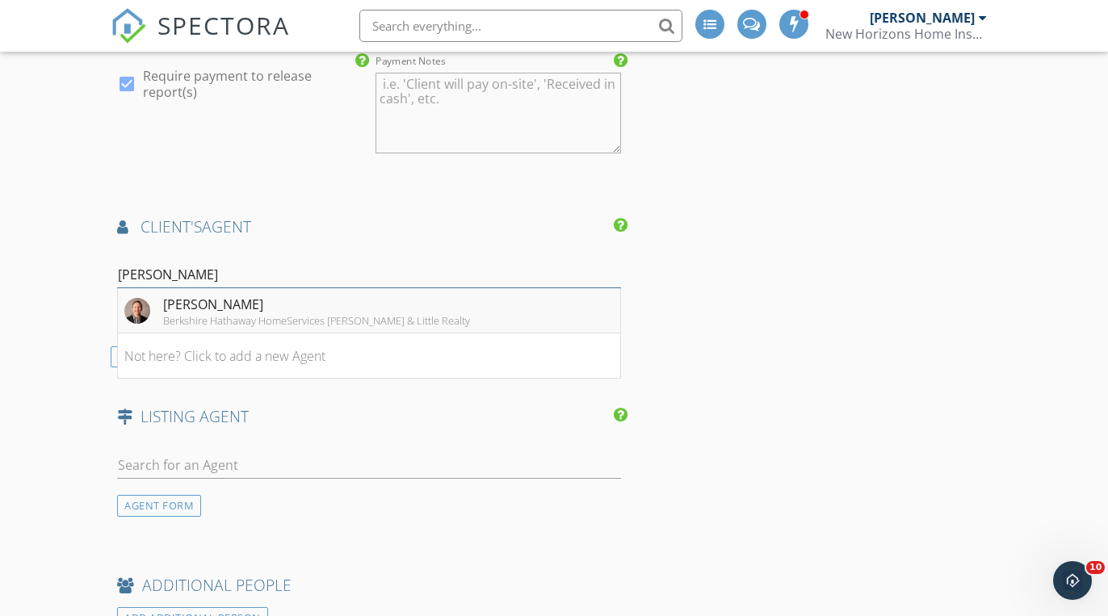
type input "robb"
click at [199, 306] on div "Robbie Sockwell" at bounding box center [316, 304] width 307 height 19
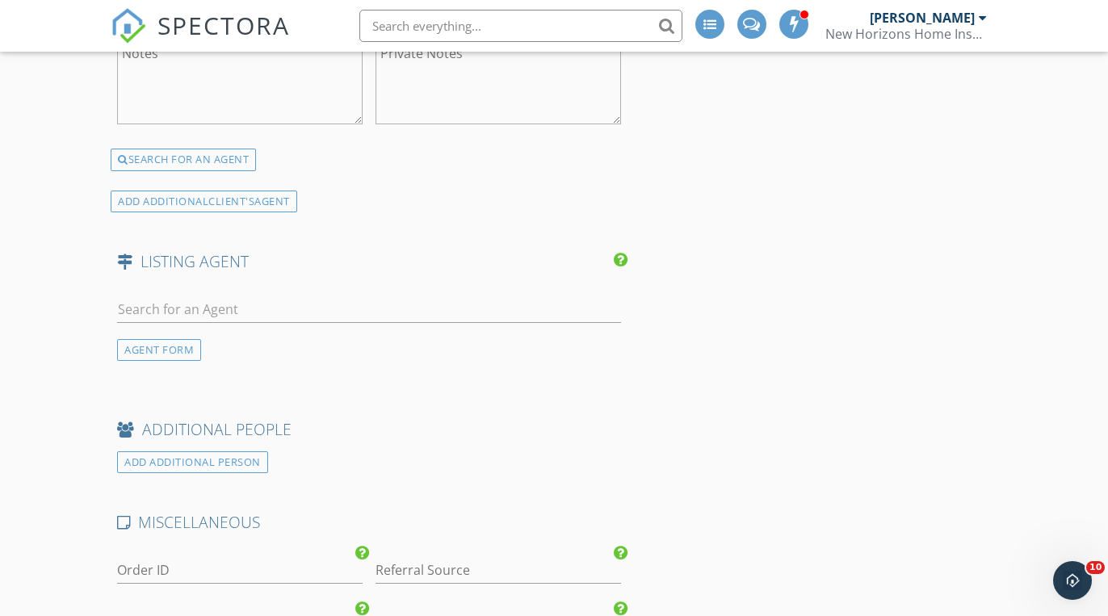
scroll to position [3021, 0]
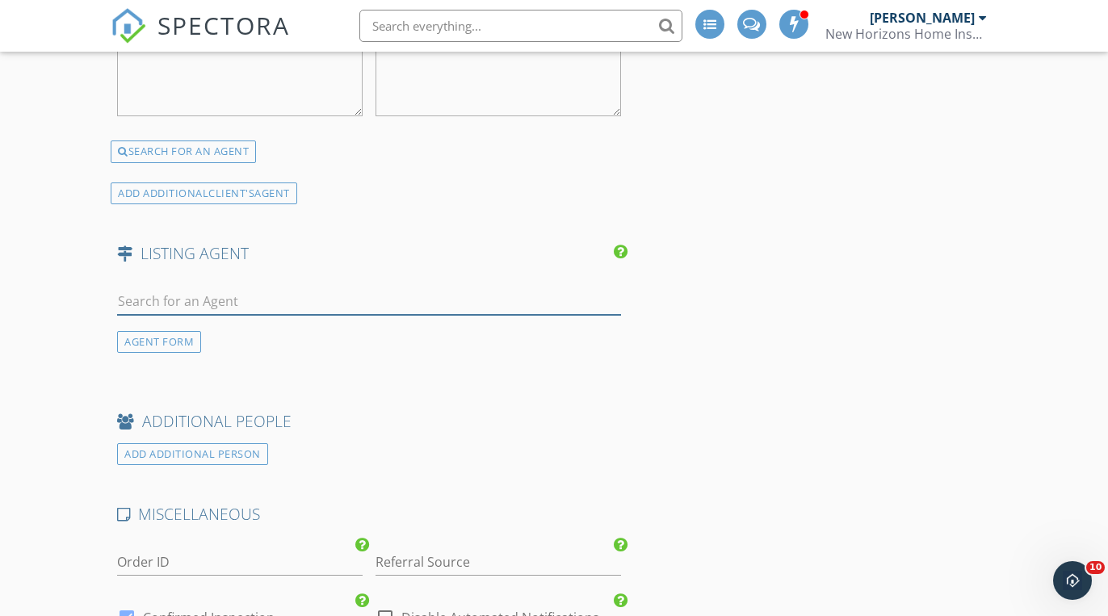
click at [339, 293] on input "text" at bounding box center [369, 301] width 504 height 27
type input "kno"
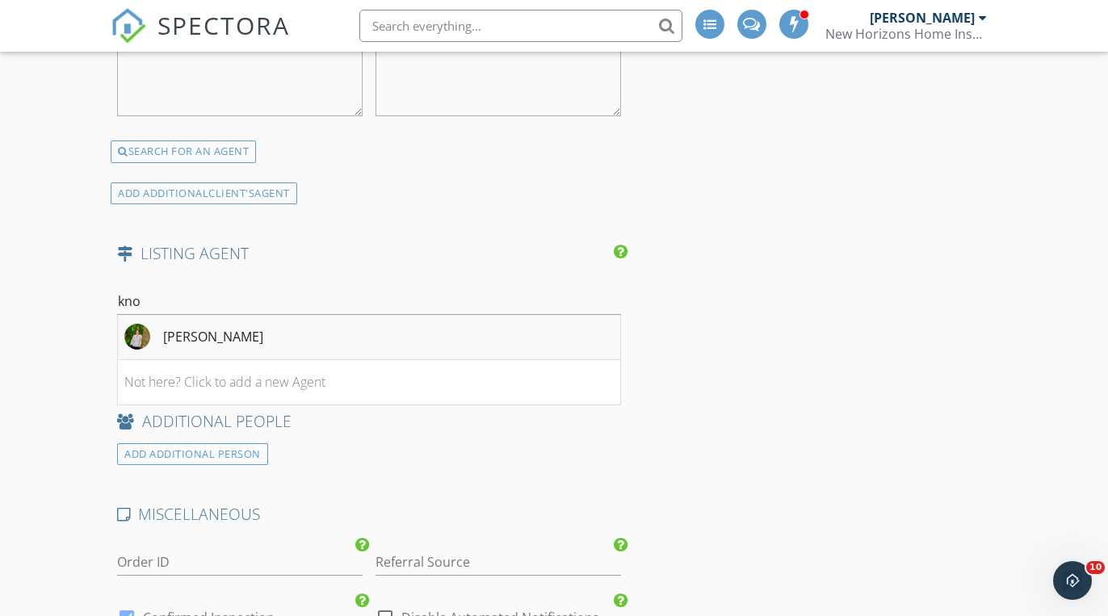
click at [321, 328] on li "Teresa Knowles" at bounding box center [369, 337] width 502 height 45
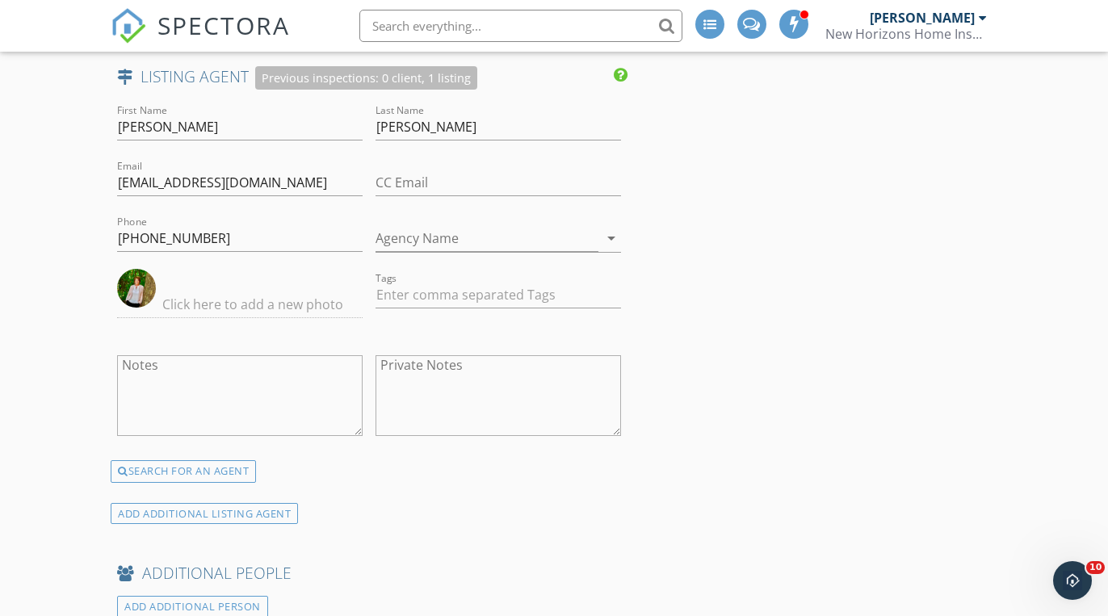
scroll to position [3197, 0]
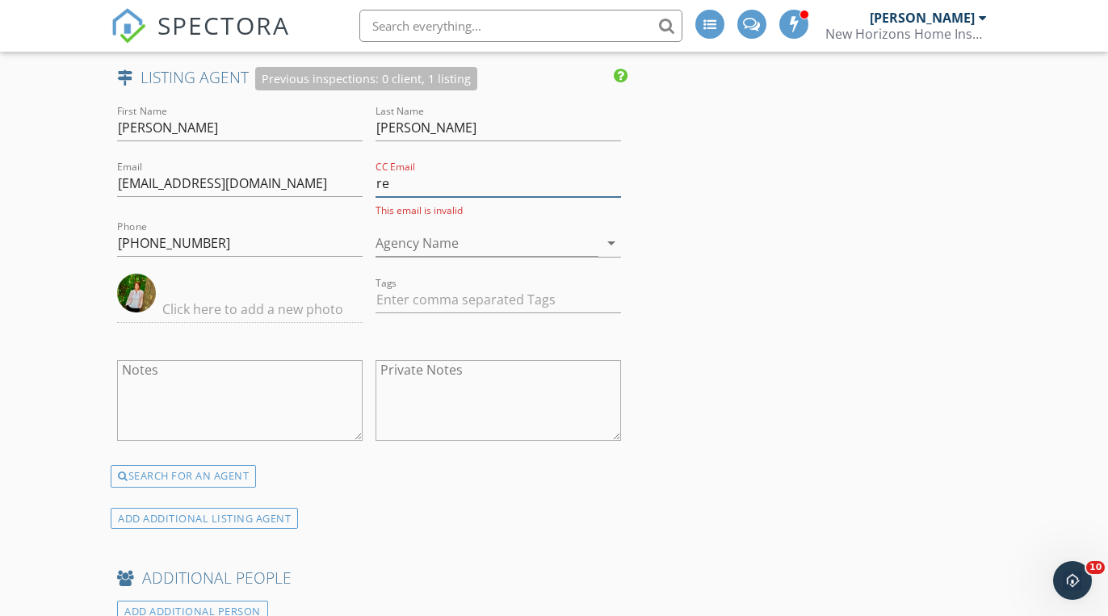
type input "r"
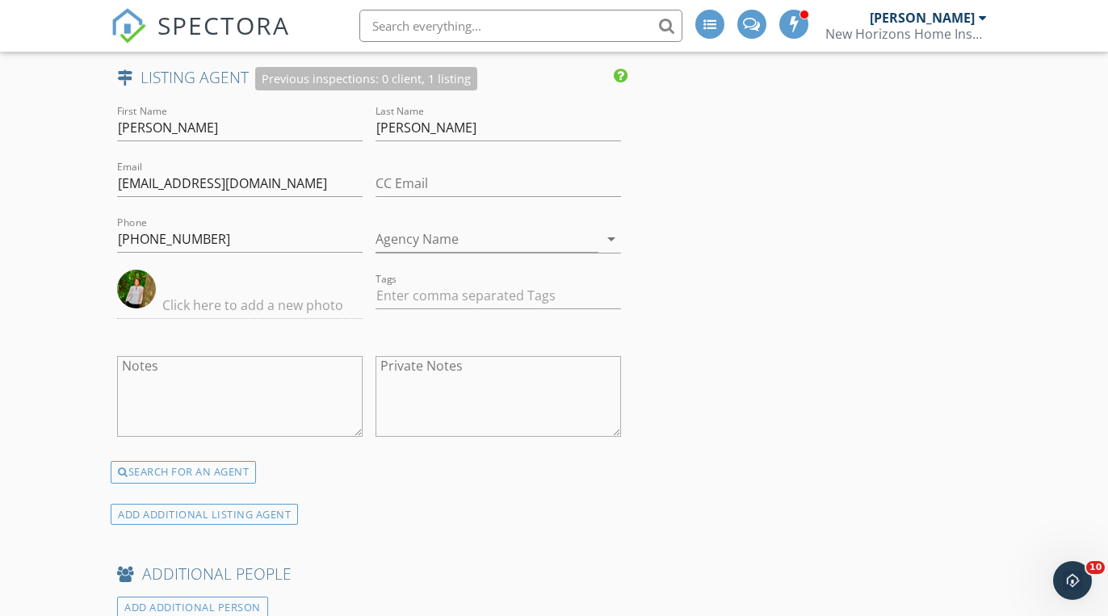
click at [438, 172] on input "CC Email" at bounding box center [497, 183] width 245 height 27
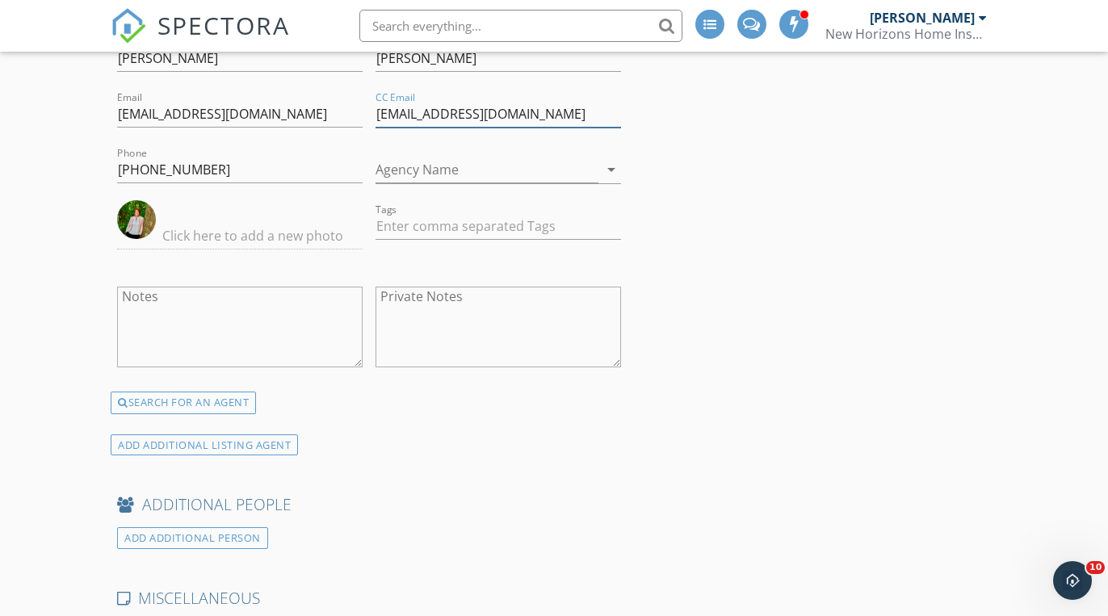
scroll to position [3269, 0]
type input "reneestanley.century21@gmail.com"
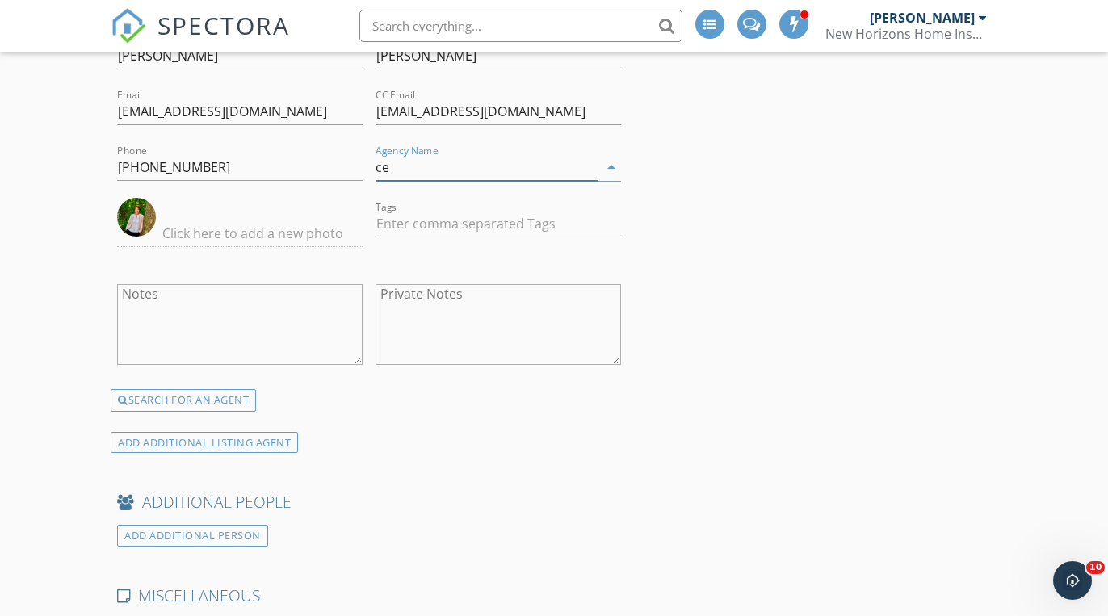
type input "c"
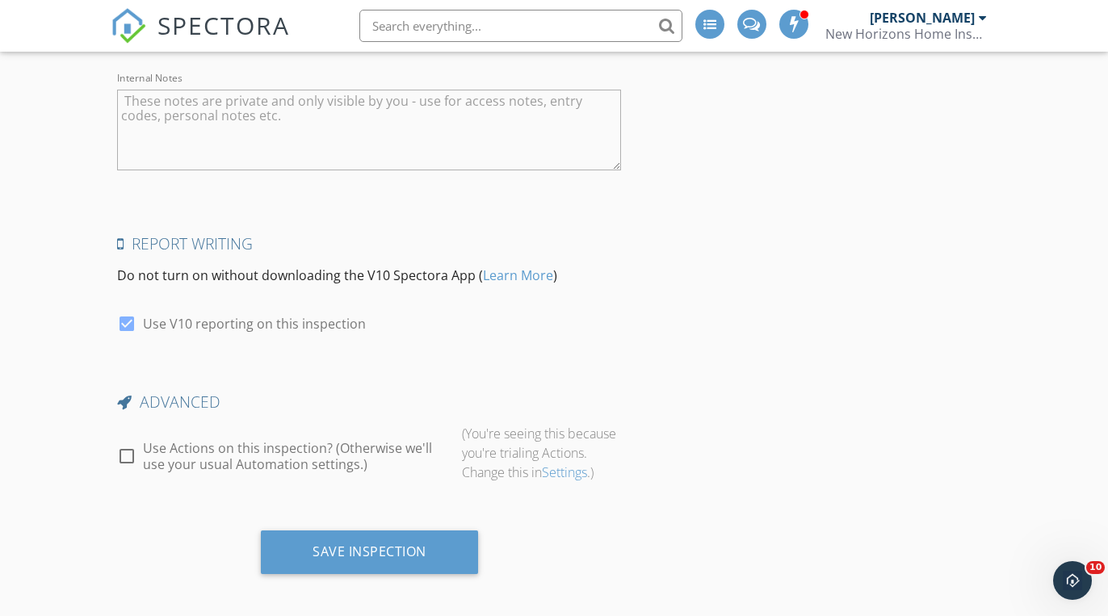
scroll to position [3928, 0]
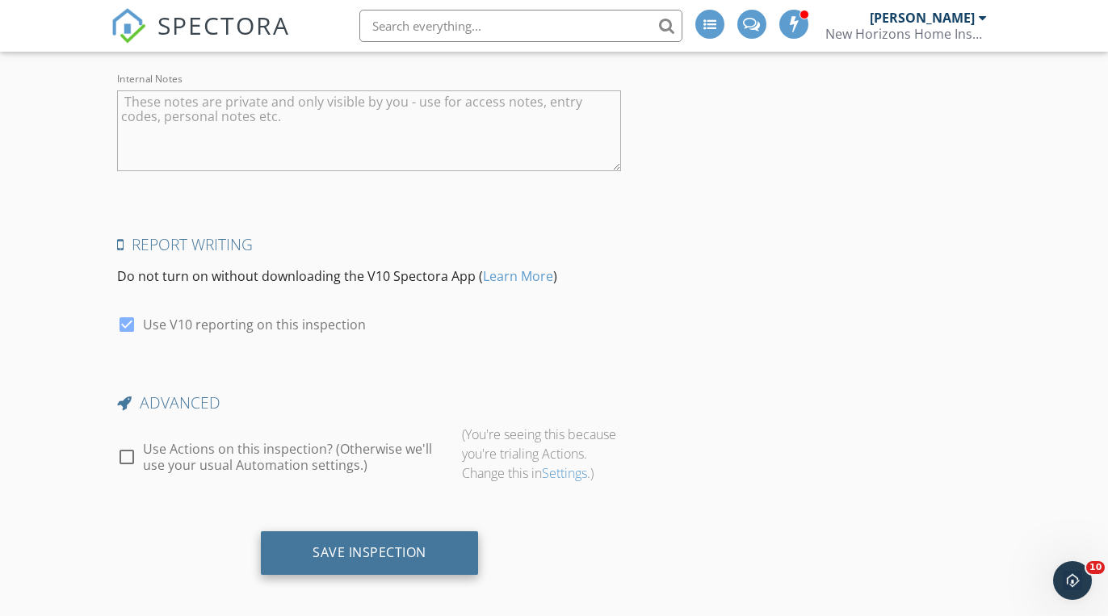
click at [382, 547] on div "Save Inspection" at bounding box center [369, 552] width 114 height 16
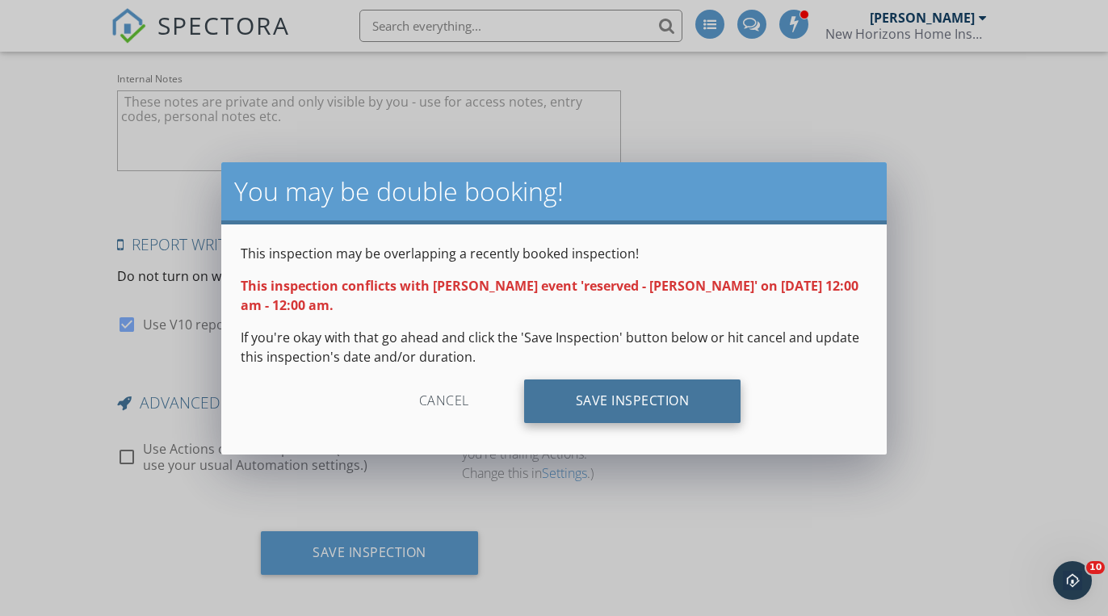
click at [690, 398] on div "Save Inspection" at bounding box center [632, 401] width 217 height 44
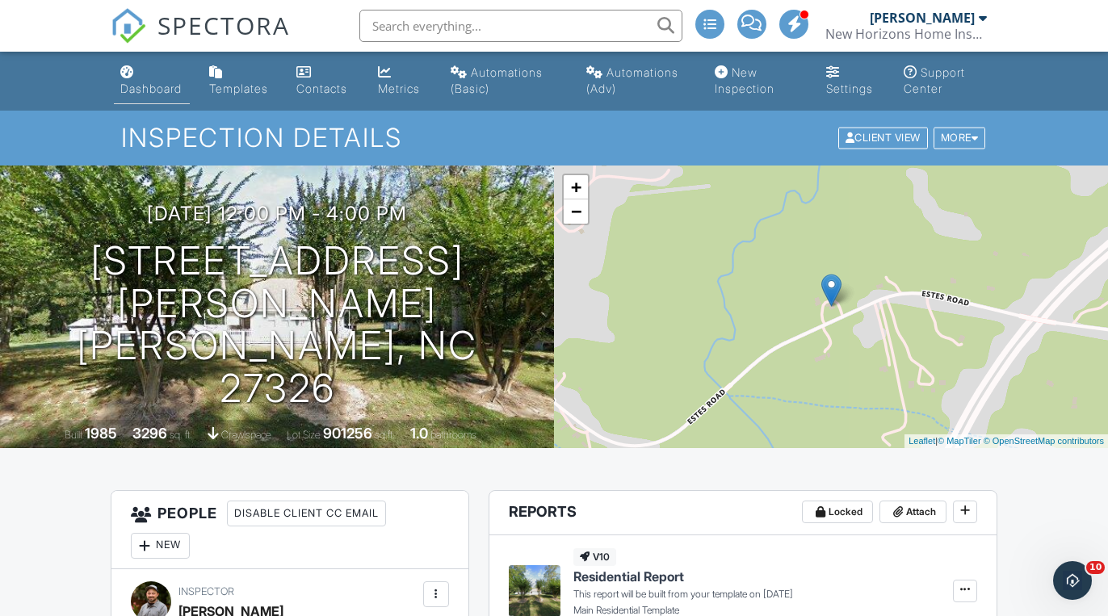
click at [144, 80] on link "Dashboard" at bounding box center [152, 81] width 76 height 46
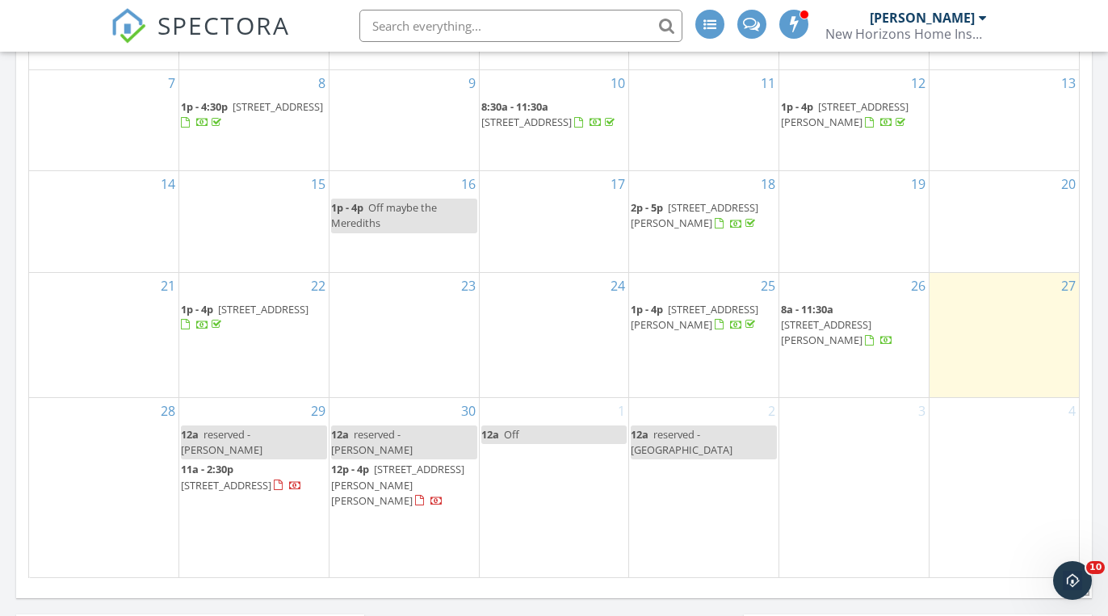
scroll to position [1048, 0]
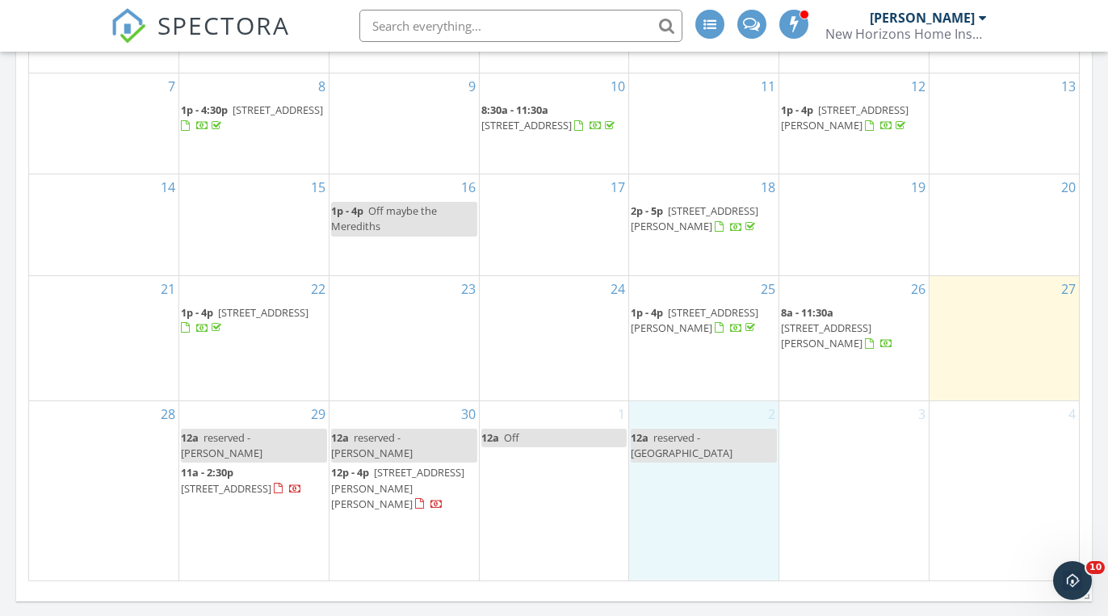
click at [699, 535] on div "2 12a reserved - [GEOGRAPHIC_DATA]" at bounding box center [703, 490] width 149 height 179
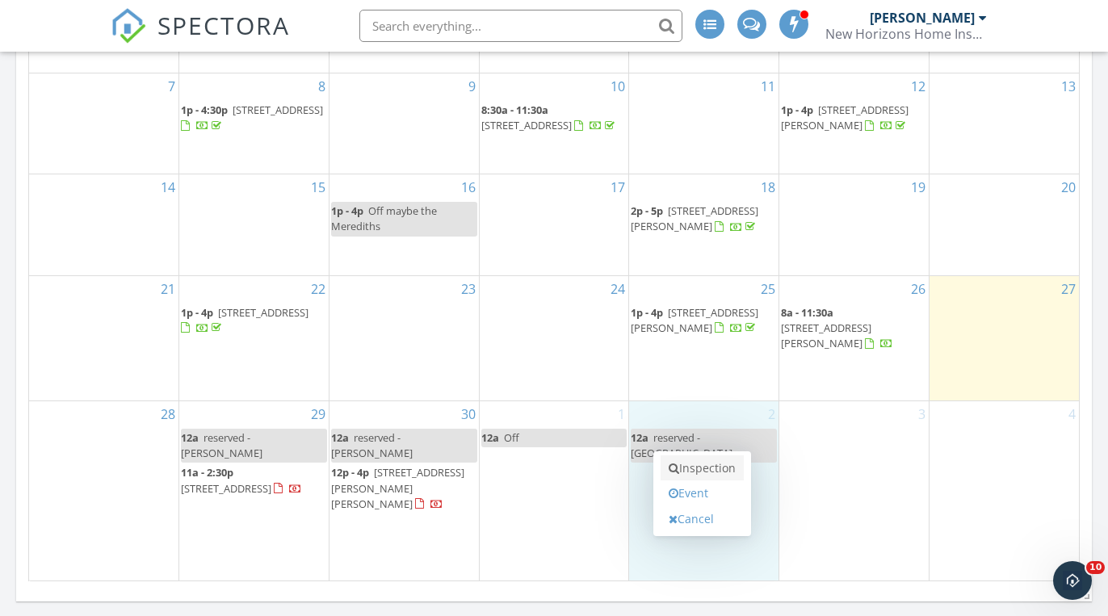
click at [700, 464] on link "Inspection" at bounding box center [701, 468] width 83 height 26
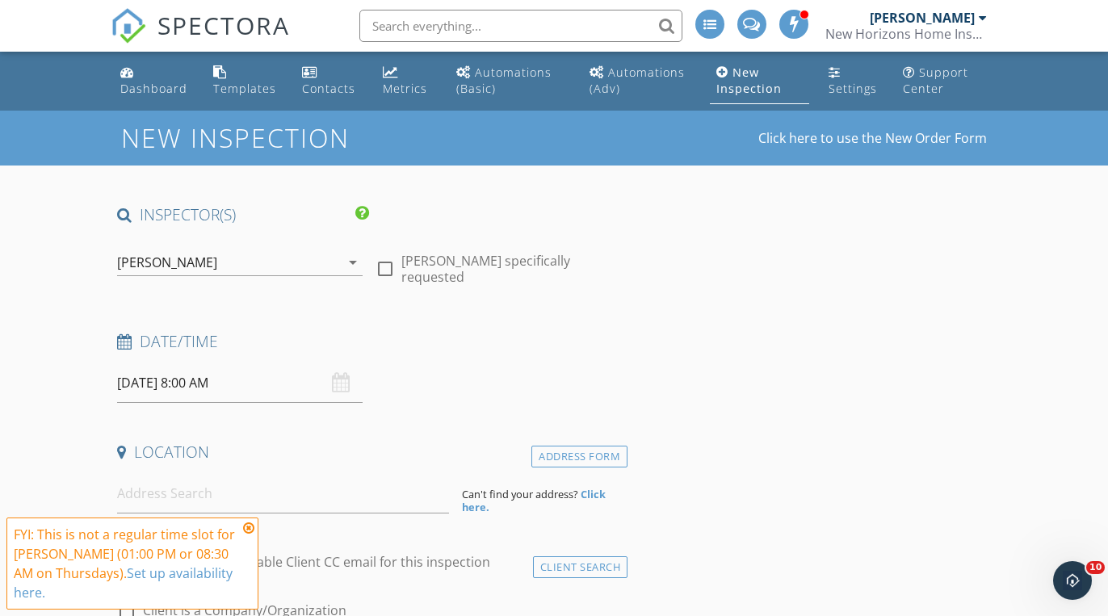
click at [248, 531] on icon at bounding box center [248, 528] width 11 height 13
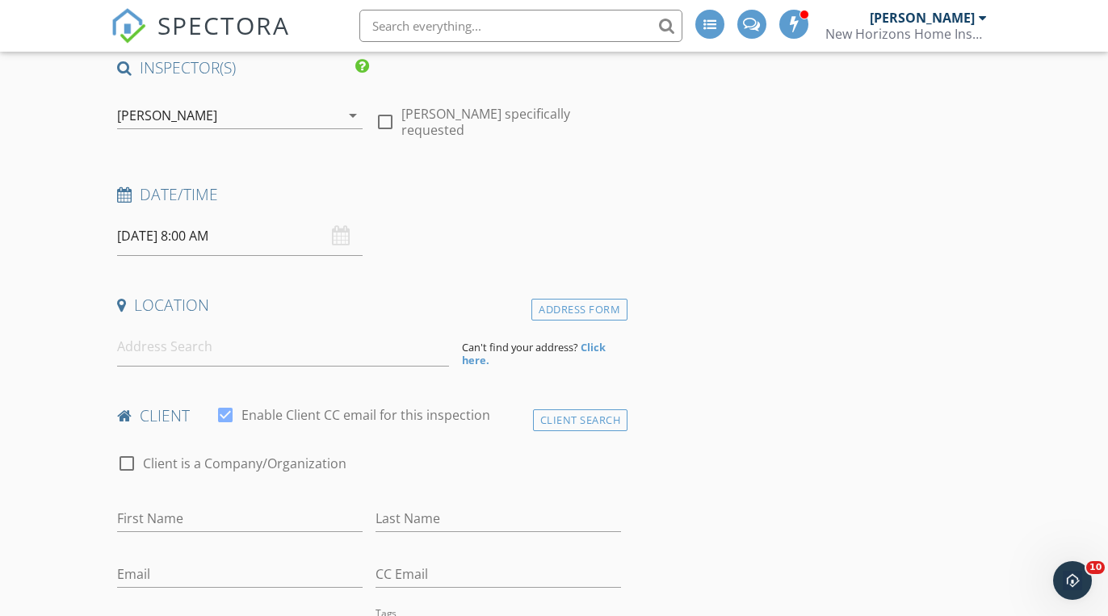
scroll to position [146, 0]
click at [295, 352] on input at bounding box center [283, 348] width 332 height 40
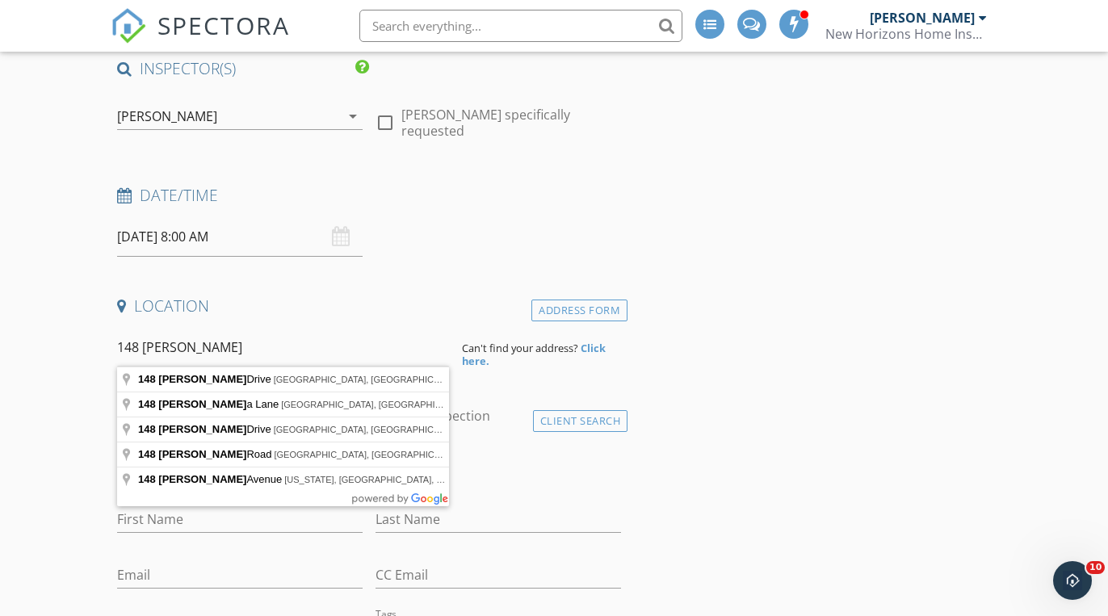
type input "148 Michael Drive, Stokesdale, NC, USA"
drag, startPoint x: 295, startPoint y: 352, endPoint x: 302, endPoint y: 373, distance: 22.2
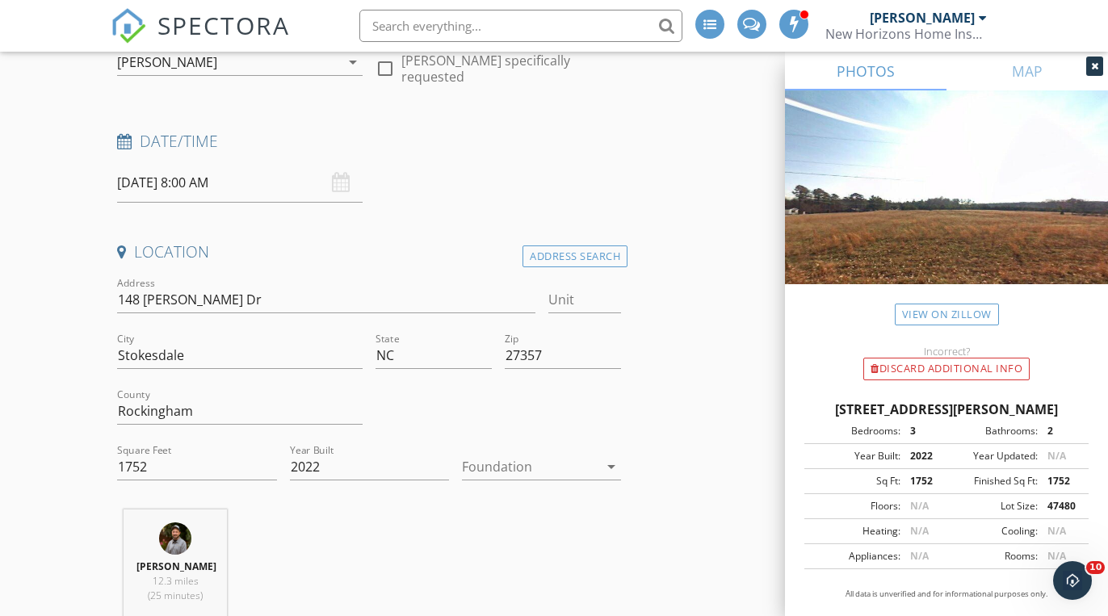
scroll to position [208, 0]
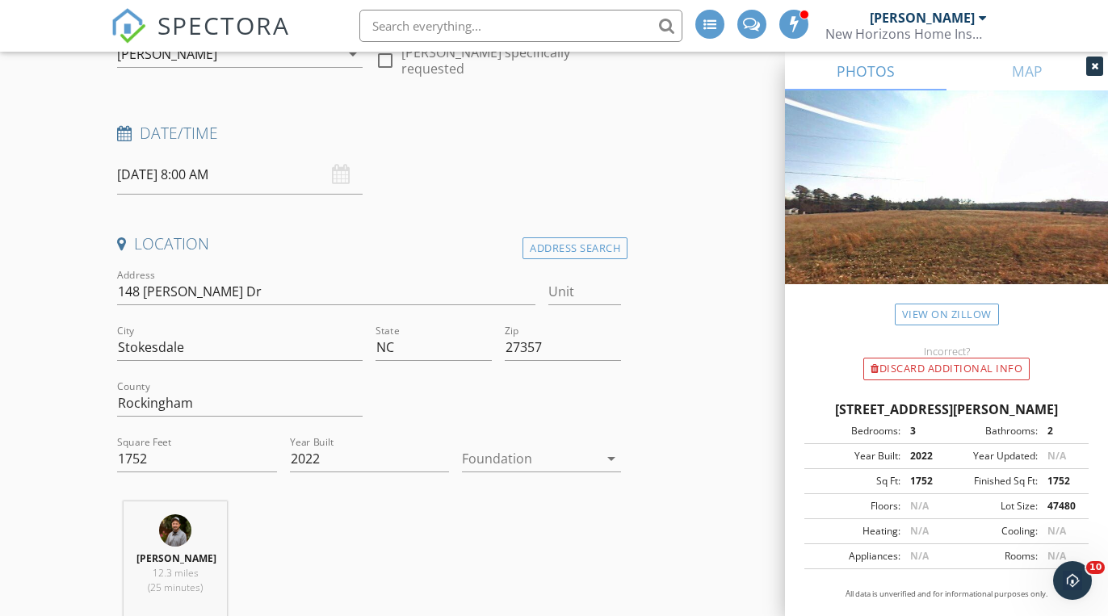
click at [1094, 63] on icon at bounding box center [1094, 66] width 7 height 10
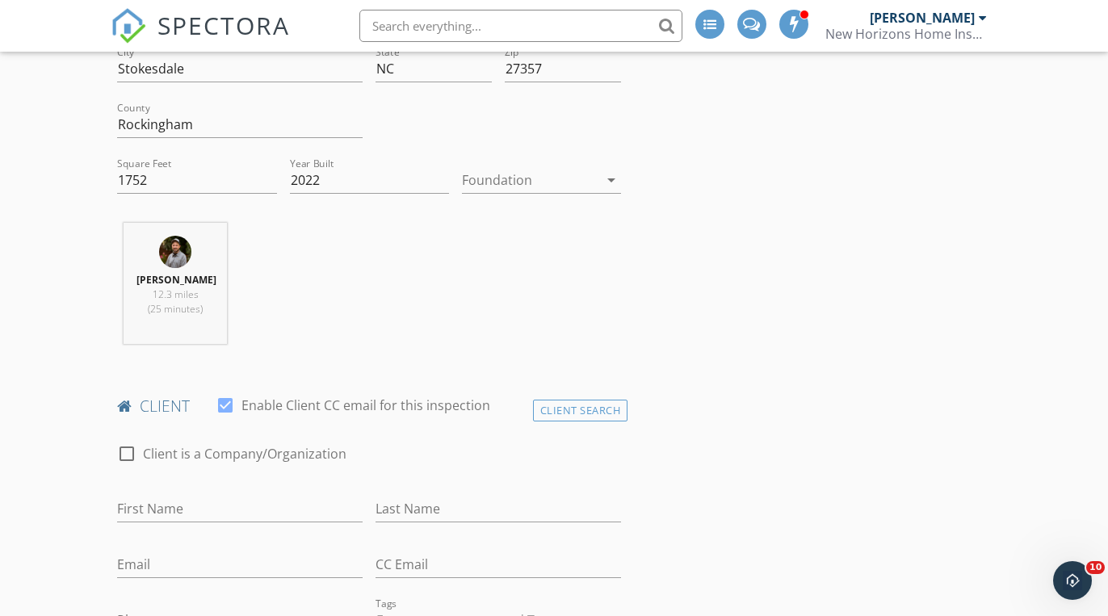
scroll to position [488, 0]
type input "Rocco & [PERSON_NAME]"
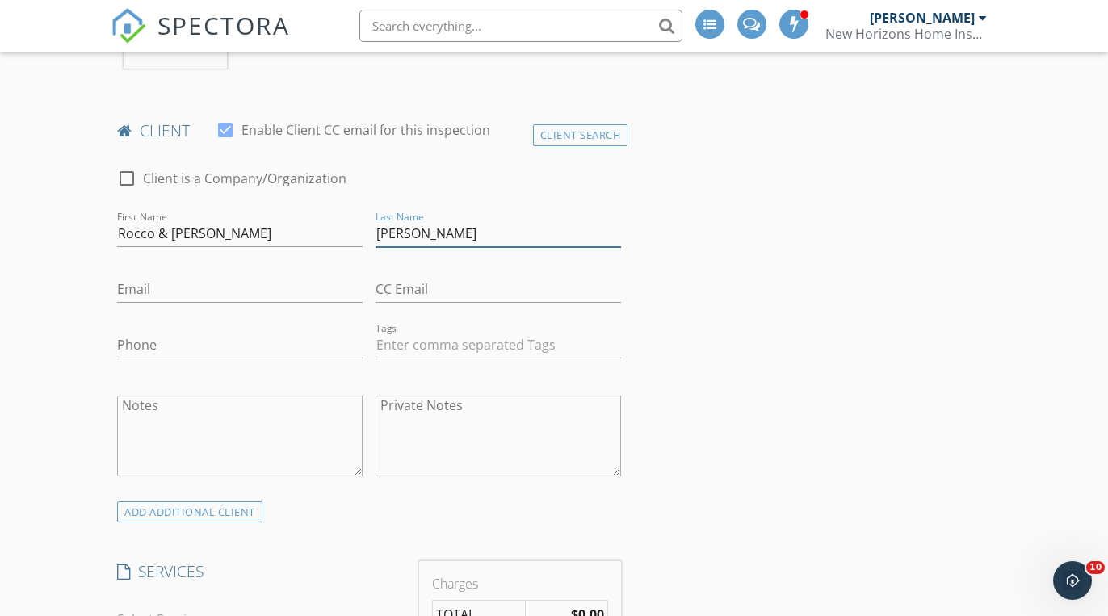
scroll to position [763, 0]
type input "[PERSON_NAME]"
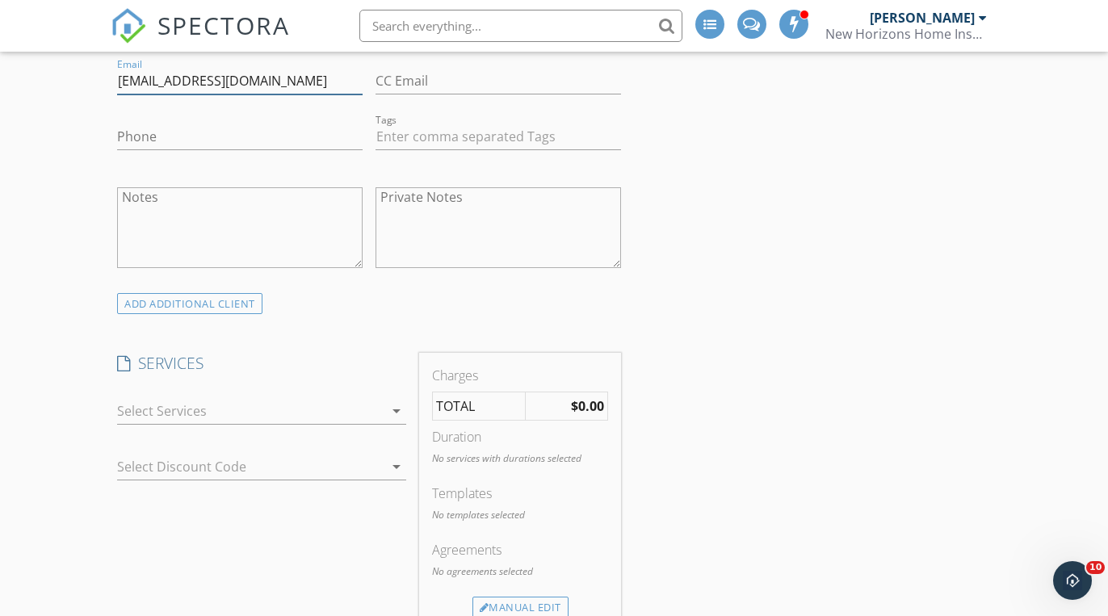
scroll to position [979, 0]
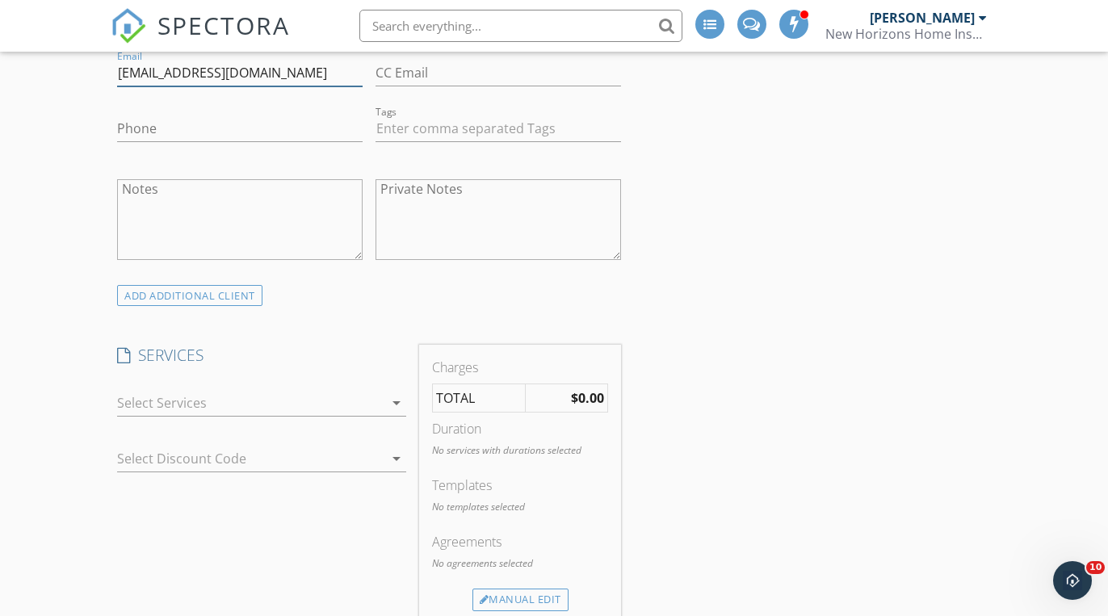
type input "[EMAIL_ADDRESS][DOMAIN_NAME]"
click at [330, 396] on div at bounding box center [250, 403] width 266 height 26
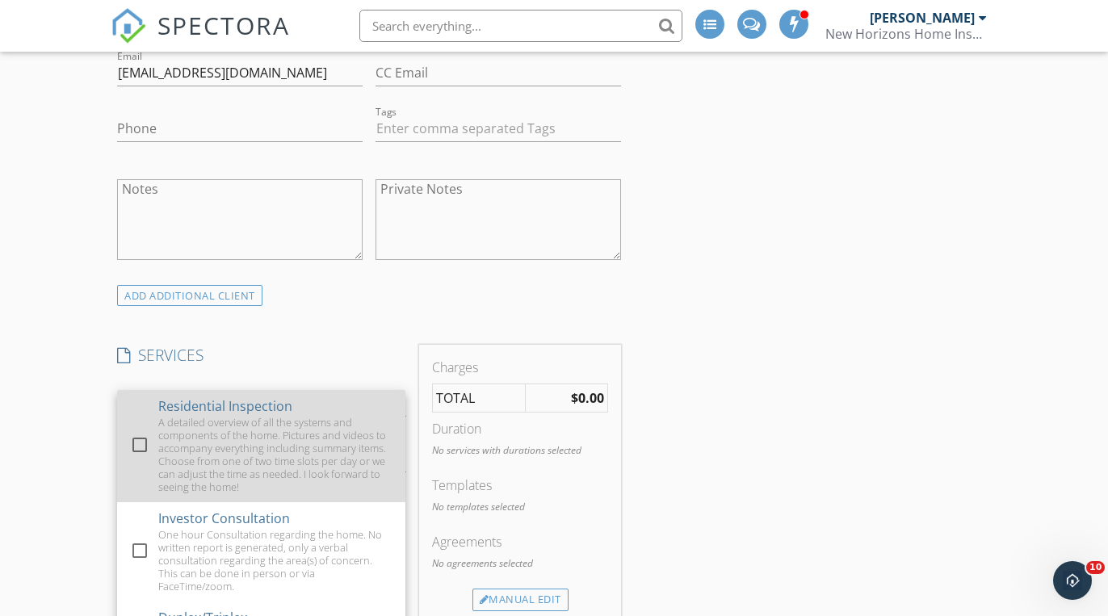
click at [193, 434] on div "A detailed overview of all the systems and components of the home. Pictures and…" at bounding box center [275, 455] width 234 height 78
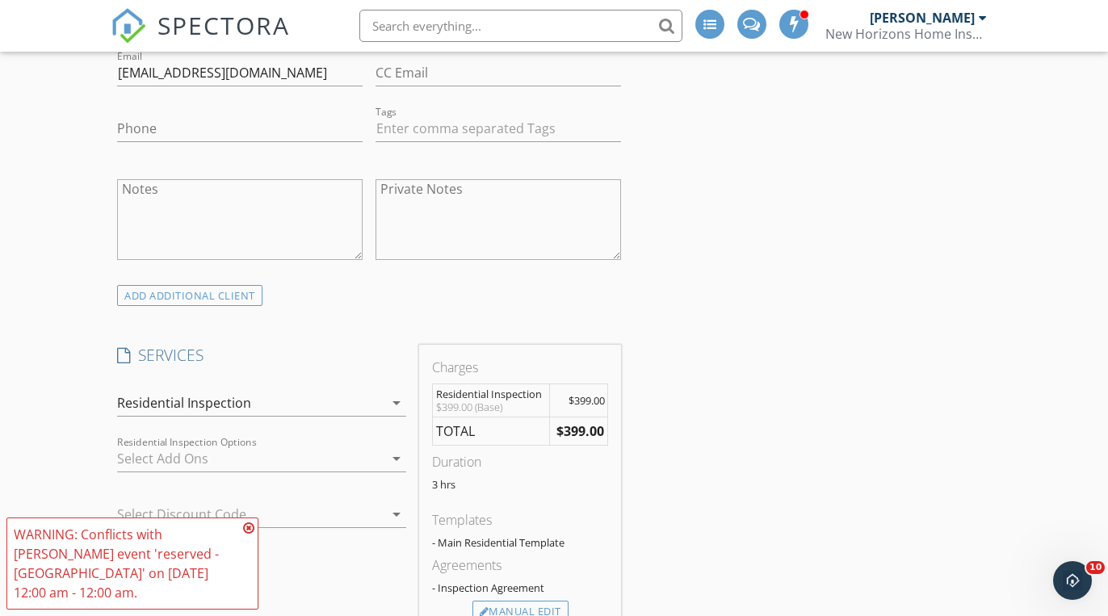
click at [253, 535] on icon at bounding box center [248, 528] width 11 height 13
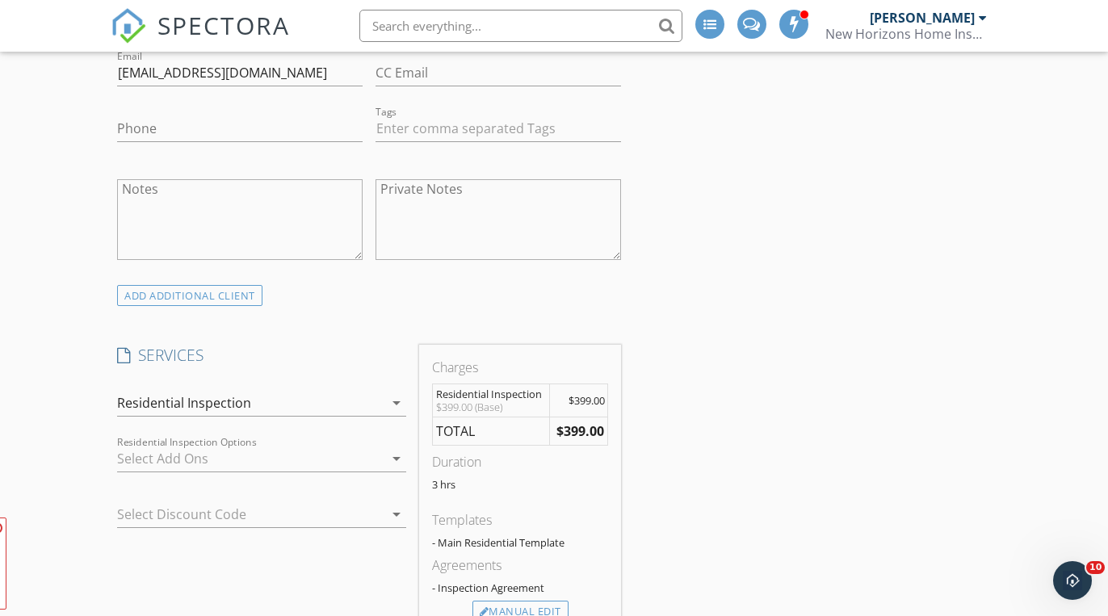
click at [278, 460] on div at bounding box center [250, 459] width 266 height 26
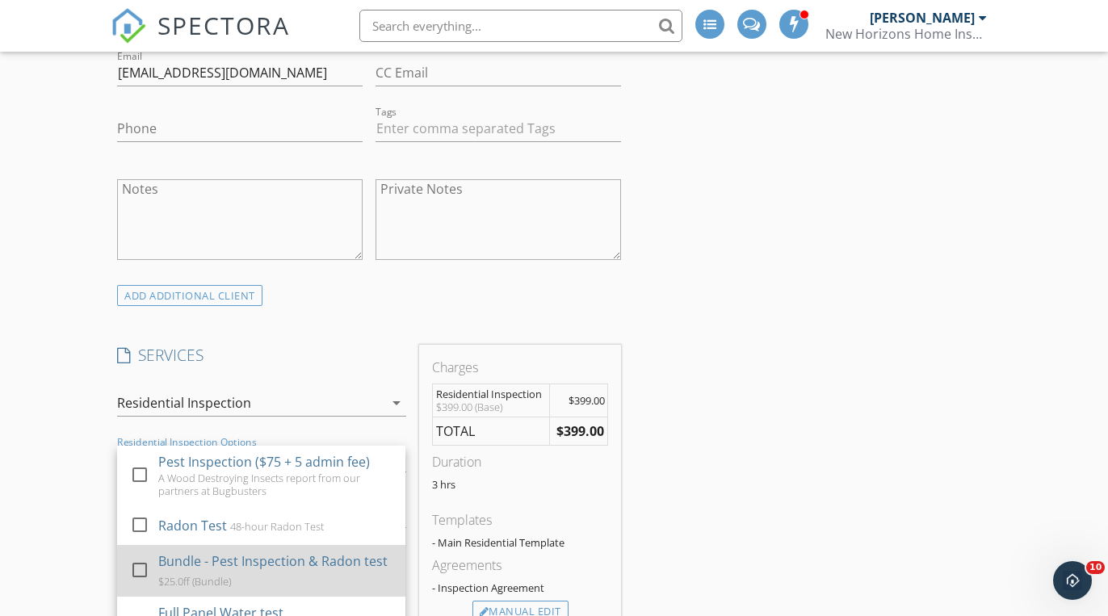
click at [140, 563] on div at bounding box center [139, 569] width 27 height 27
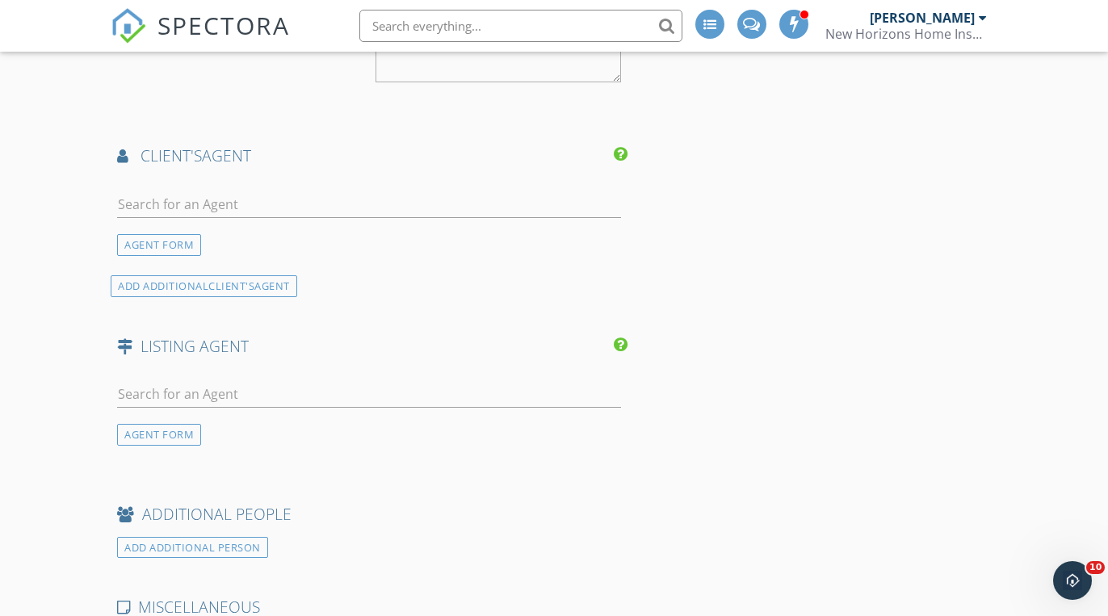
scroll to position [1906, 0]
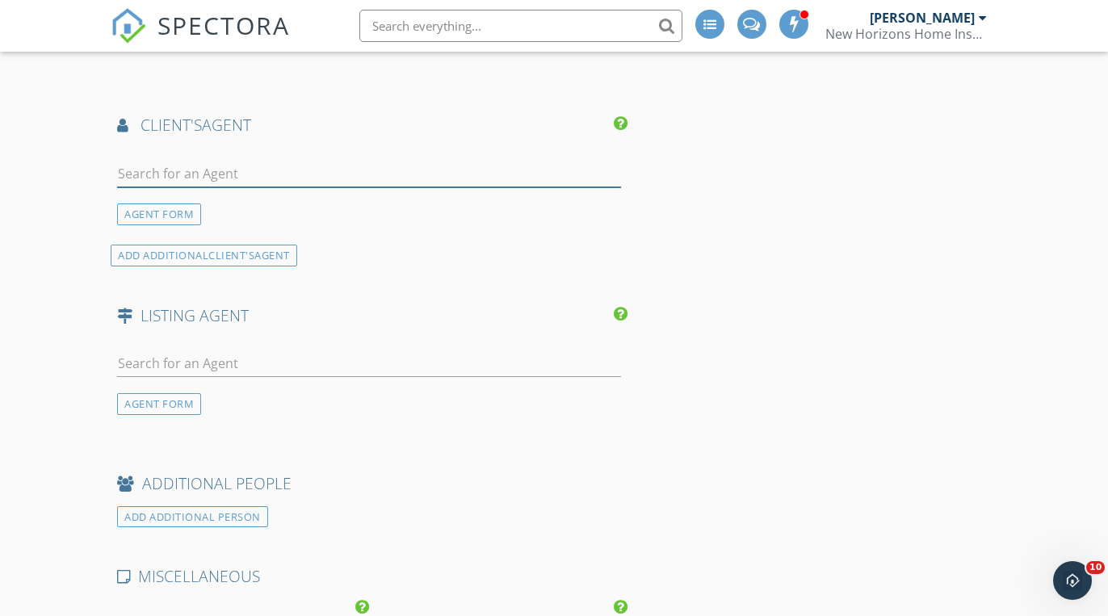
click at [265, 175] on input "text" at bounding box center [369, 174] width 504 height 27
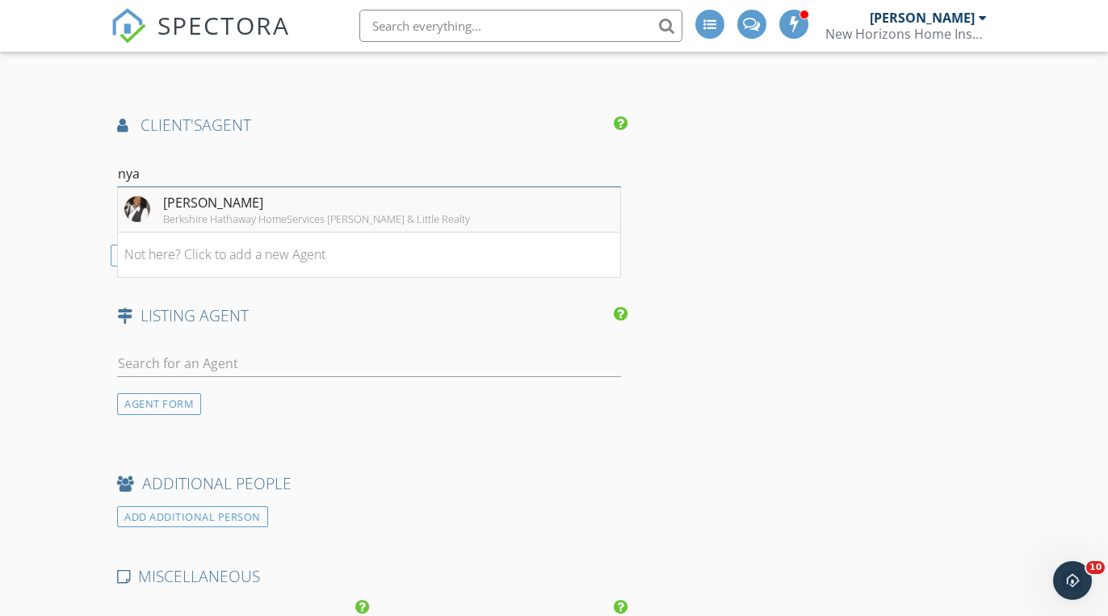
type input "nya"
click at [258, 203] on div "[PERSON_NAME]" at bounding box center [316, 202] width 307 height 19
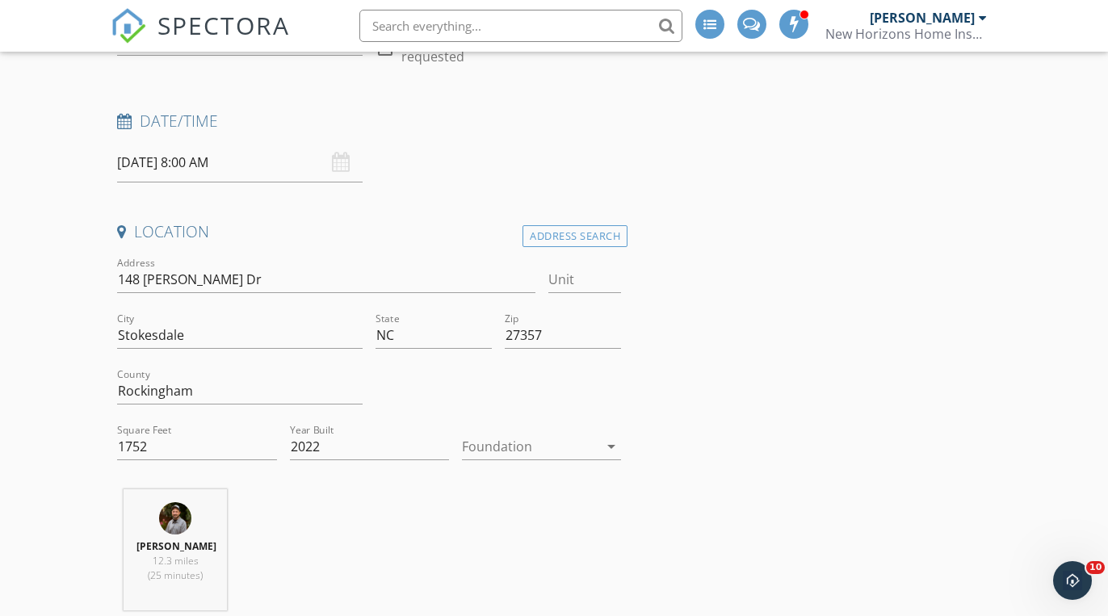
scroll to position [221, 0]
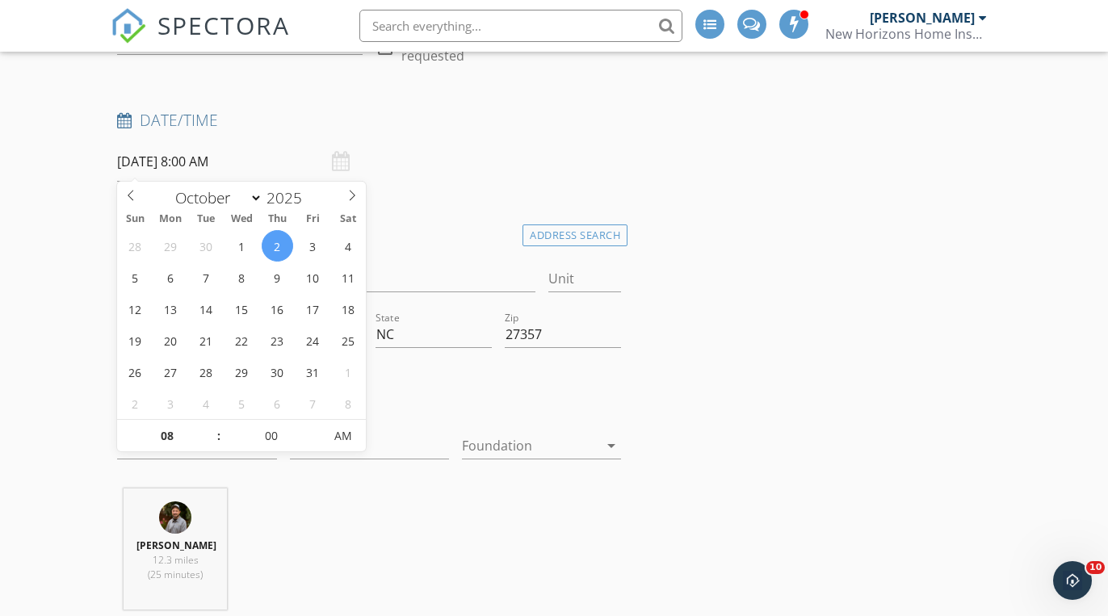
click at [241, 158] on input "10/02/2025 8:00 AM" at bounding box center [239, 162] width 245 height 40
type input "09"
type input "[DATE] 9:00 AM"
click at [213, 428] on span at bounding box center [210, 428] width 11 height 16
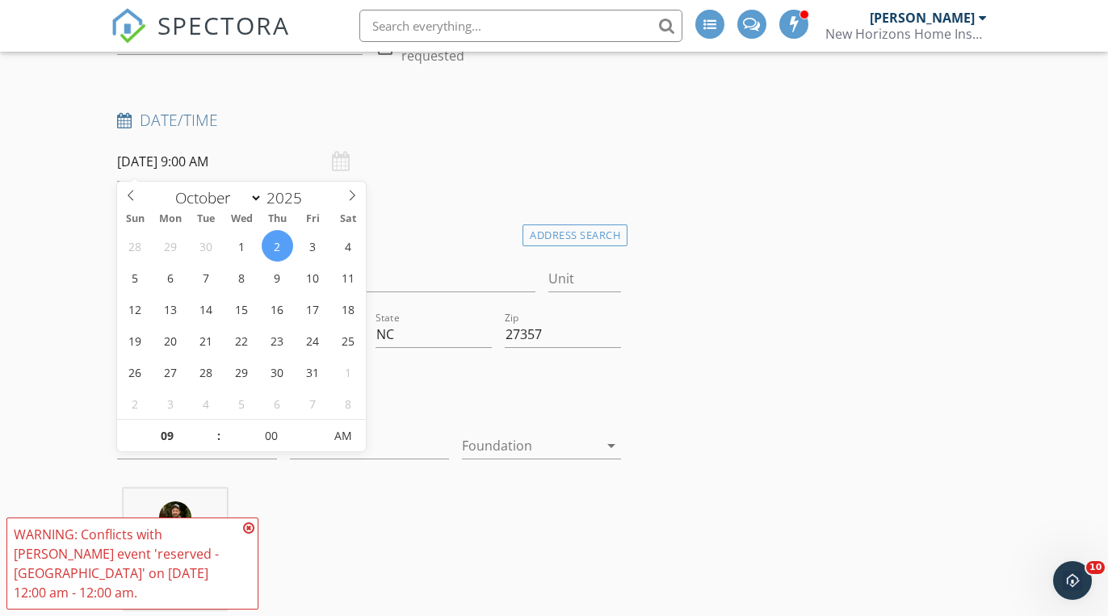
click at [250, 535] on icon at bounding box center [248, 528] width 11 height 13
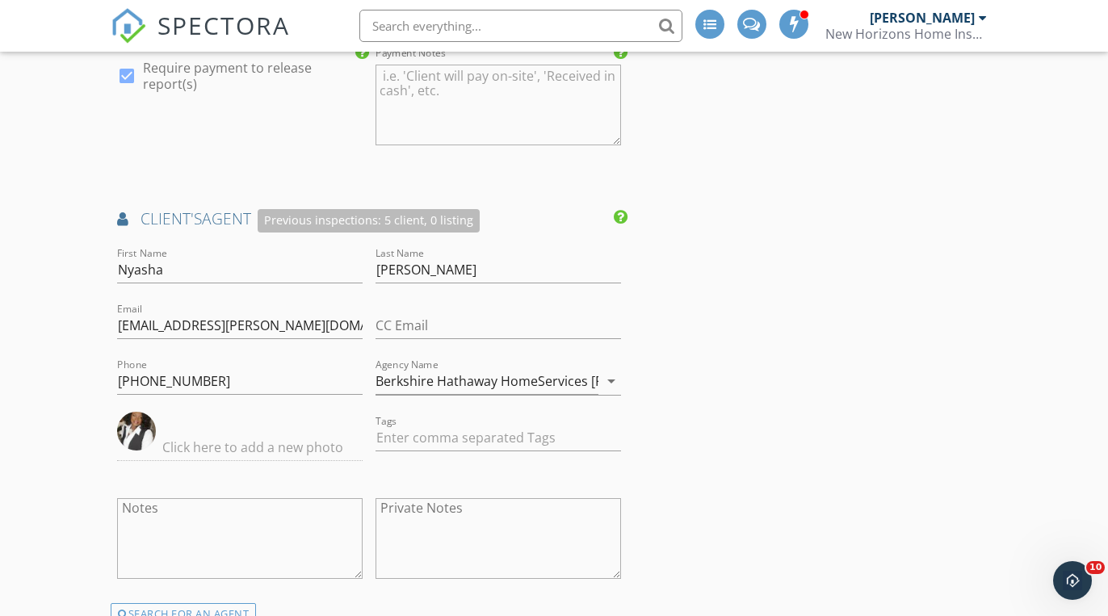
scroll to position [1812, 0]
type input "[EMAIL_ADDRESS][DOMAIN_NAME]"
click at [751, 417] on div "INSPECTOR(S) check_box Mike Scalzo PRIMARY Mike Scalzo arrow_drop_down check_bo…" at bounding box center [554, 10] width 887 height 3237
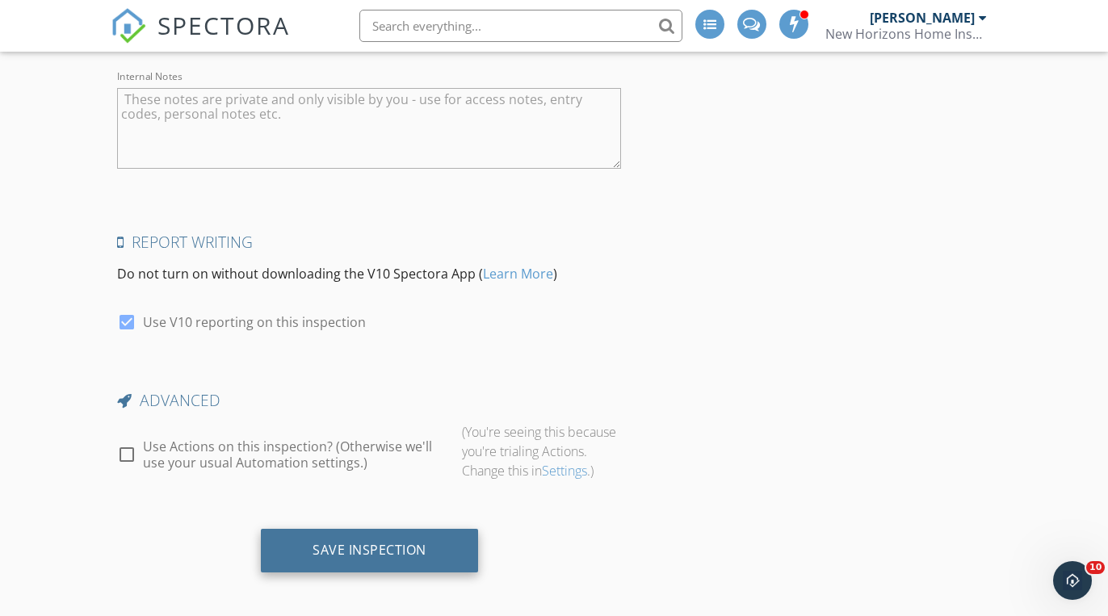
scroll to position [2855, 0]
click at [412, 556] on div "Save Inspection" at bounding box center [369, 552] width 217 height 44
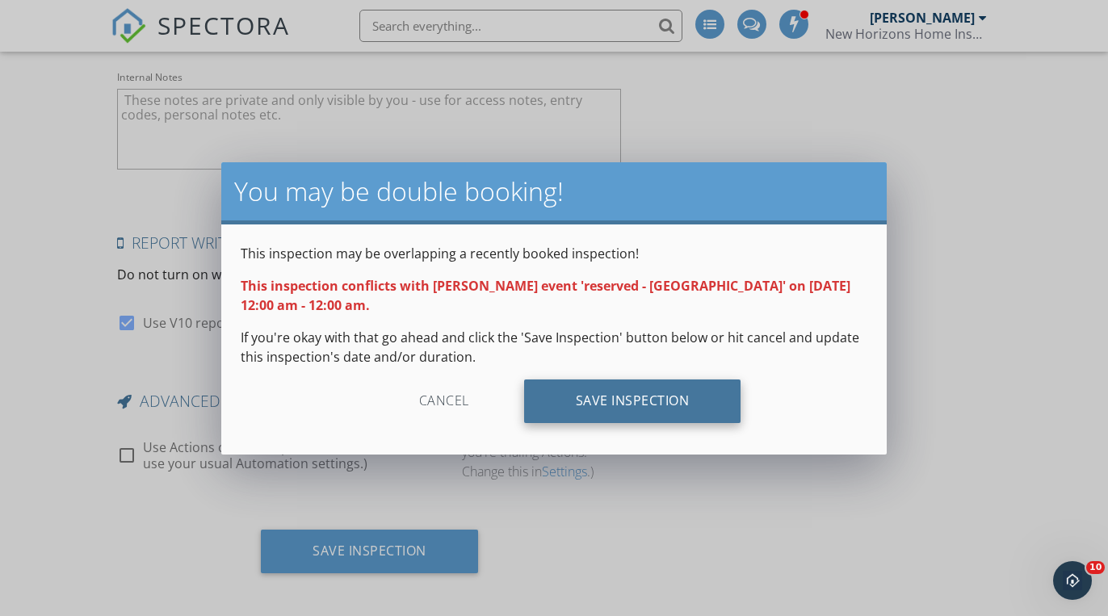
click at [610, 409] on div "Save Inspection" at bounding box center [632, 401] width 217 height 44
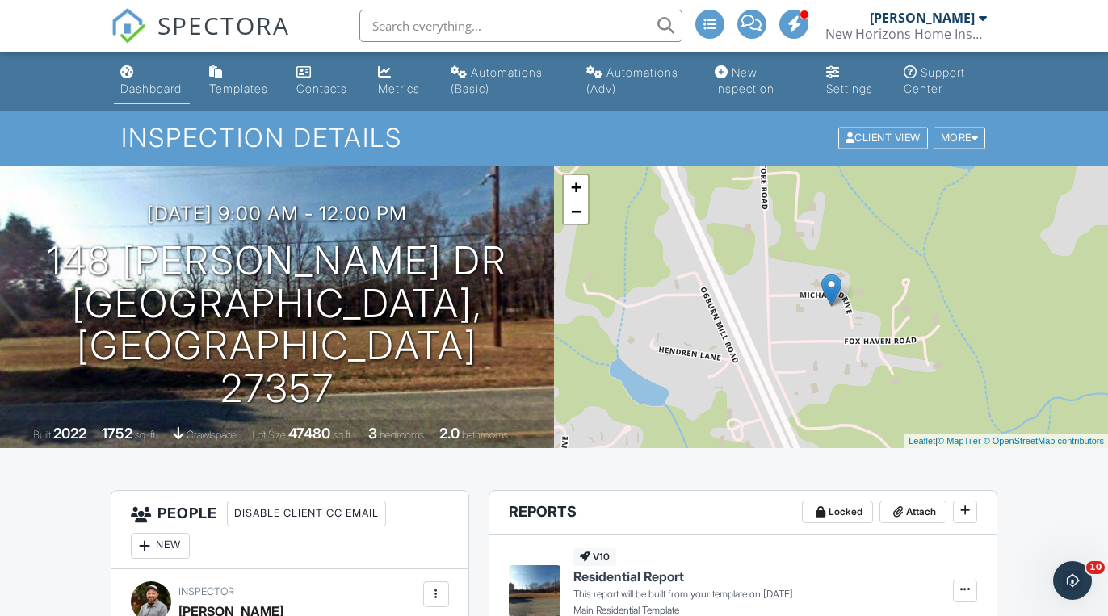
click at [154, 88] on div "Dashboard" at bounding box center [150, 89] width 61 height 14
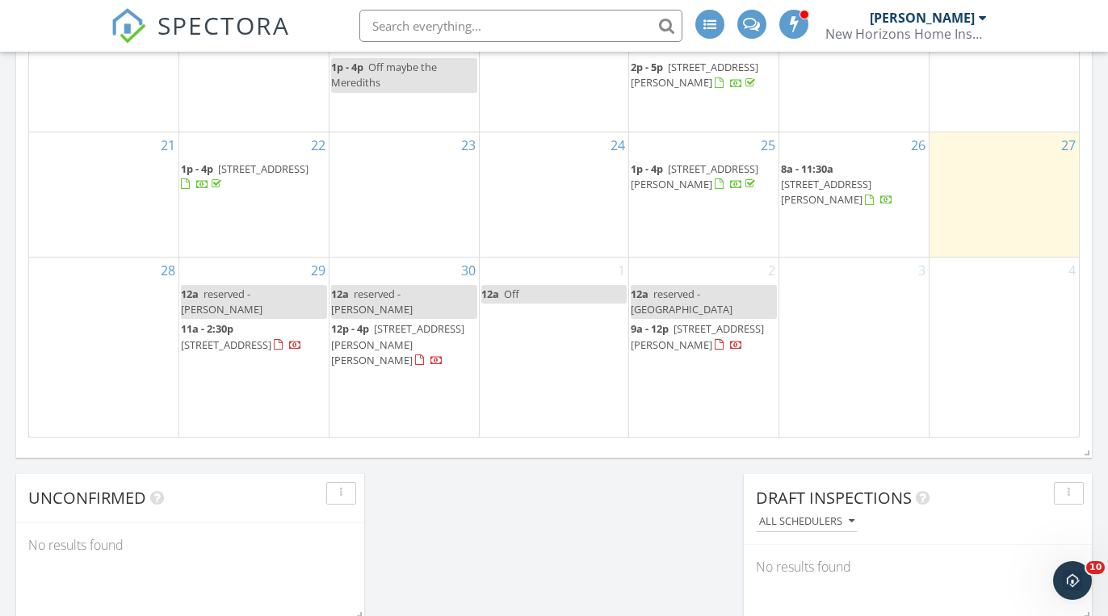
scroll to position [1143, 0]
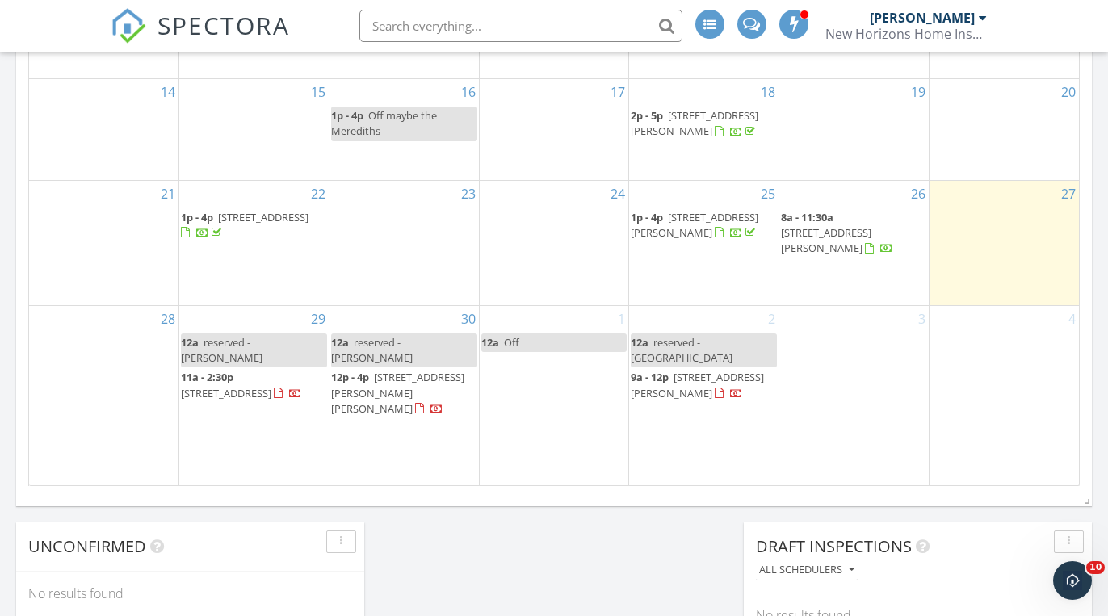
click at [703, 400] on span "[STREET_ADDRESS][PERSON_NAME]" at bounding box center [697, 385] width 133 height 30
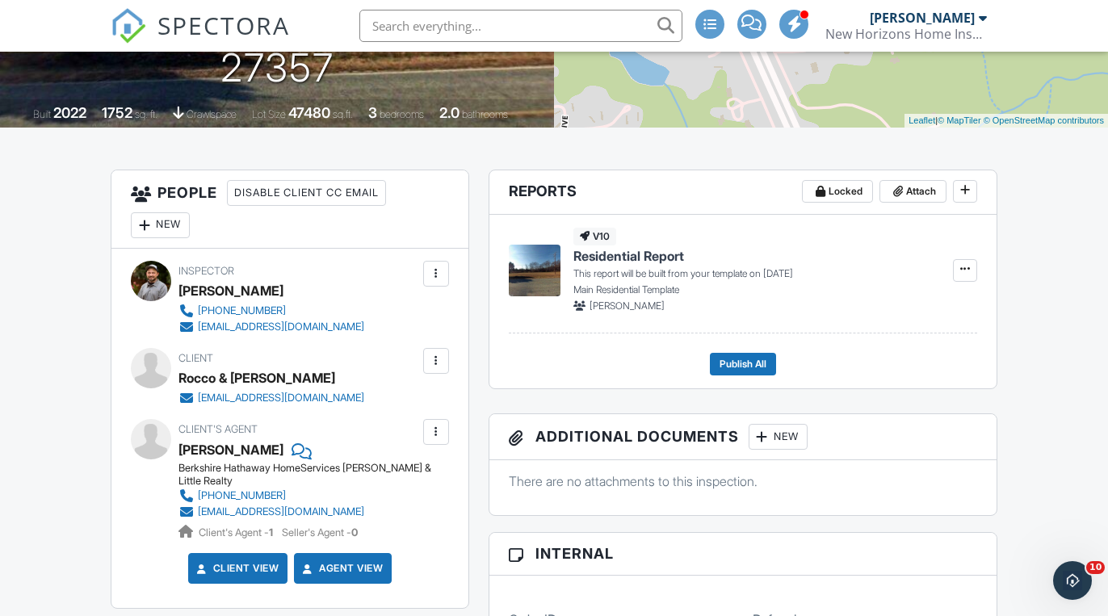
scroll to position [315, 0]
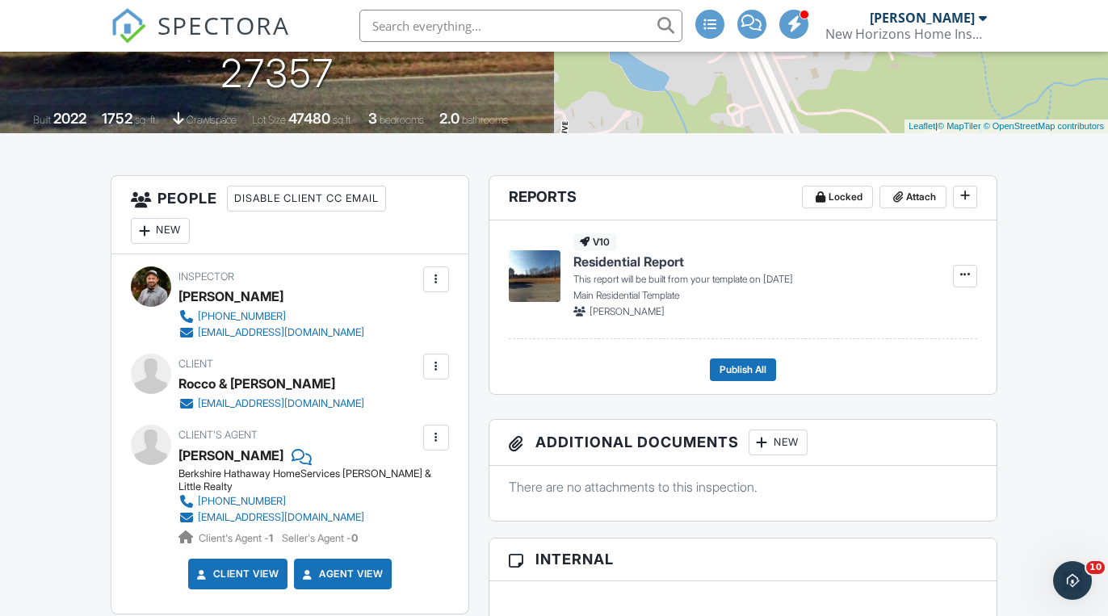
click at [431, 371] on div at bounding box center [436, 366] width 16 height 16
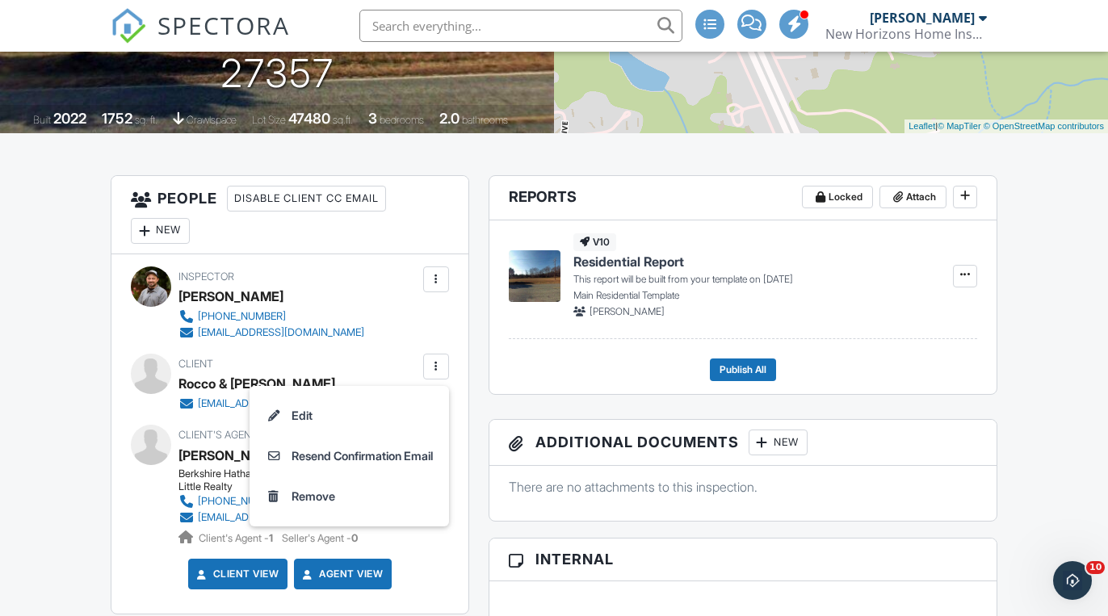
click at [477, 446] on div "Client's Agent [PERSON_NAME] Berkshire Hathaway HomeServices [PERSON_NAME] & Li…" at bounding box center [336, 485] width 317 height 121
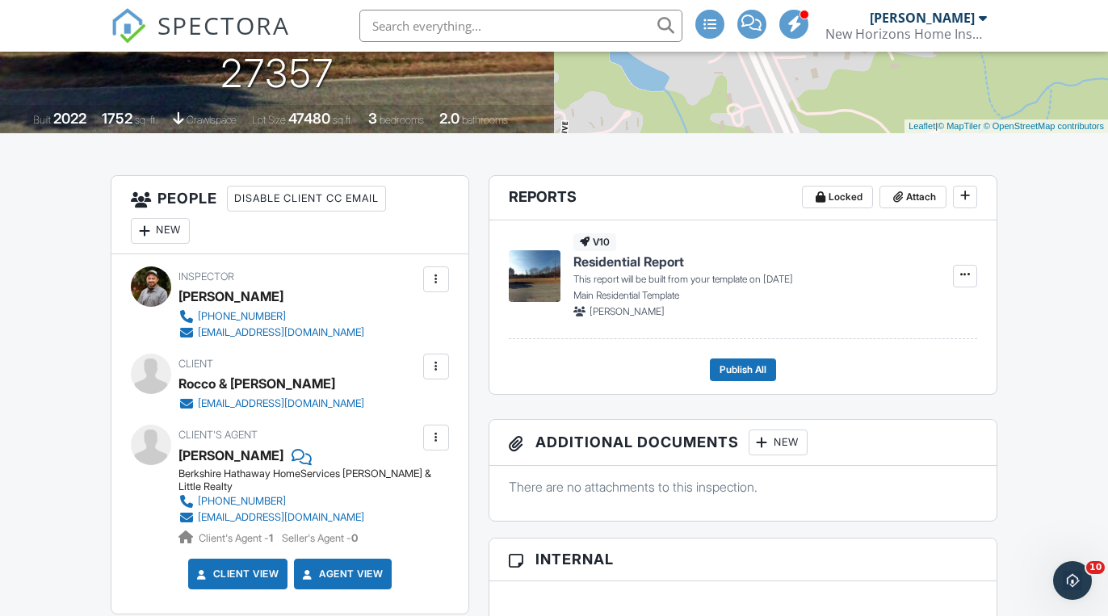
click at [438, 437] on div at bounding box center [436, 438] width 16 height 16
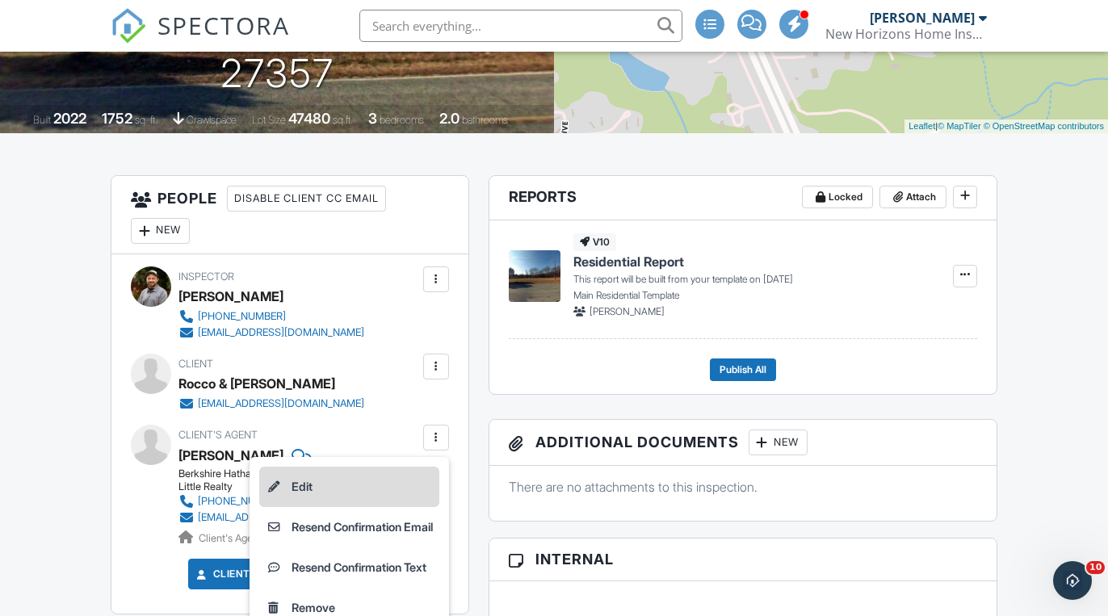
click at [375, 481] on li "Edit" at bounding box center [349, 487] width 180 height 40
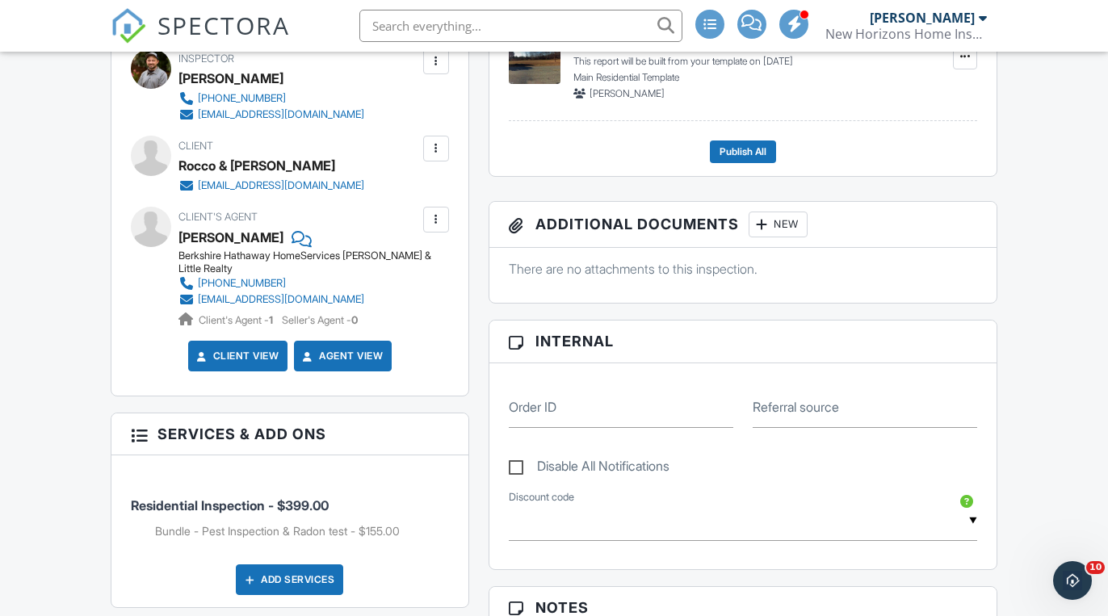
scroll to position [521, 0]
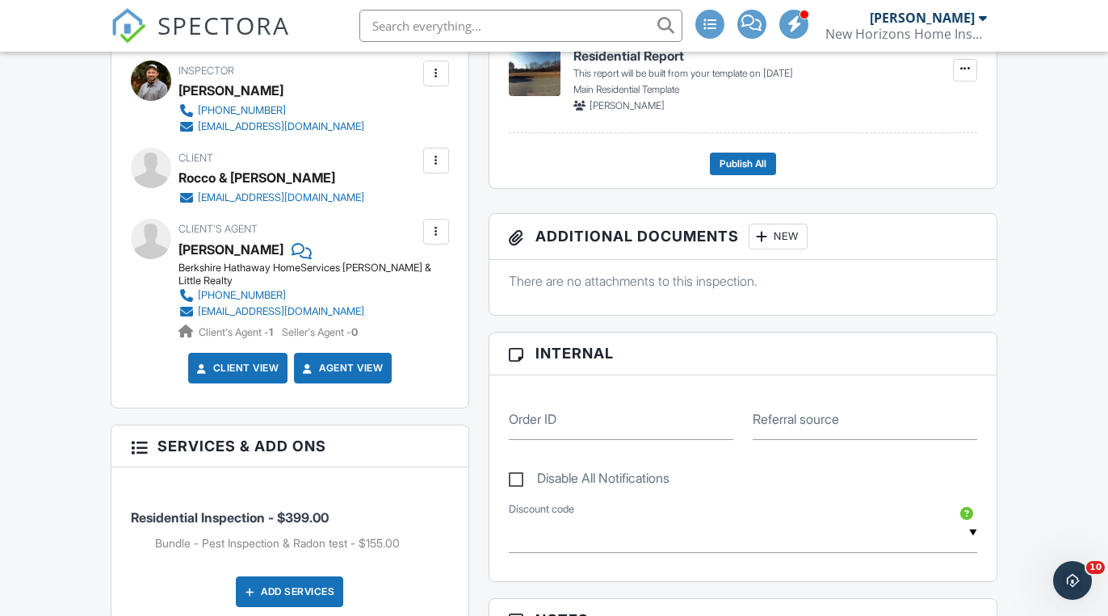
click at [439, 232] on div at bounding box center [436, 232] width 16 height 16
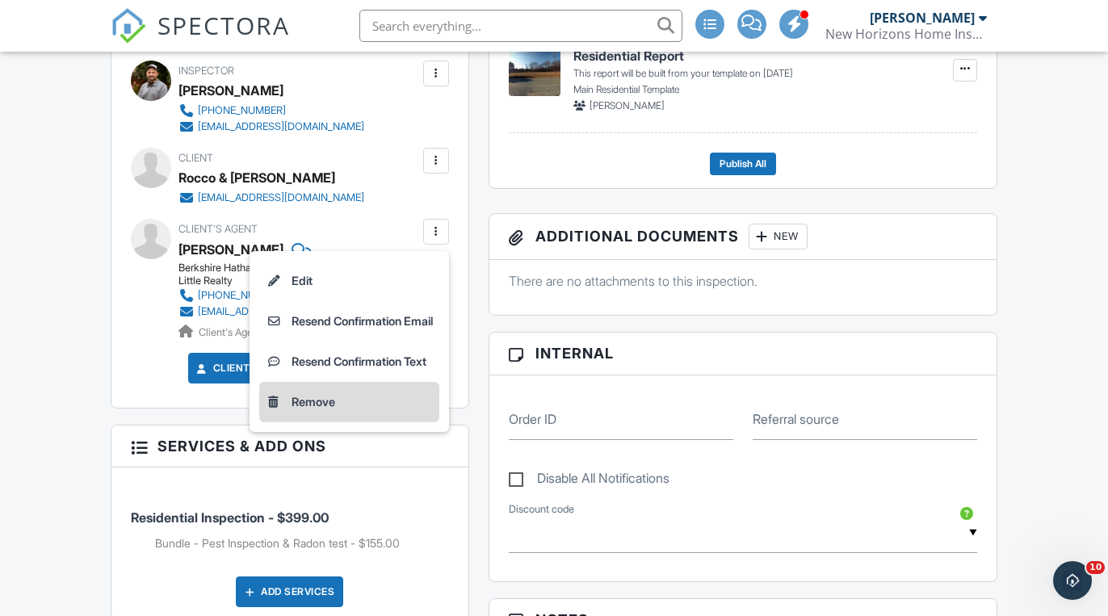
click at [371, 409] on li "Remove" at bounding box center [349, 402] width 180 height 40
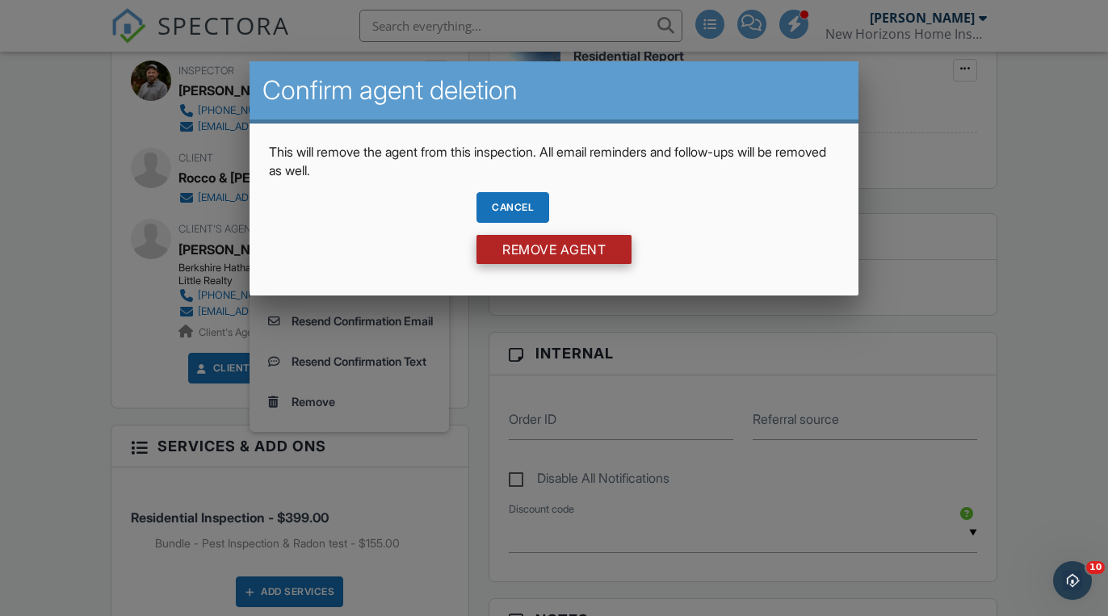
click at [526, 256] on input "Remove Agent" at bounding box center [553, 249] width 155 height 29
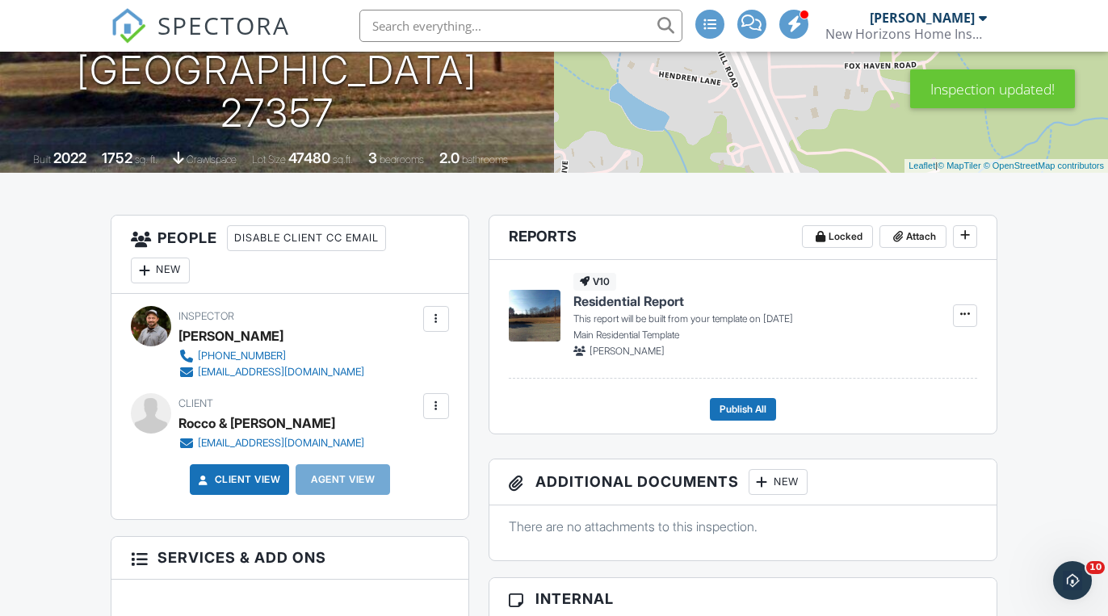
scroll to position [271, 0]
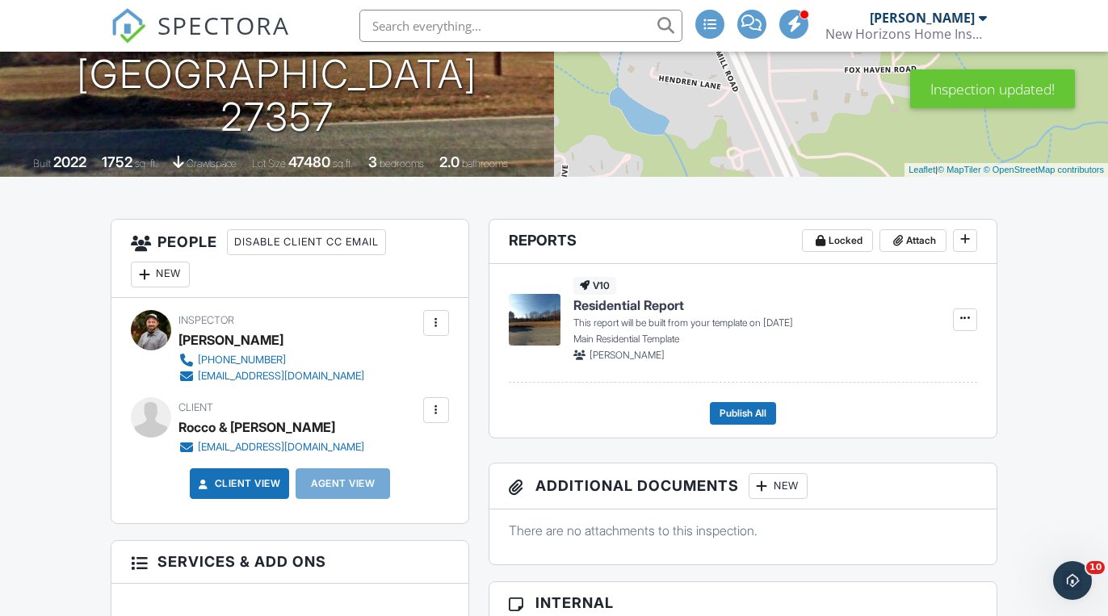
click at [172, 274] on div "New" at bounding box center [160, 275] width 59 height 26
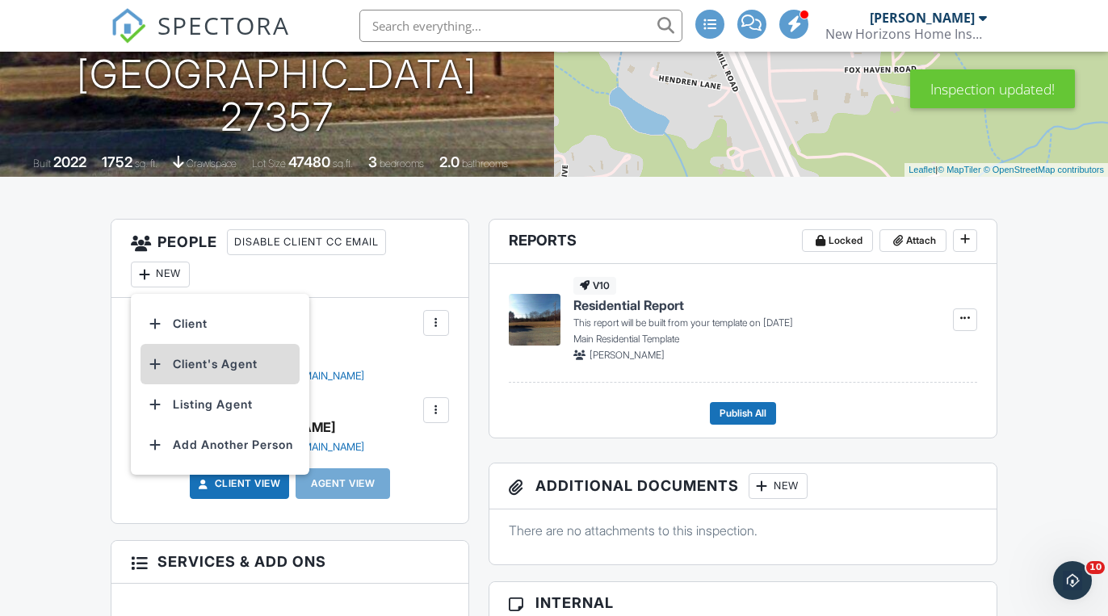
click at [225, 364] on li "Client's Agent" at bounding box center [219, 364] width 159 height 40
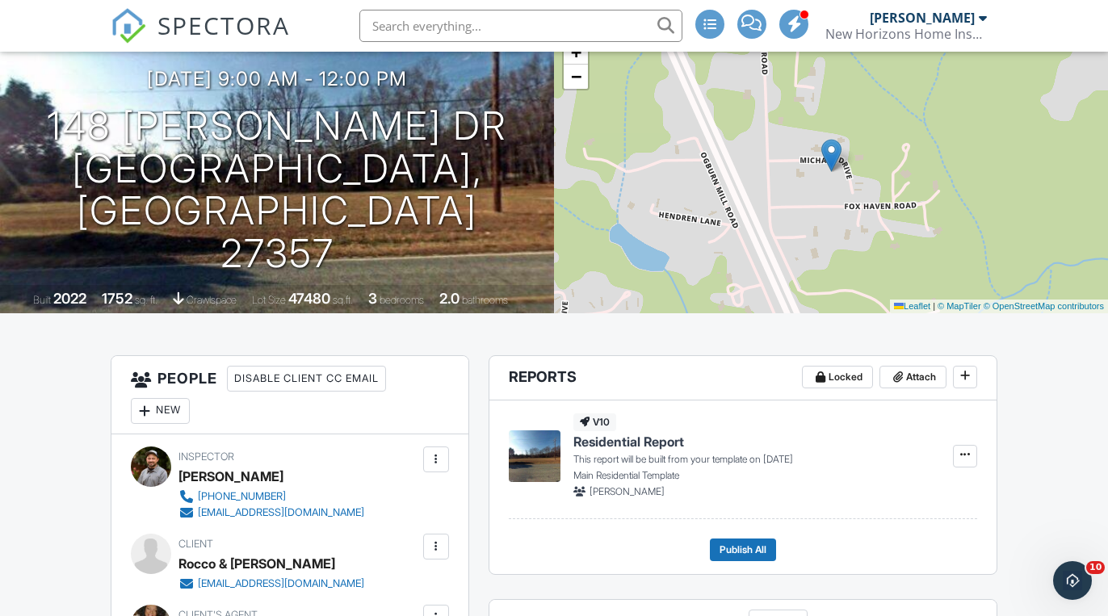
scroll to position [138, 0]
